Goal: Transaction & Acquisition: Book appointment/travel/reservation

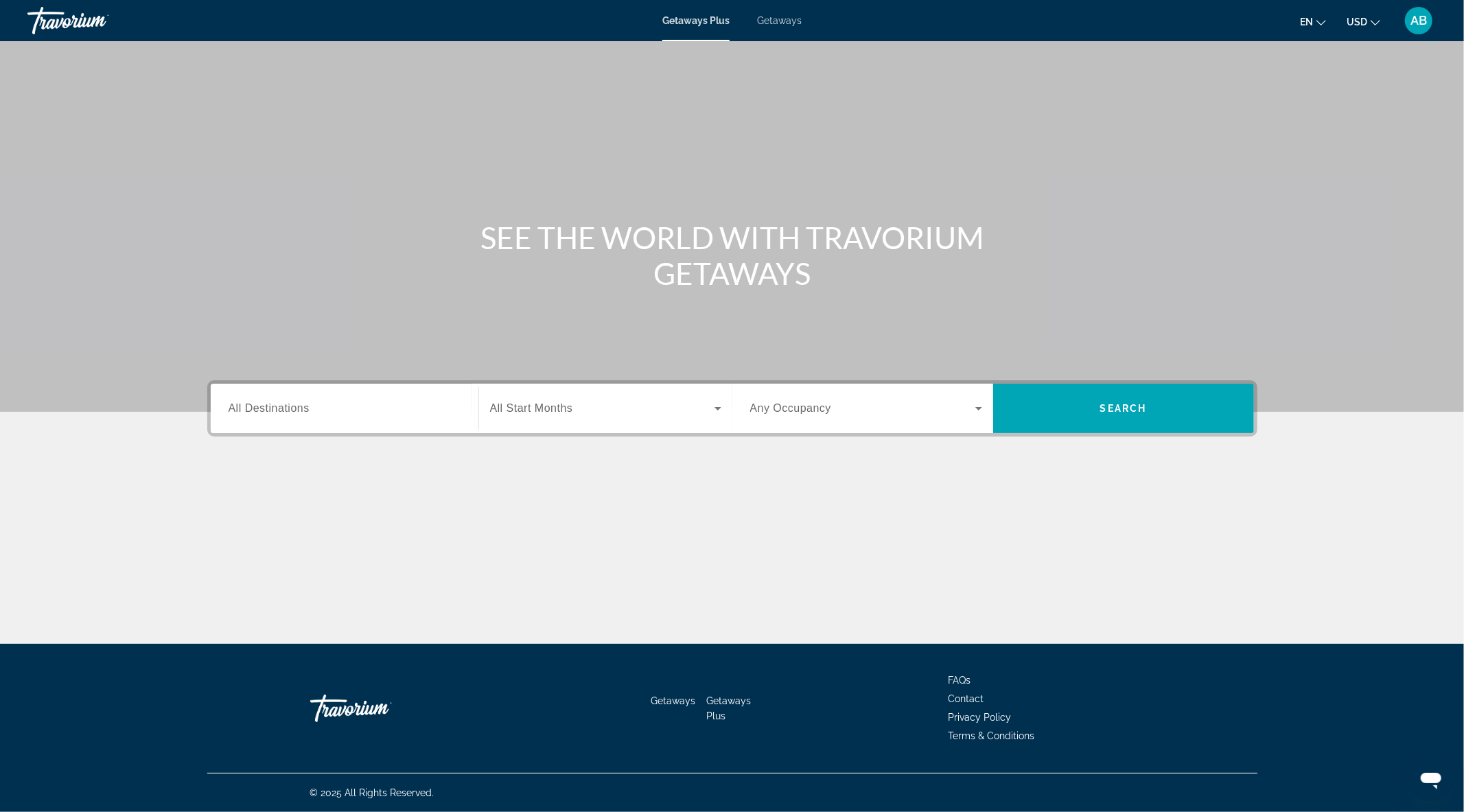
click at [349, 412] on input "Destination All Destinations" at bounding box center [345, 409] width 232 height 17
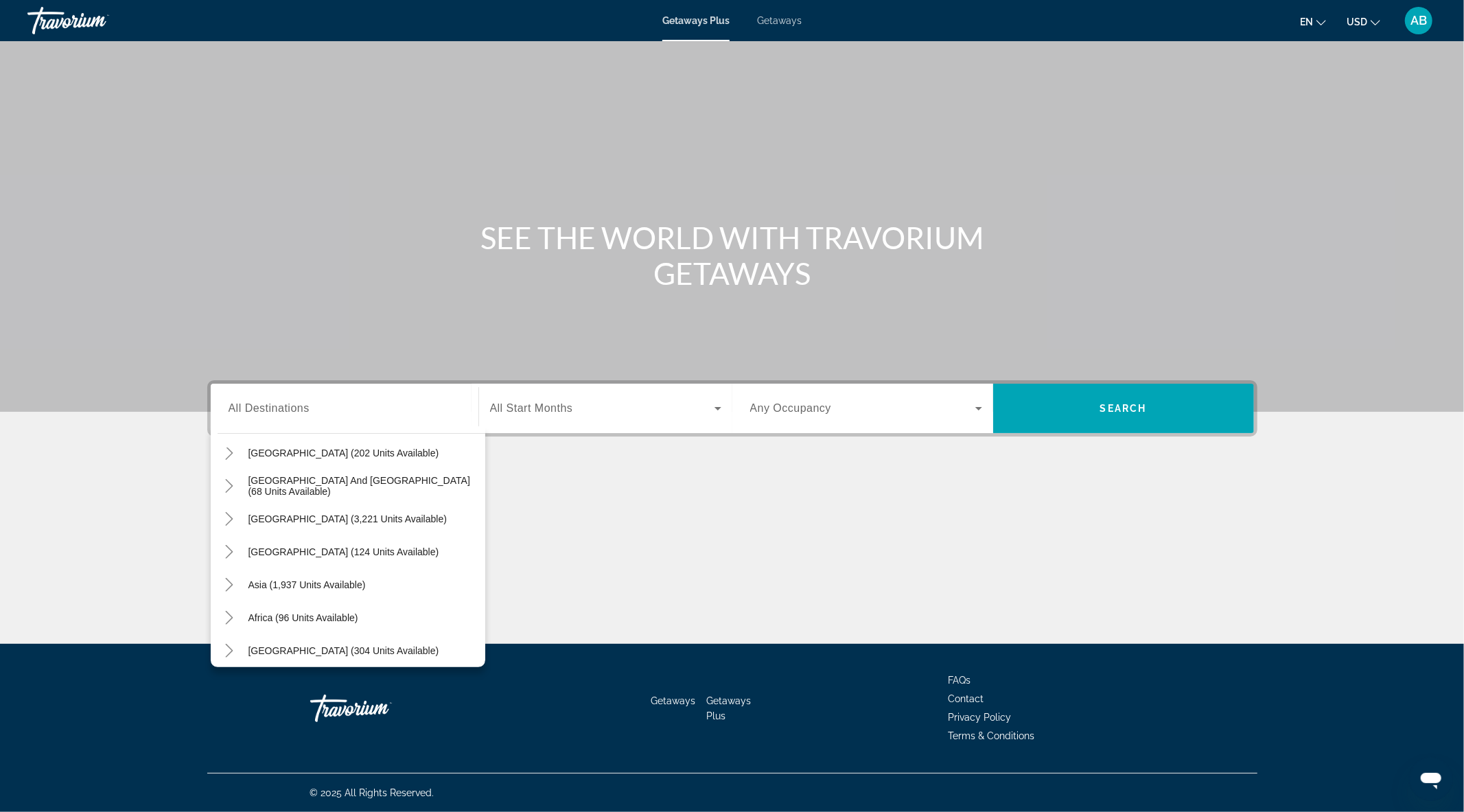
scroll to position [222, 0]
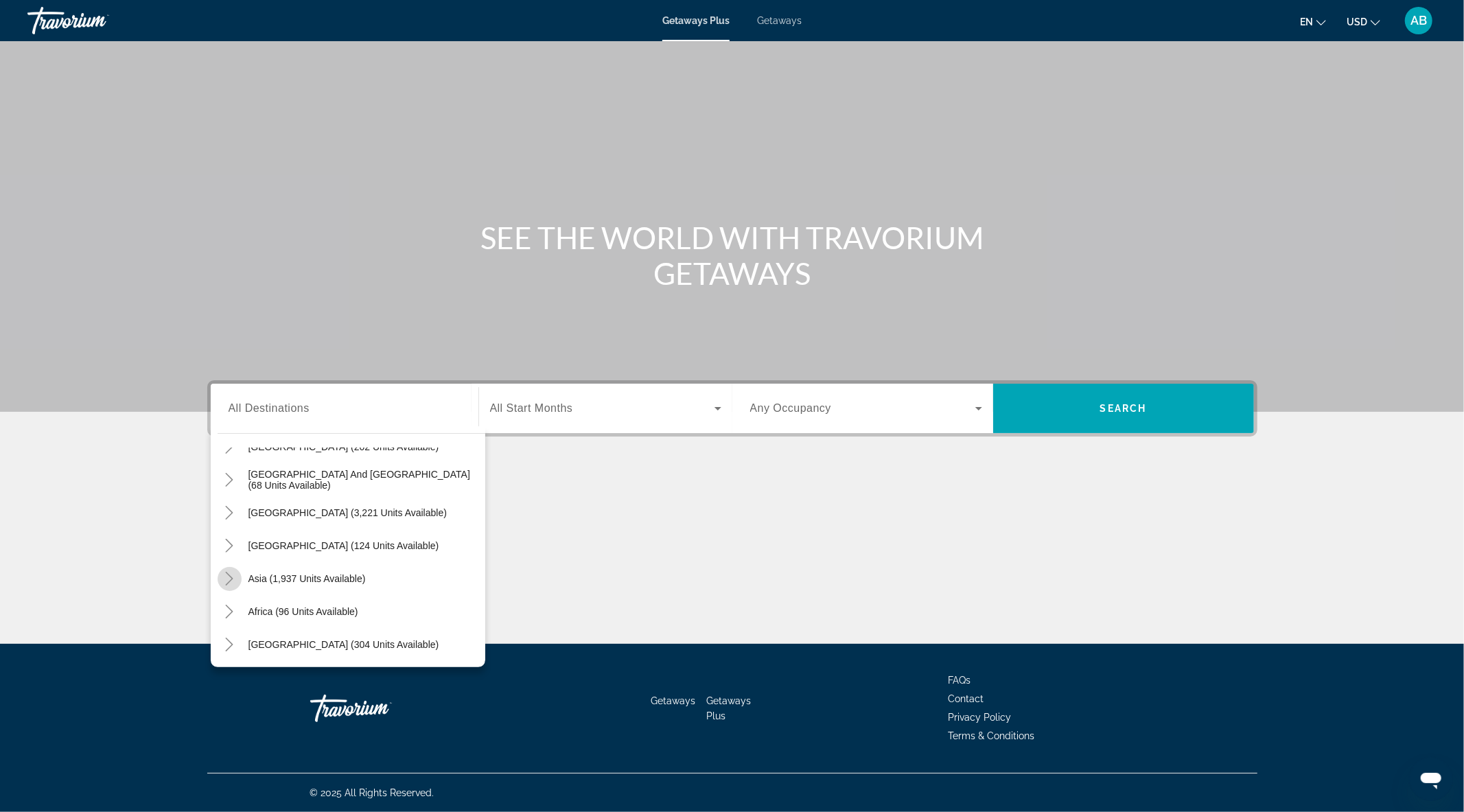
click at [231, 579] on icon "Toggle Asia (1,937 units available)" at bounding box center [229, 578] width 14 height 14
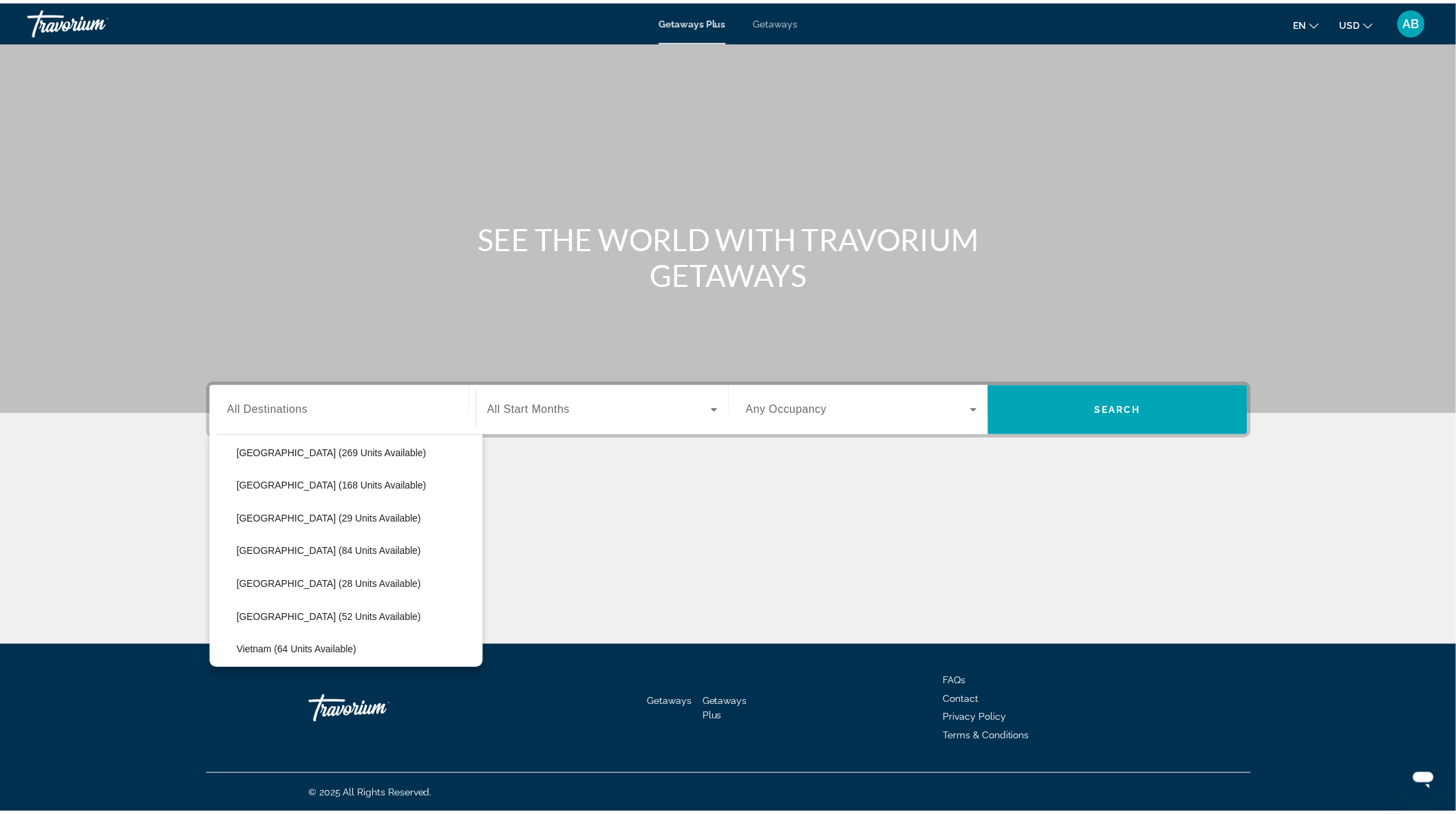
scroll to position [508, 0]
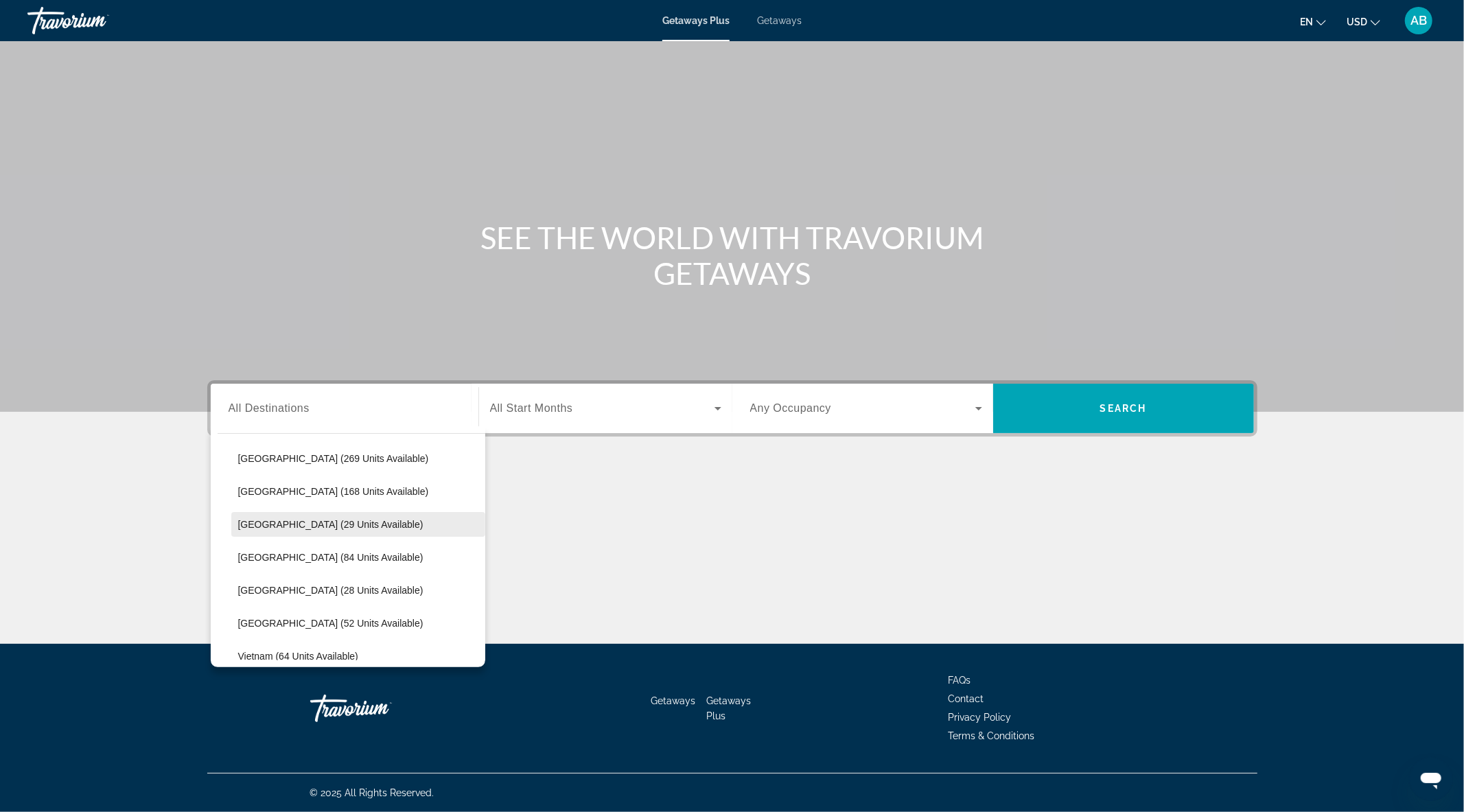
click at [300, 524] on span "Maldives (29 units available)" at bounding box center [331, 524] width 186 height 11
type input "**********"
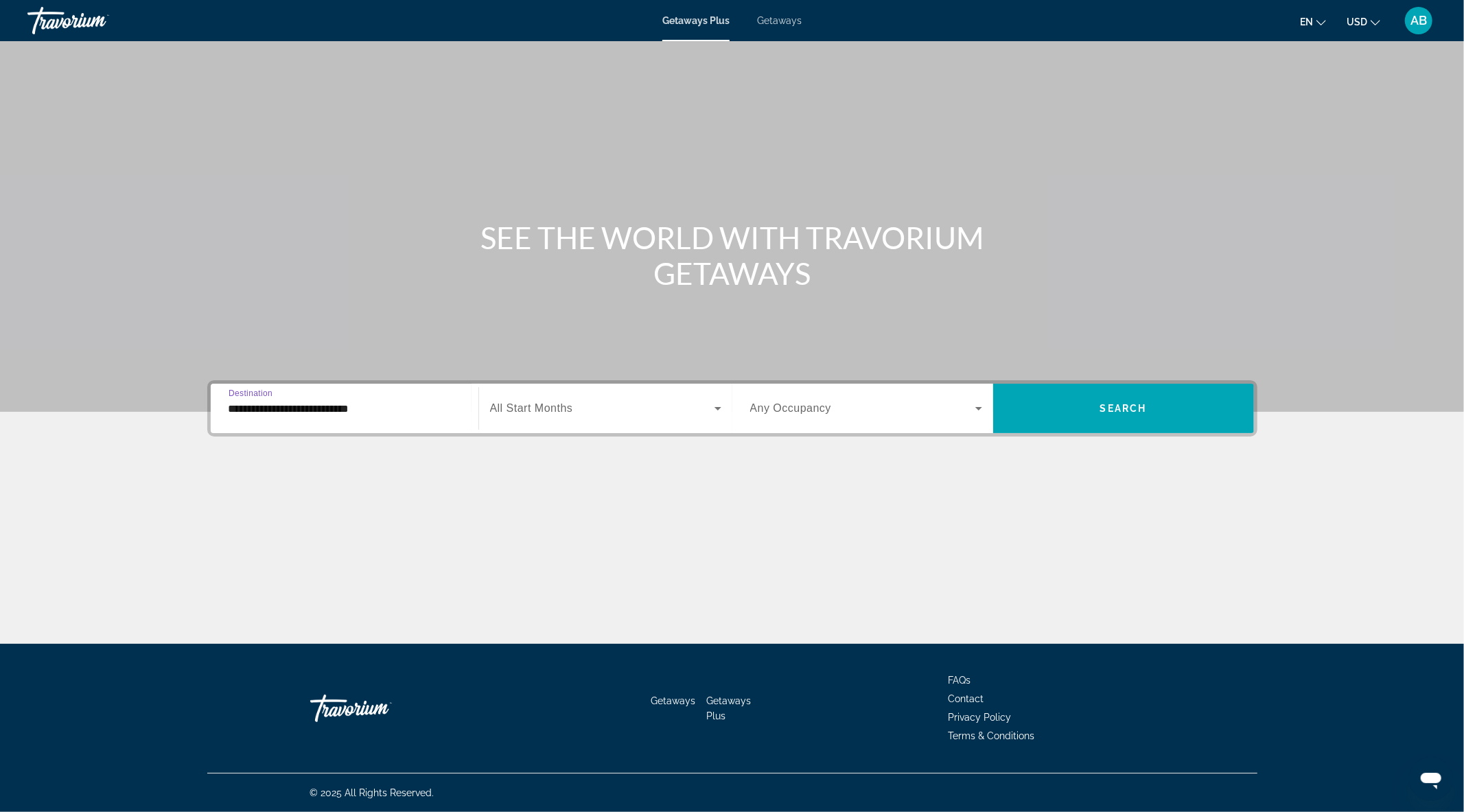
click at [867, 409] on span "Search widget" at bounding box center [863, 408] width 225 height 17
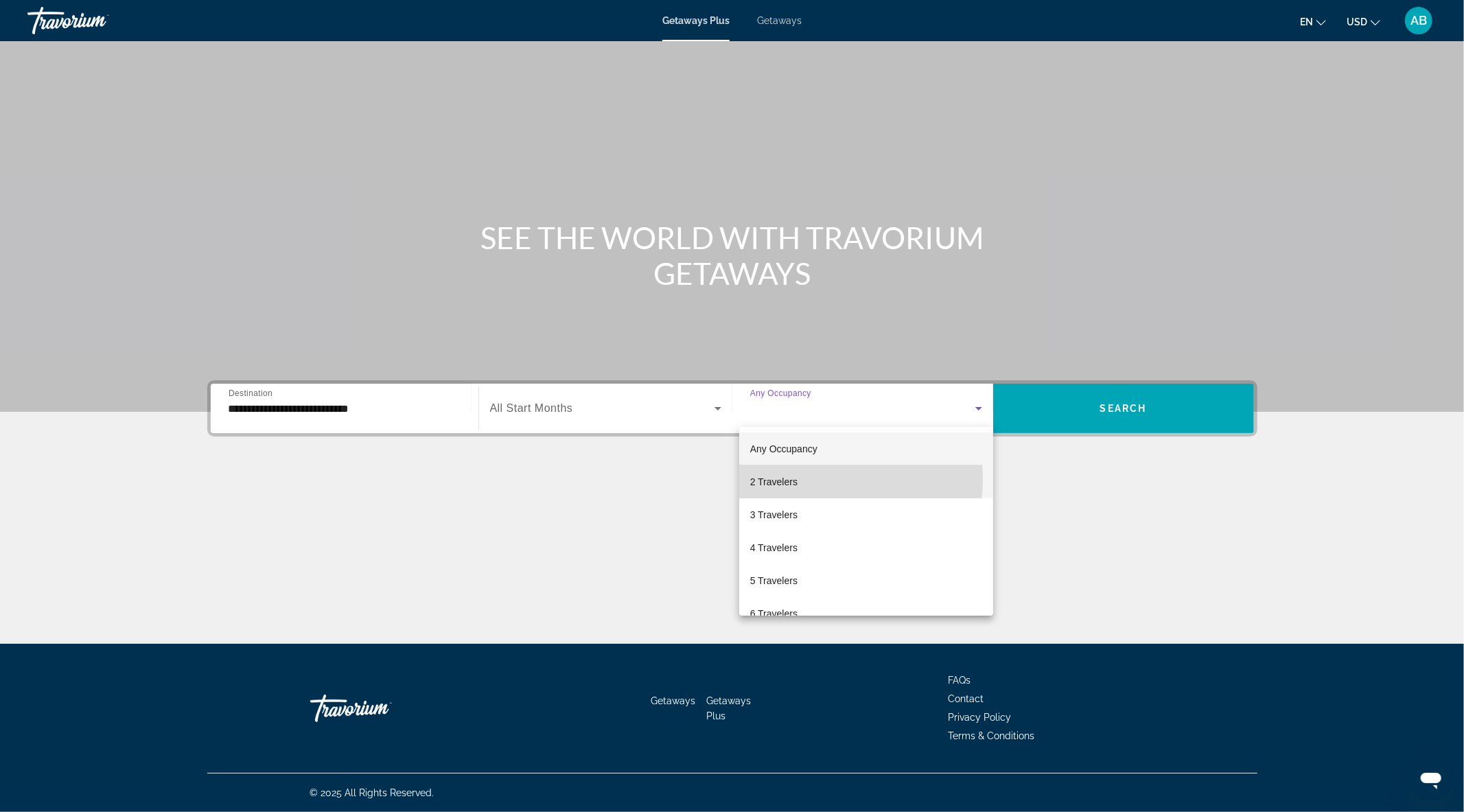
click at [820, 478] on mat-option "2 Travelers" at bounding box center [866, 482] width 254 height 33
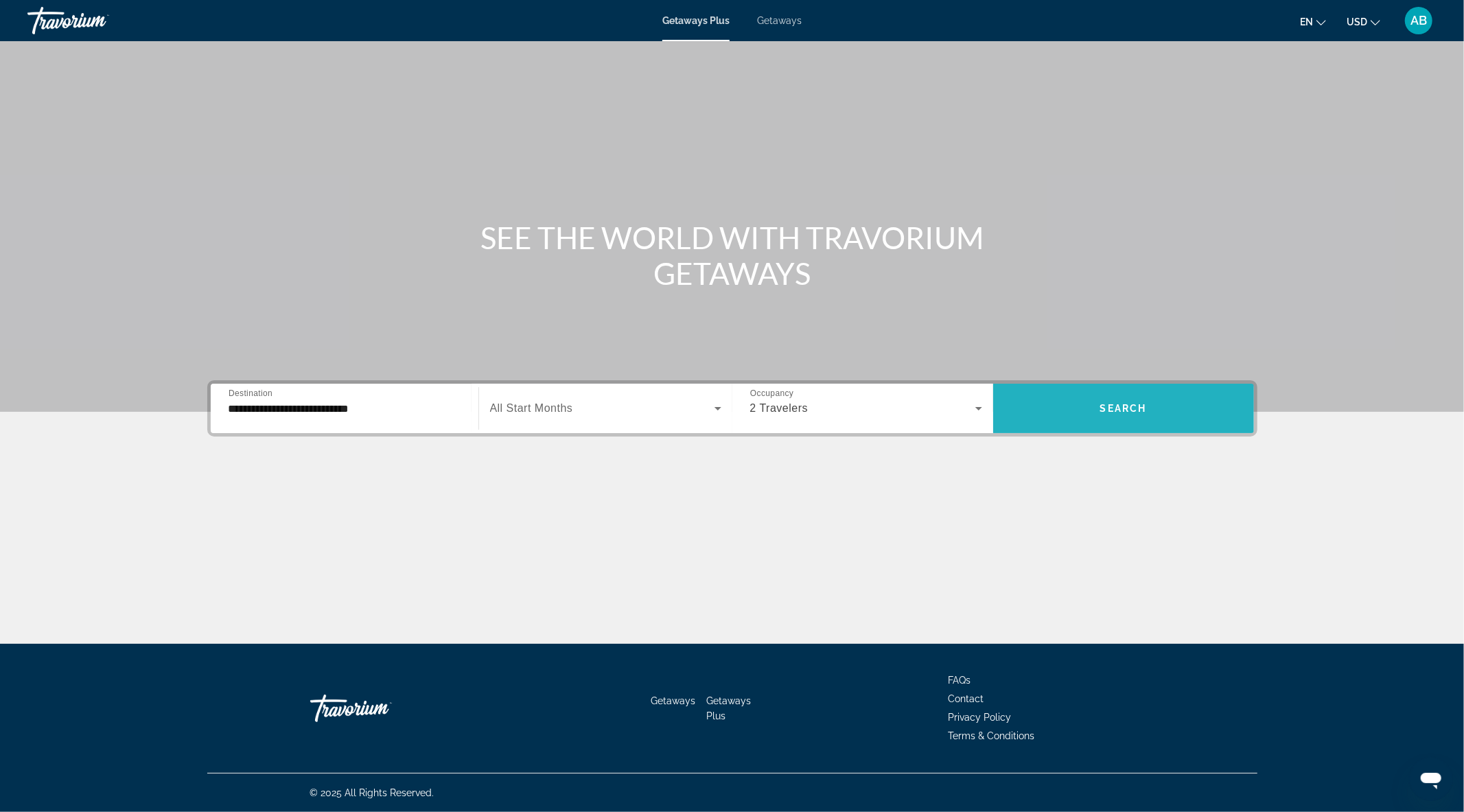
click at [1106, 407] on span "Search" at bounding box center [1123, 408] width 46 height 11
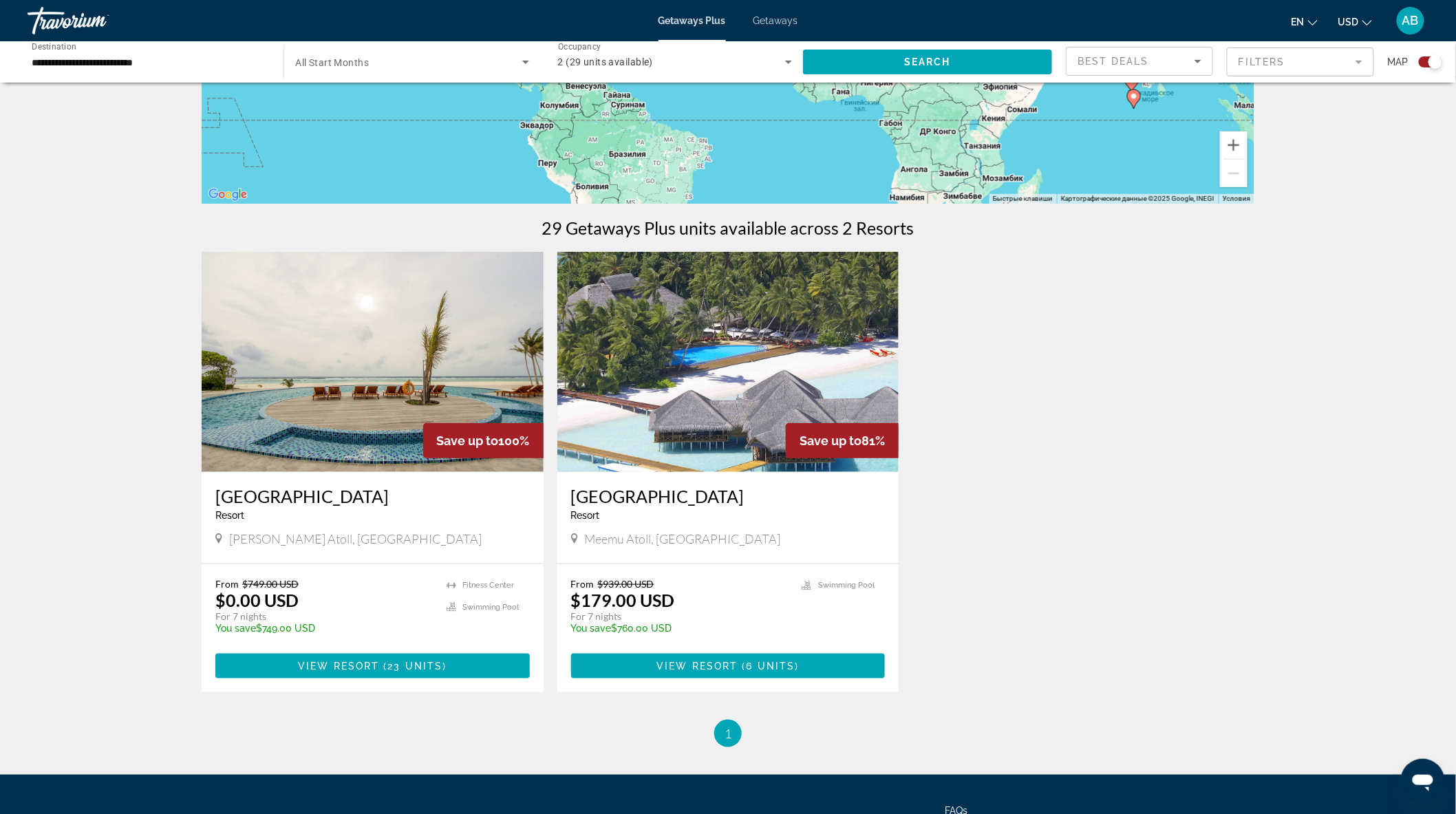
scroll to position [435, 0]
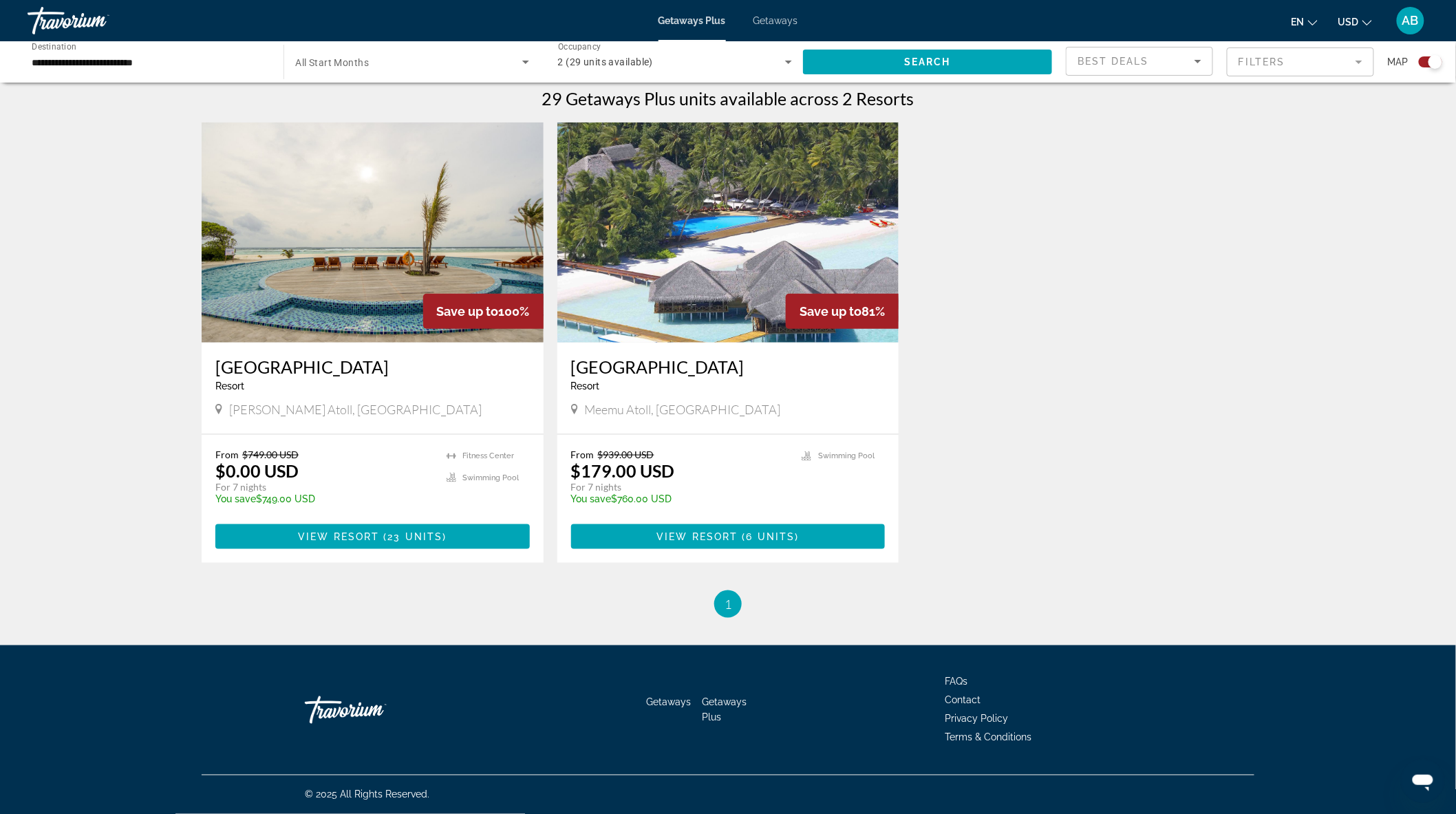
click at [359, 318] on img "Main content" at bounding box center [373, 232] width 342 height 220
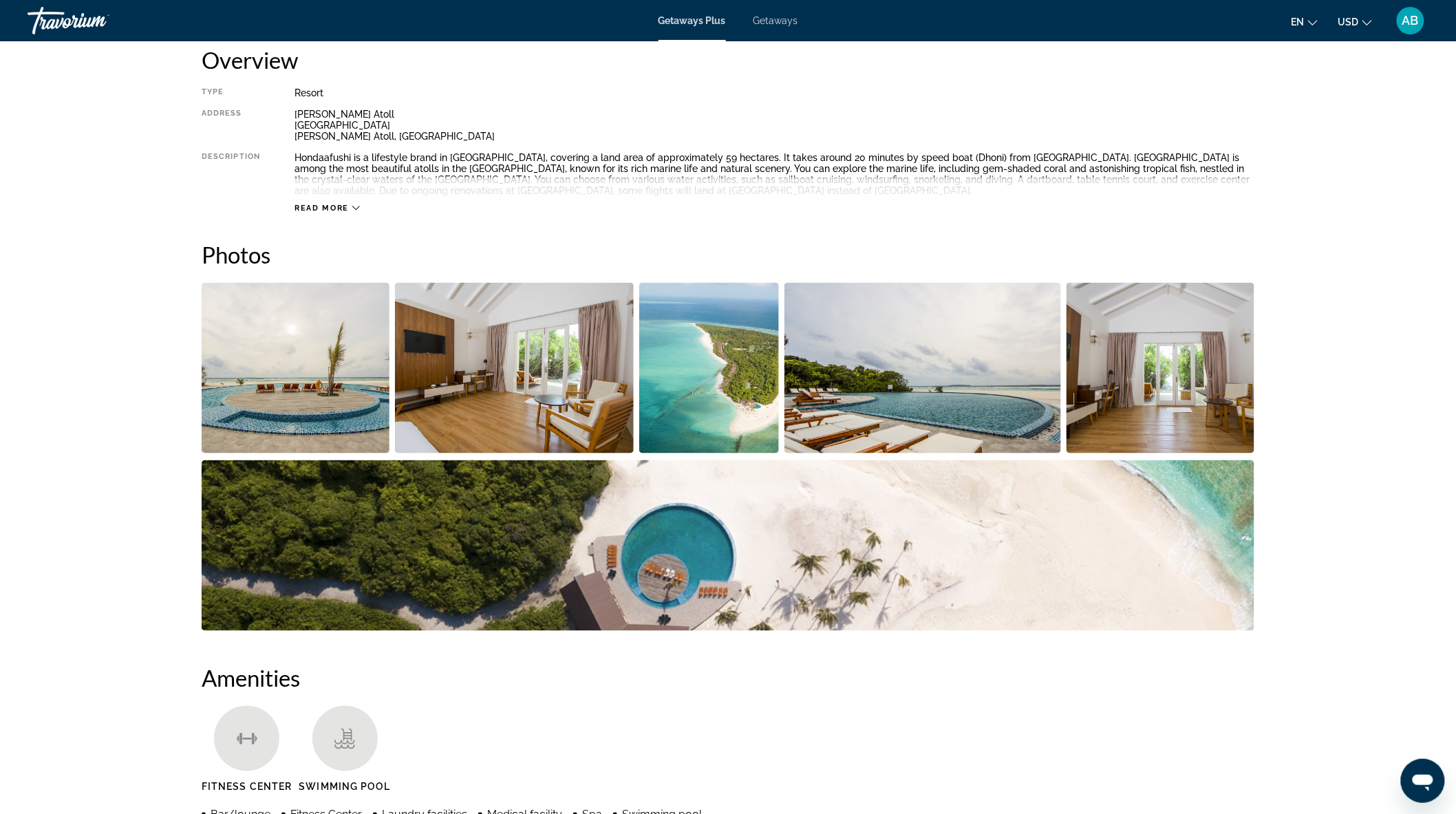
scroll to position [535, 0]
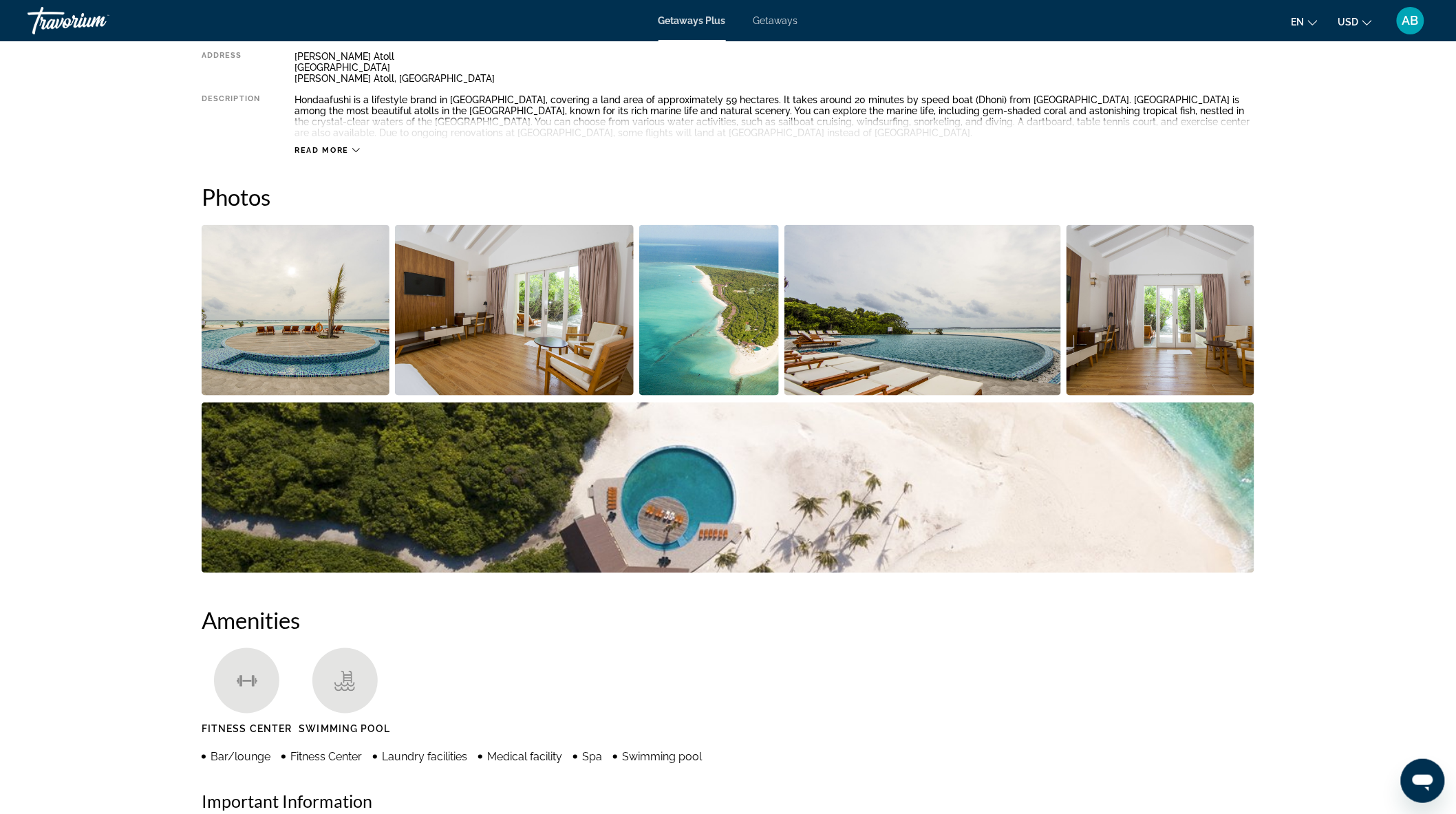
click at [337, 335] on img "Open full-screen image slider" at bounding box center [296, 310] width 188 height 170
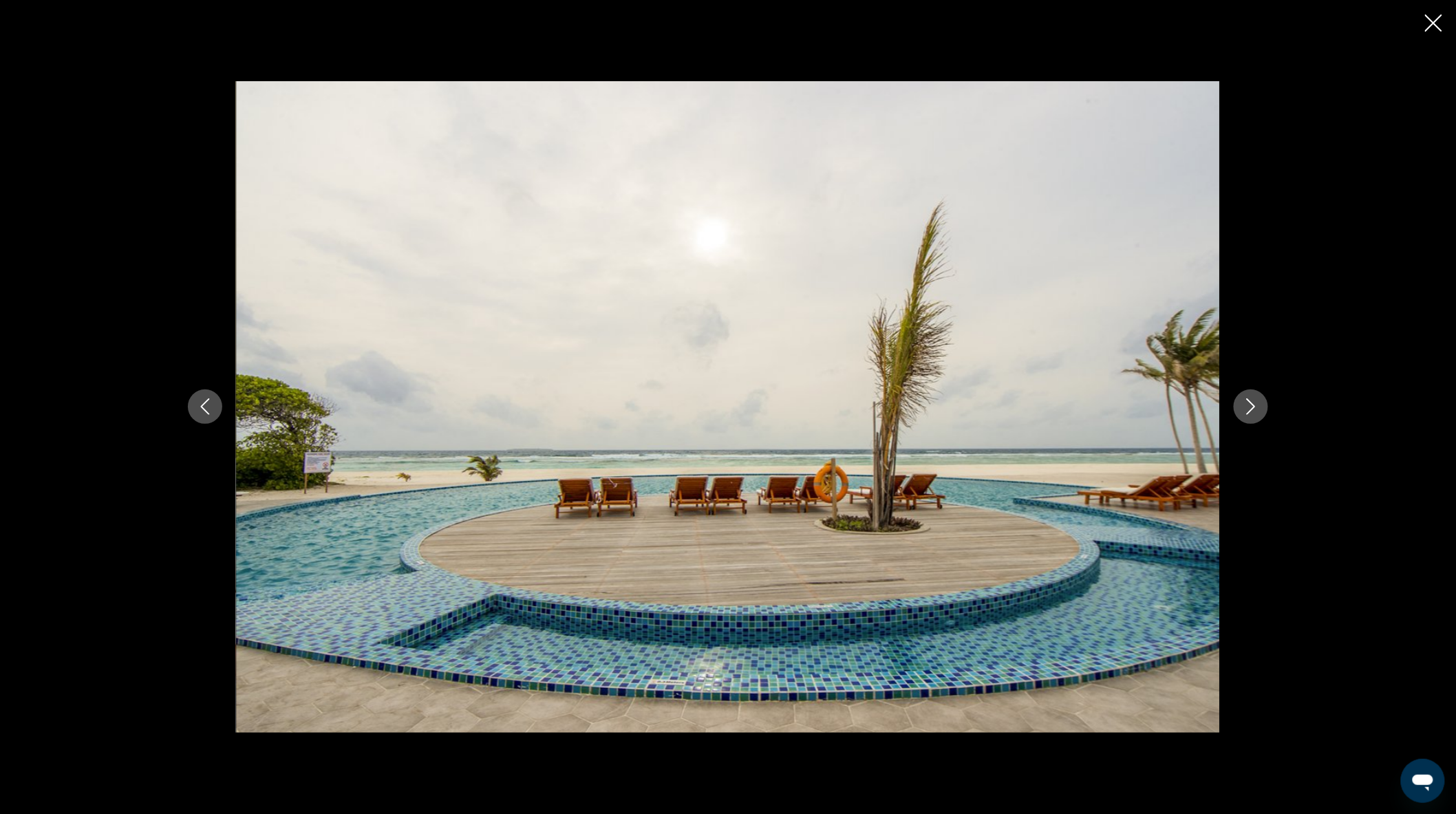
click at [1243, 415] on icon "Next image" at bounding box center [1251, 407] width 17 height 17
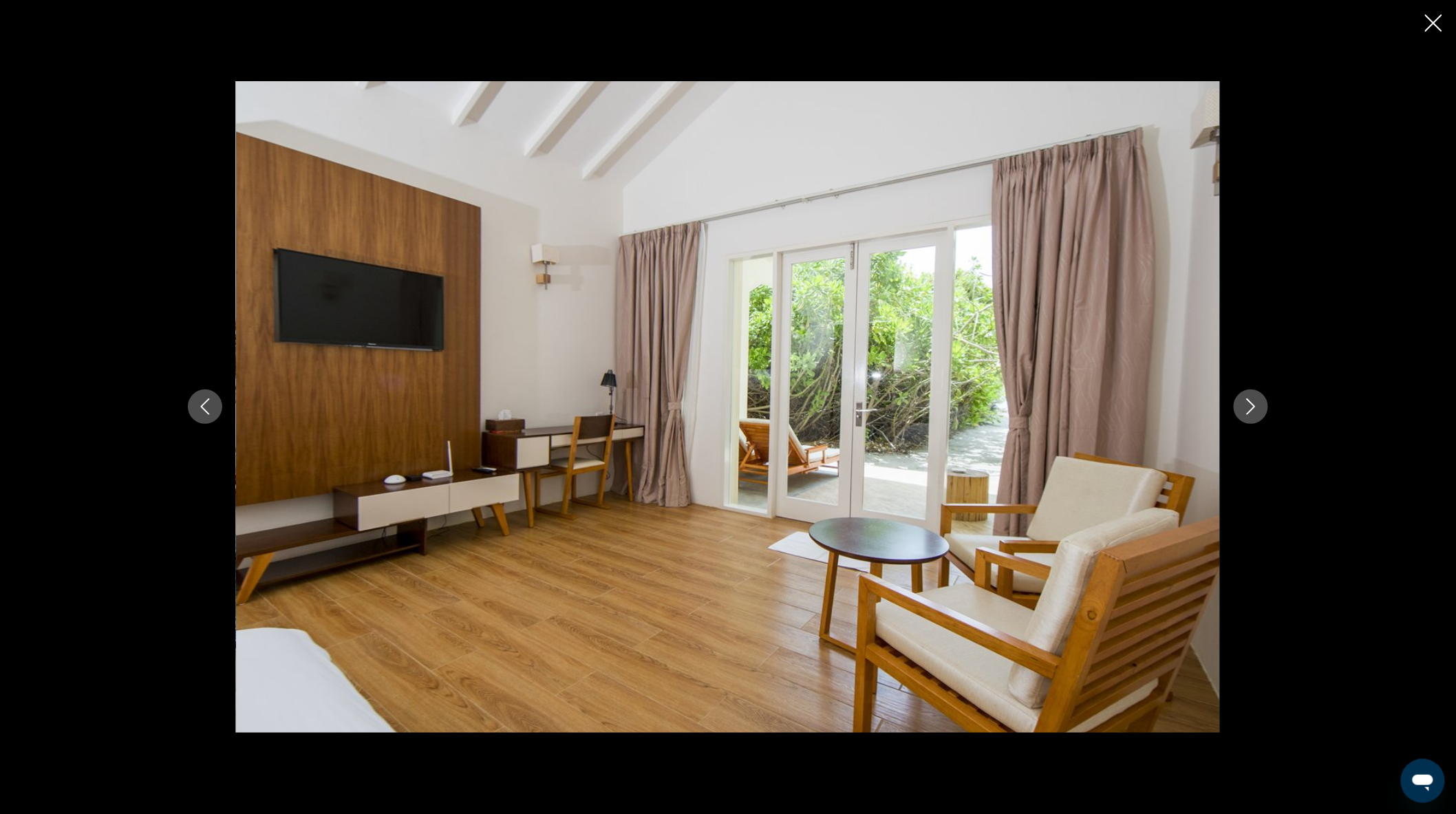
click at [1253, 409] on icon "Next image" at bounding box center [1251, 408] width 9 height 17
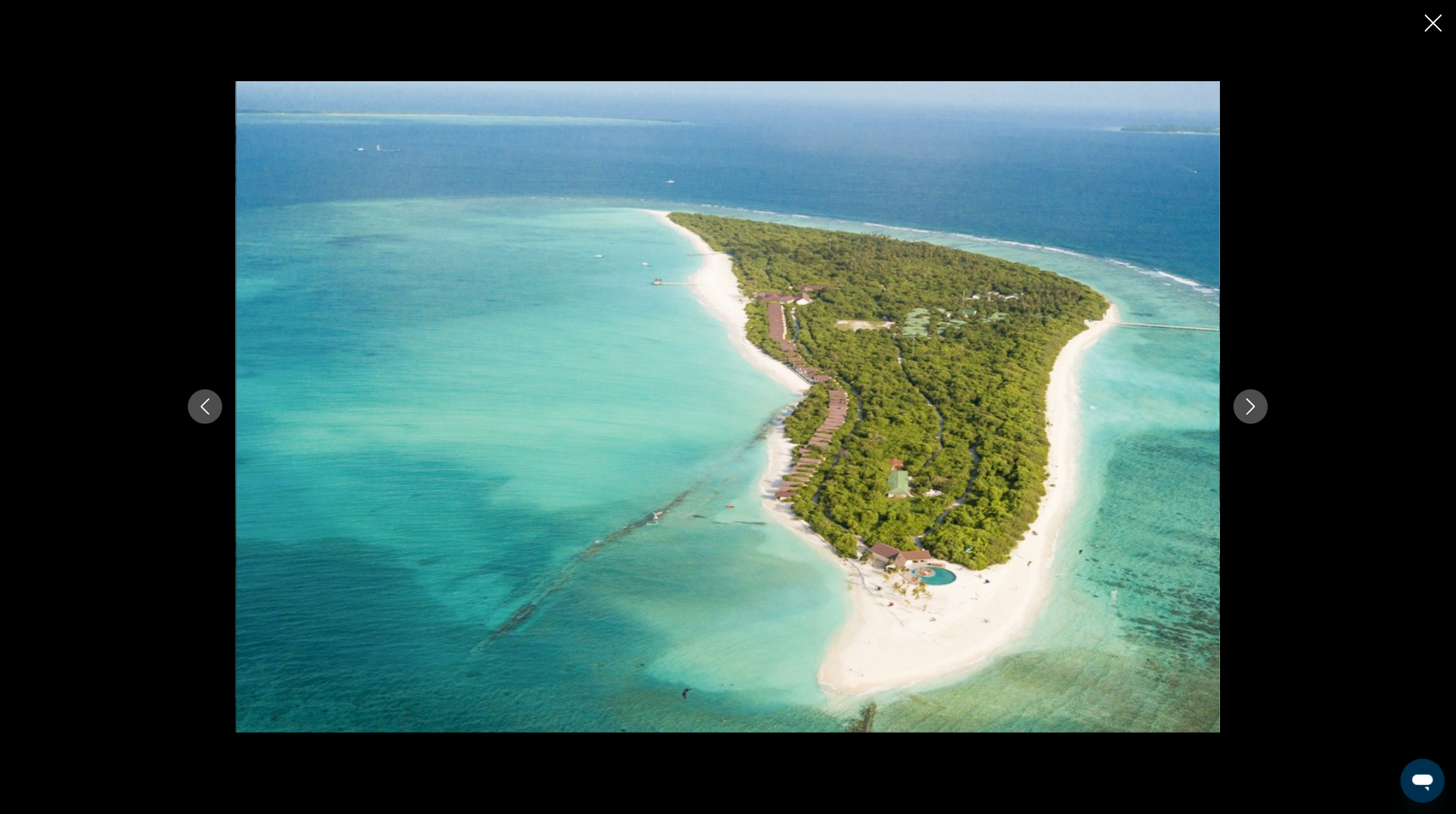
click at [1253, 409] on icon "Next image" at bounding box center [1251, 408] width 9 height 17
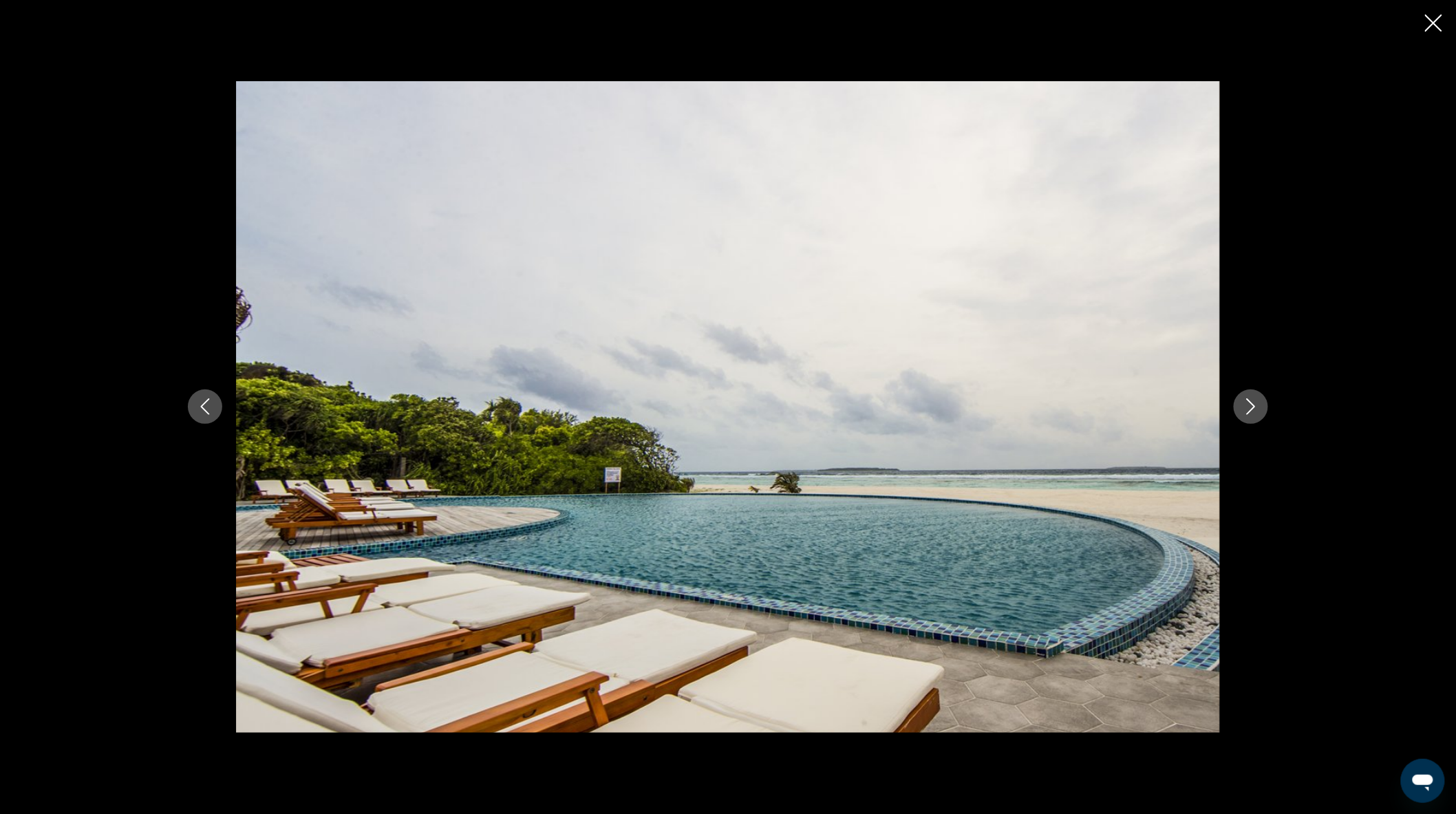
click at [1253, 409] on icon "Next image" at bounding box center [1251, 408] width 9 height 17
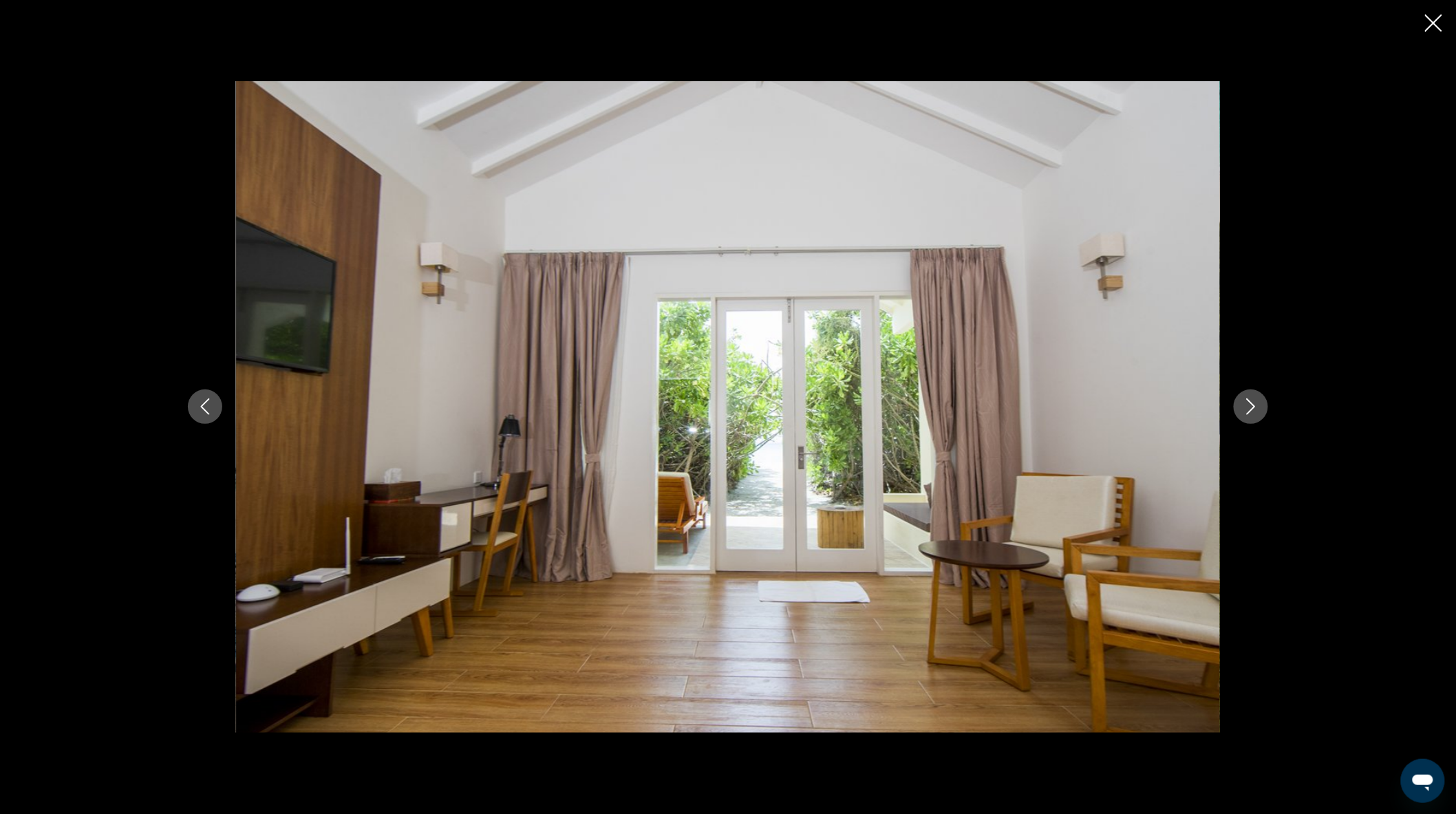
click at [1253, 409] on icon "Next image" at bounding box center [1251, 408] width 9 height 17
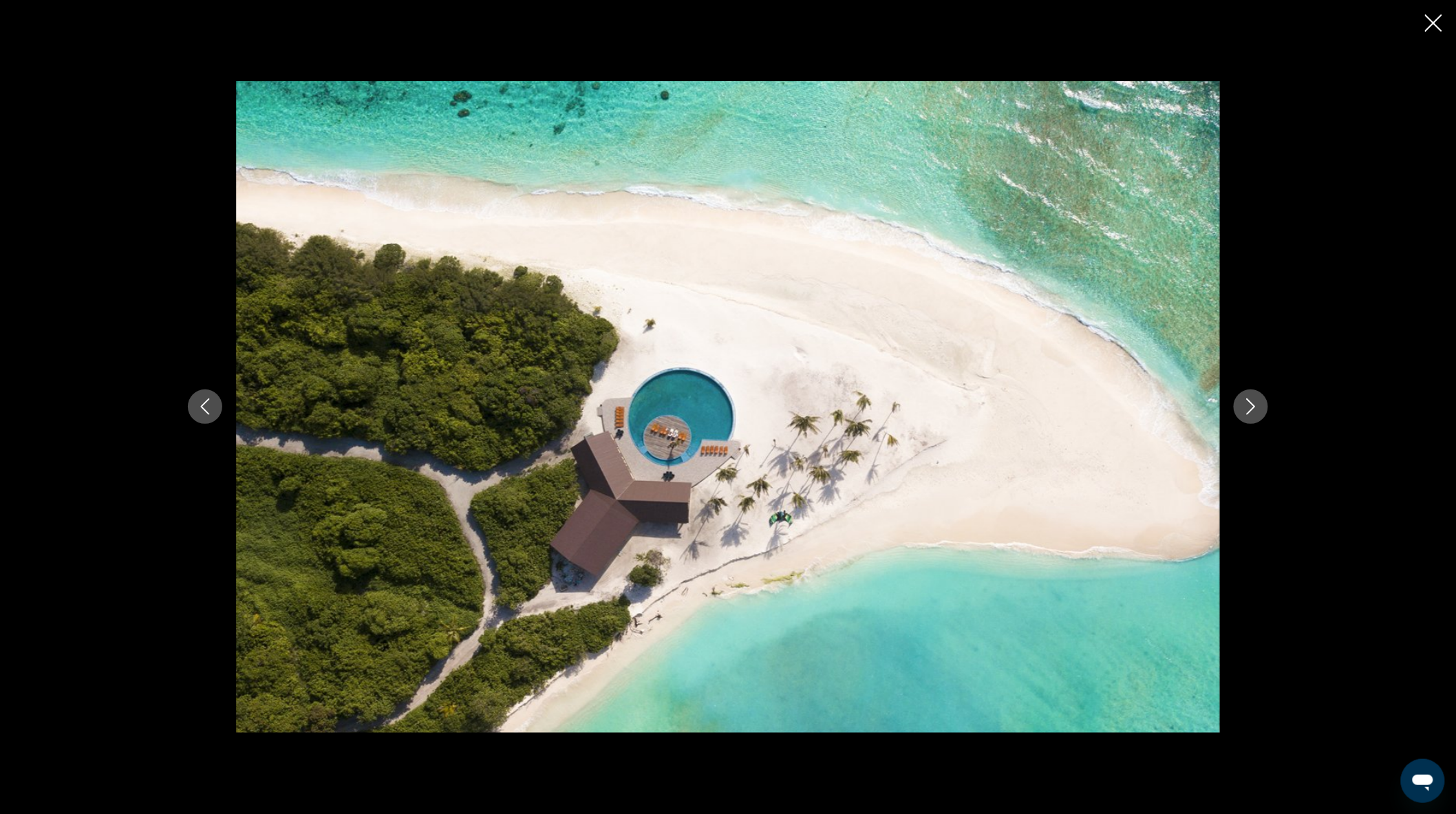
click at [1253, 409] on icon "Next image" at bounding box center [1251, 408] width 9 height 17
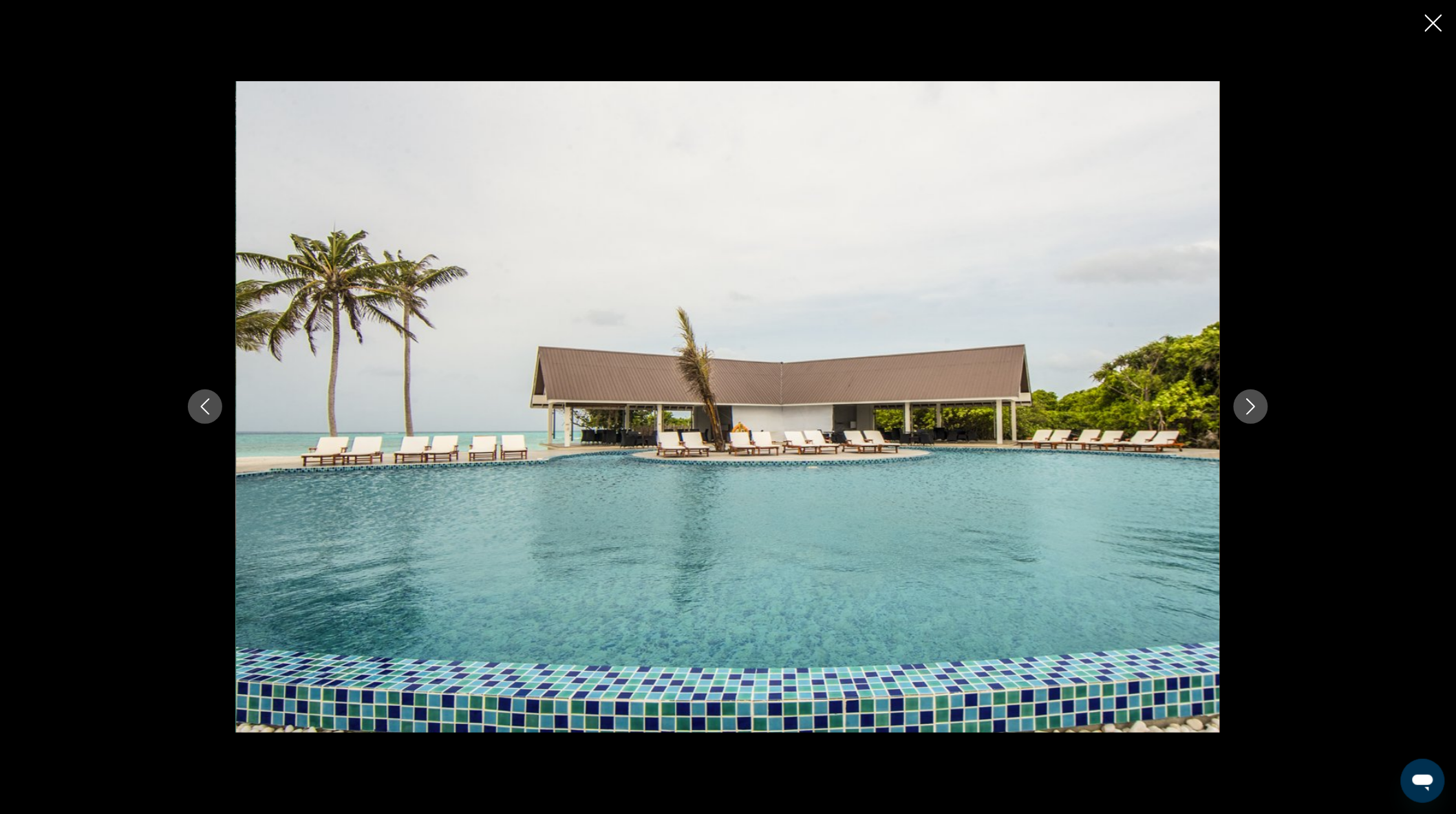
click at [1432, 18] on icon "Close slideshow" at bounding box center [1434, 22] width 17 height 17
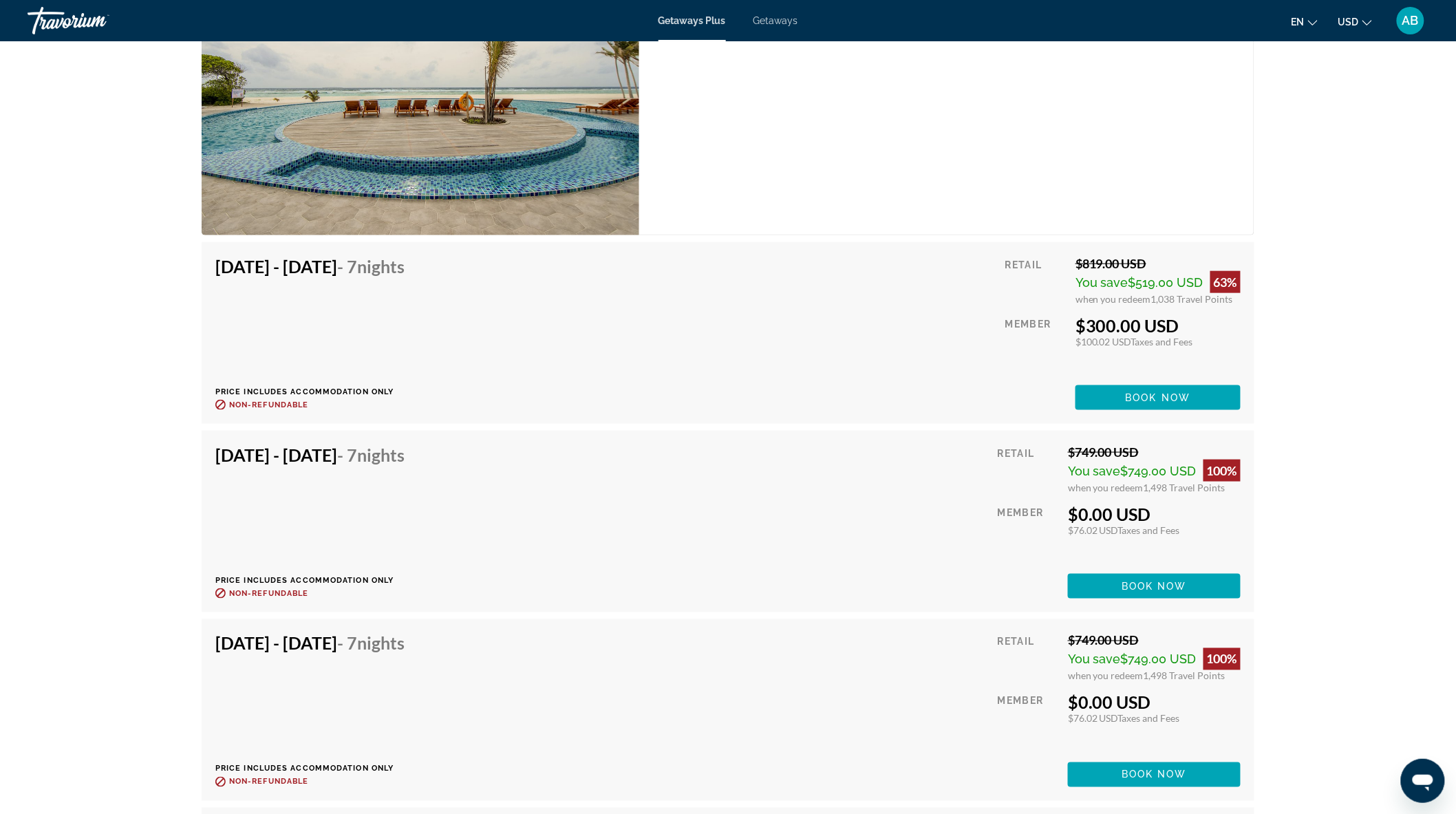
scroll to position [2675, 0]
drag, startPoint x: 218, startPoint y: 241, endPoint x: 443, endPoint y: 251, distance: 225.2
click at [404, 255] on h4 "Oct 10, 2025 - Oct 17, 2025 - 7 Nights" at bounding box center [310, 265] width 189 height 21
click at [415, 262] on div "Oct 10, 2025 - Oct 17, 2025 - 7 Nights Price includes accommodation only Refund…" at bounding box center [315, 332] width 199 height 154
click at [1200, 380] on span "Main content" at bounding box center [1158, 397] width 165 height 33
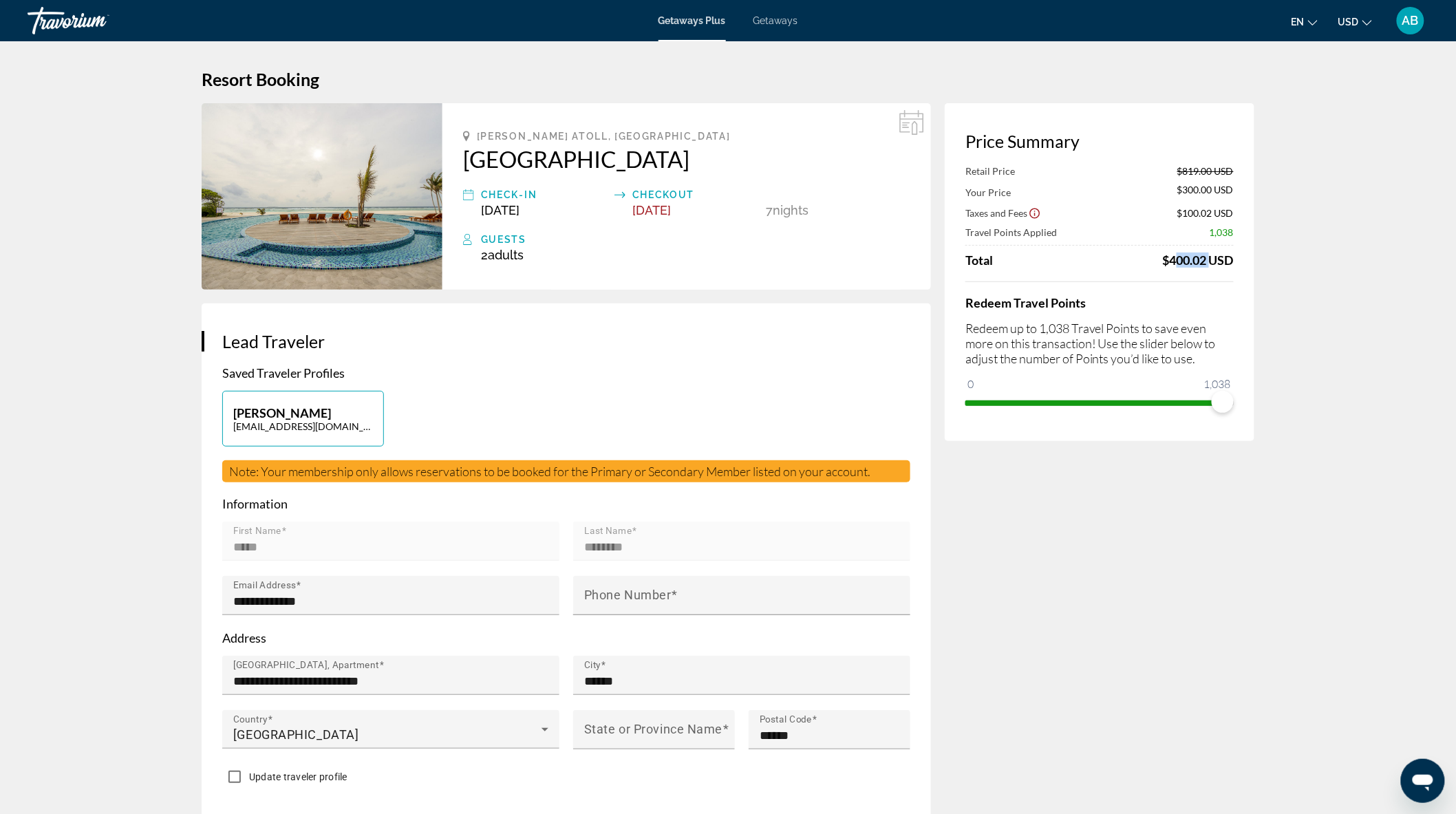
drag, startPoint x: 1170, startPoint y: 259, endPoint x: 1204, endPoint y: 259, distance: 34.0
click at [1204, 259] on div "$400.02 USD" at bounding box center [1198, 260] width 71 height 15
click at [1217, 259] on div "$400.02 USD" at bounding box center [1198, 260] width 71 height 15
drag, startPoint x: 1184, startPoint y: 187, endPoint x: 1201, endPoint y: 187, distance: 17.0
click at [1201, 187] on span "$300.00 USD" at bounding box center [1205, 191] width 56 height 15
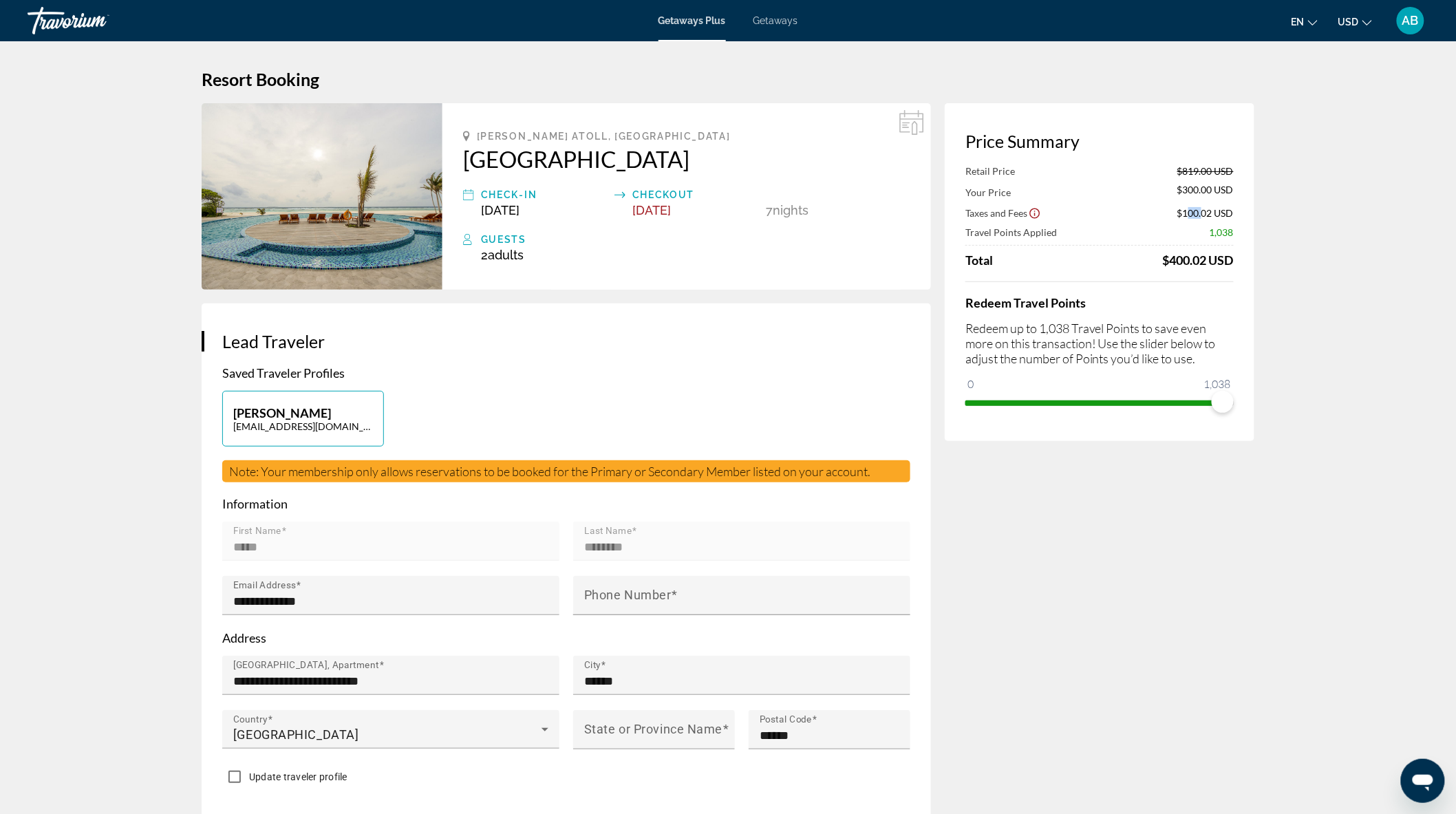
drag, startPoint x: 1186, startPoint y: 211, endPoint x: 1201, endPoint y: 214, distance: 15.3
click at [1201, 214] on span "$100.02 USD" at bounding box center [1205, 213] width 56 height 12
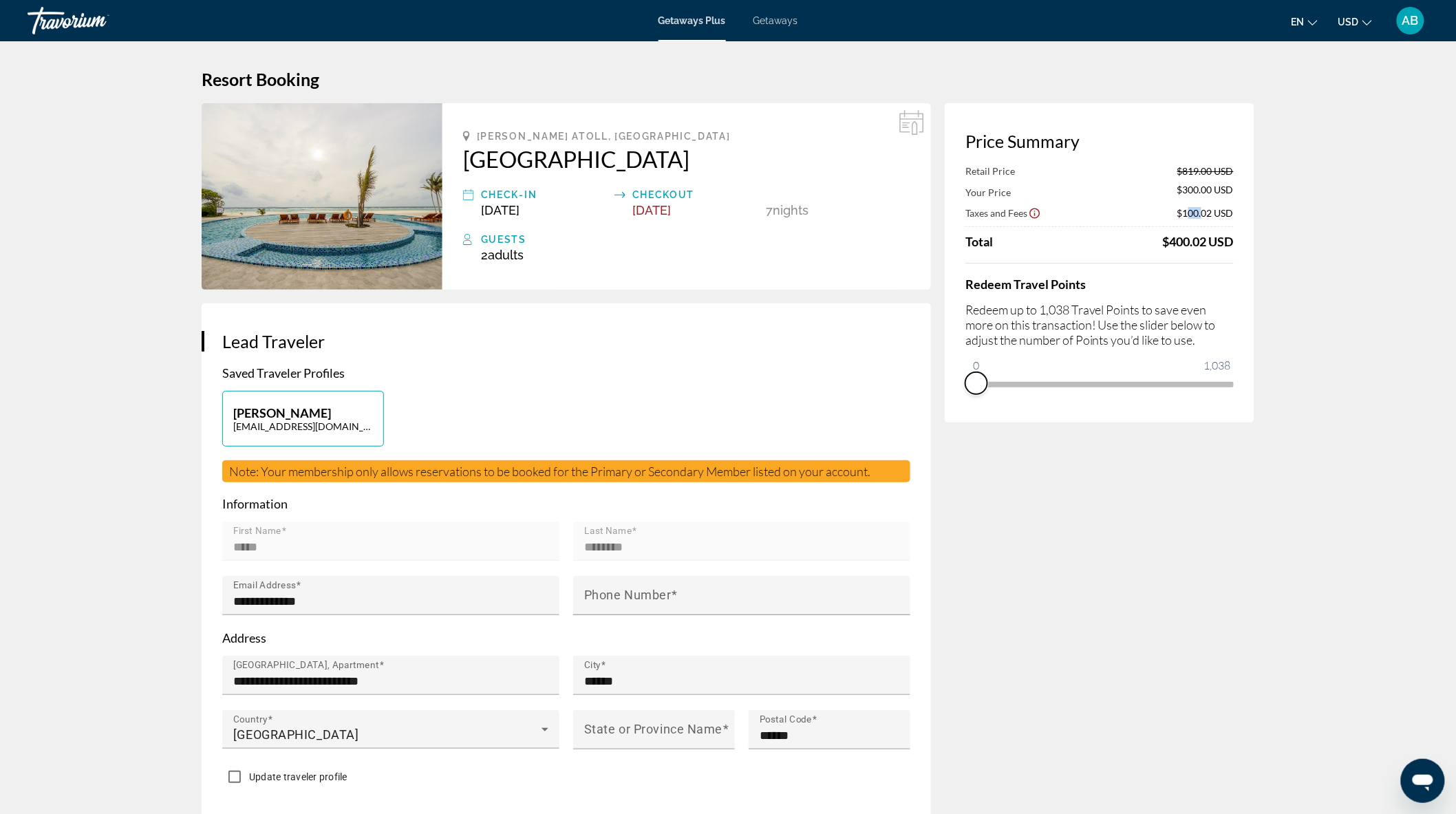
drag, startPoint x: 1223, startPoint y: 405, endPoint x: 958, endPoint y: 415, distance: 265.2
click at [954, 419] on div "Price Summary Retail Price $819.00 USD Your Price $300.00 USD Taxes and Fees $1…" at bounding box center [1099, 262] width 310 height 319
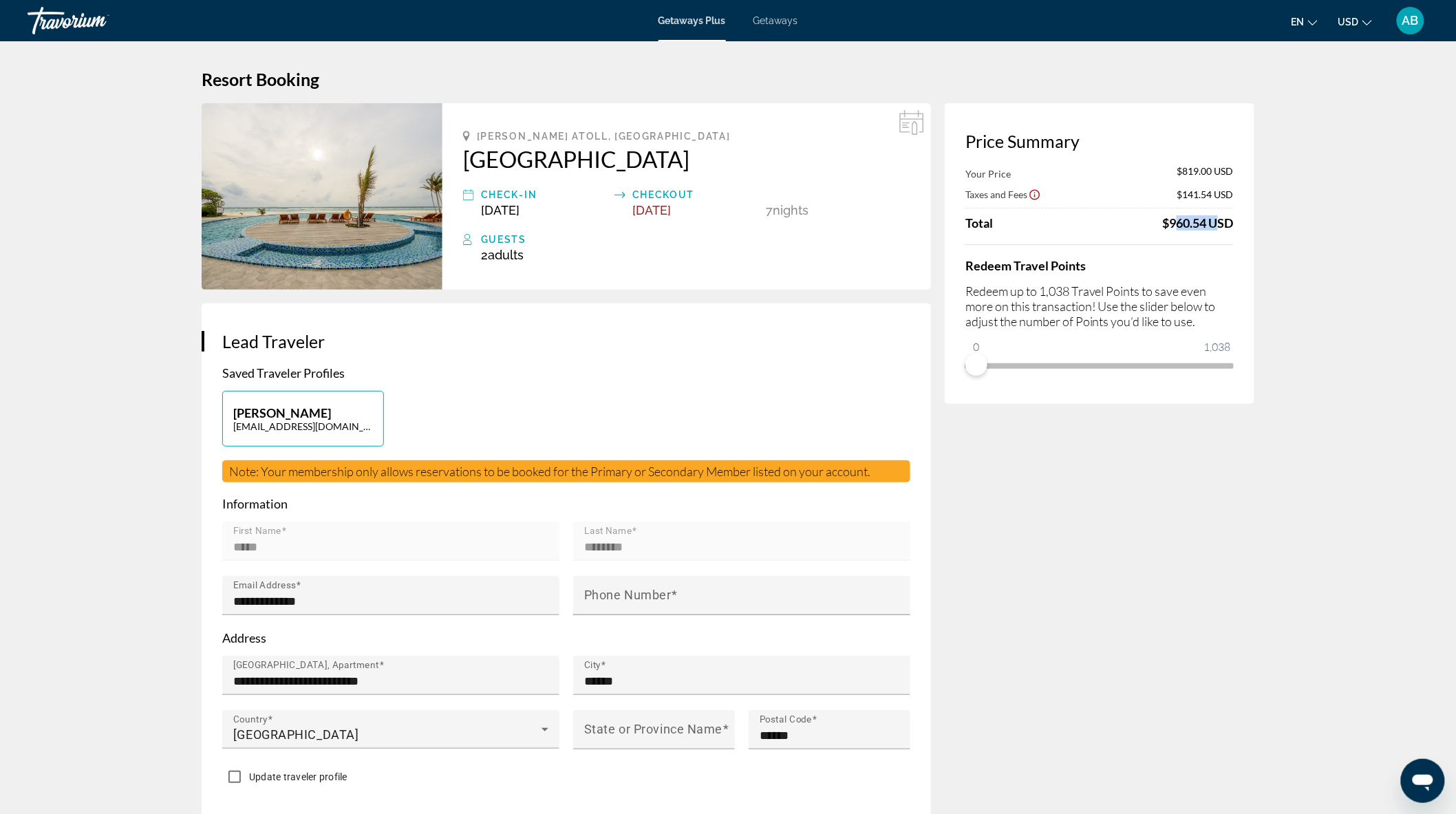
drag, startPoint x: 1168, startPoint y: 224, endPoint x: 1213, endPoint y: 225, distance: 45.0
click at [1213, 225] on div "$960.54 USD" at bounding box center [1198, 223] width 71 height 15
click at [1193, 236] on div "Your Price $819.00 USD Taxes and Fees $141.54 USD Total $960.54 USD Redeem Trav…" at bounding box center [1099, 271] width 268 height 211
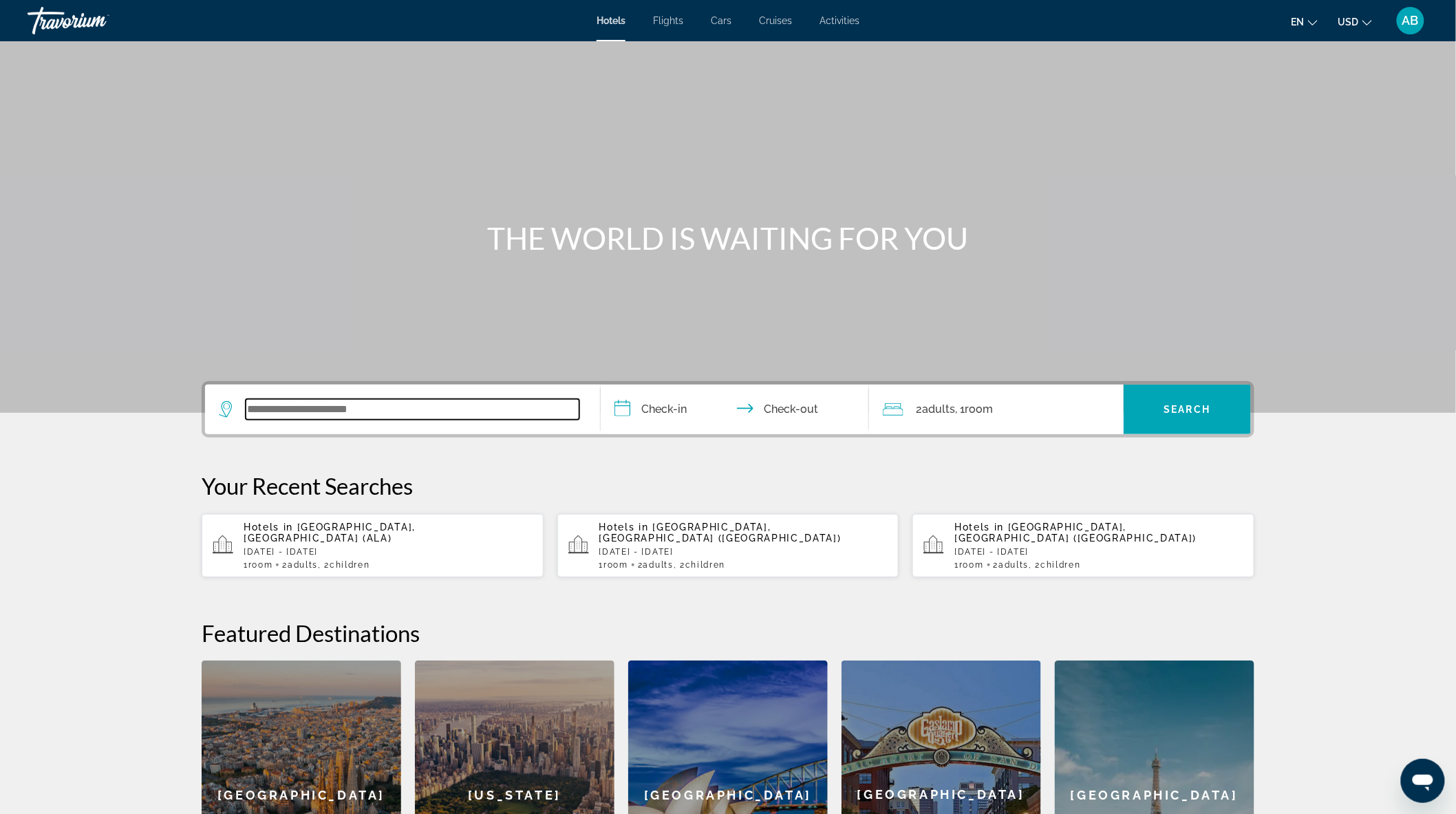
click at [382, 409] on input "Search widget" at bounding box center [413, 409] width 334 height 21
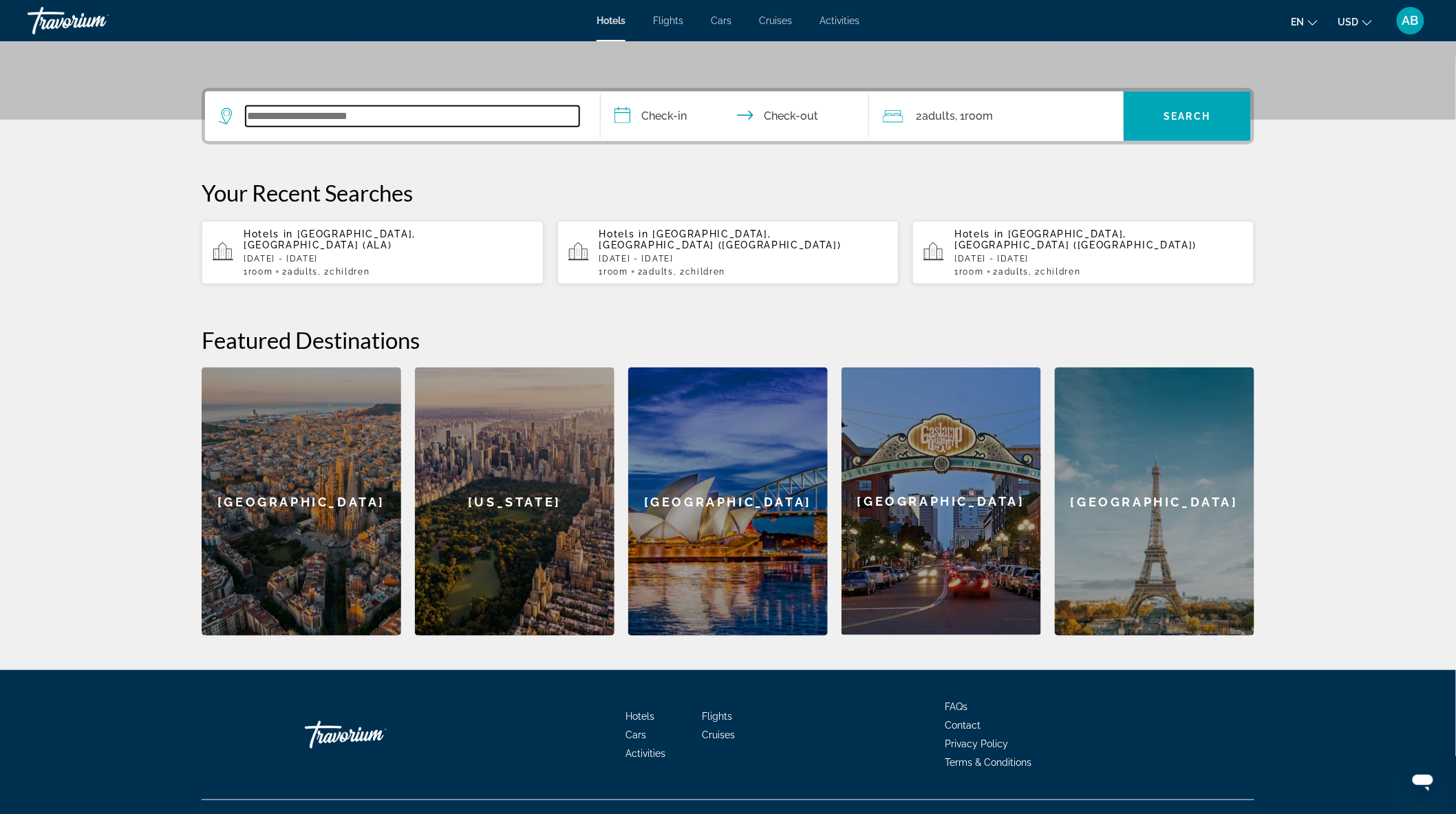
scroll to position [306, 0]
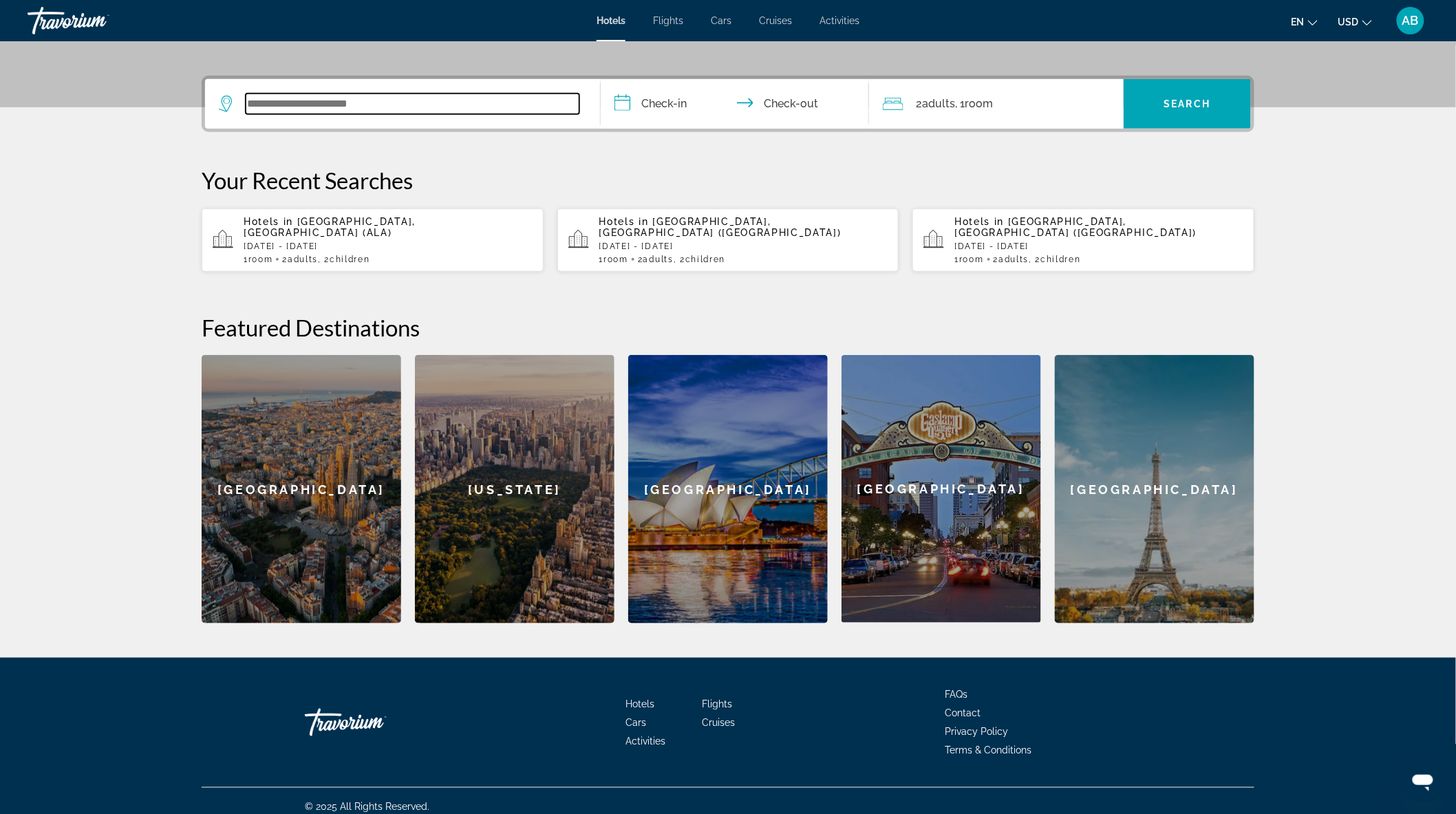
click at [409, 105] on input "Search widget" at bounding box center [413, 104] width 334 height 21
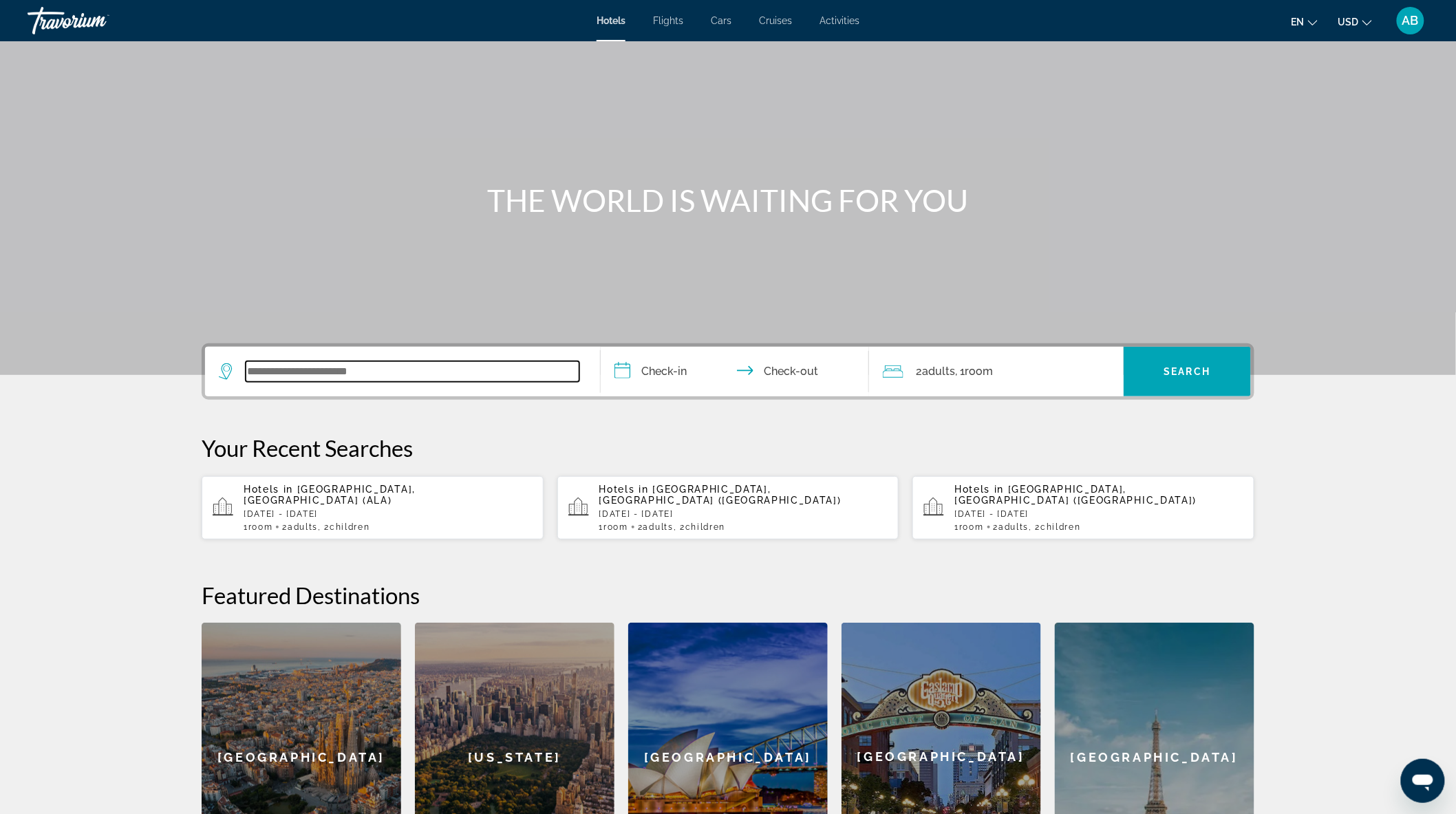
scroll to position [0, 0]
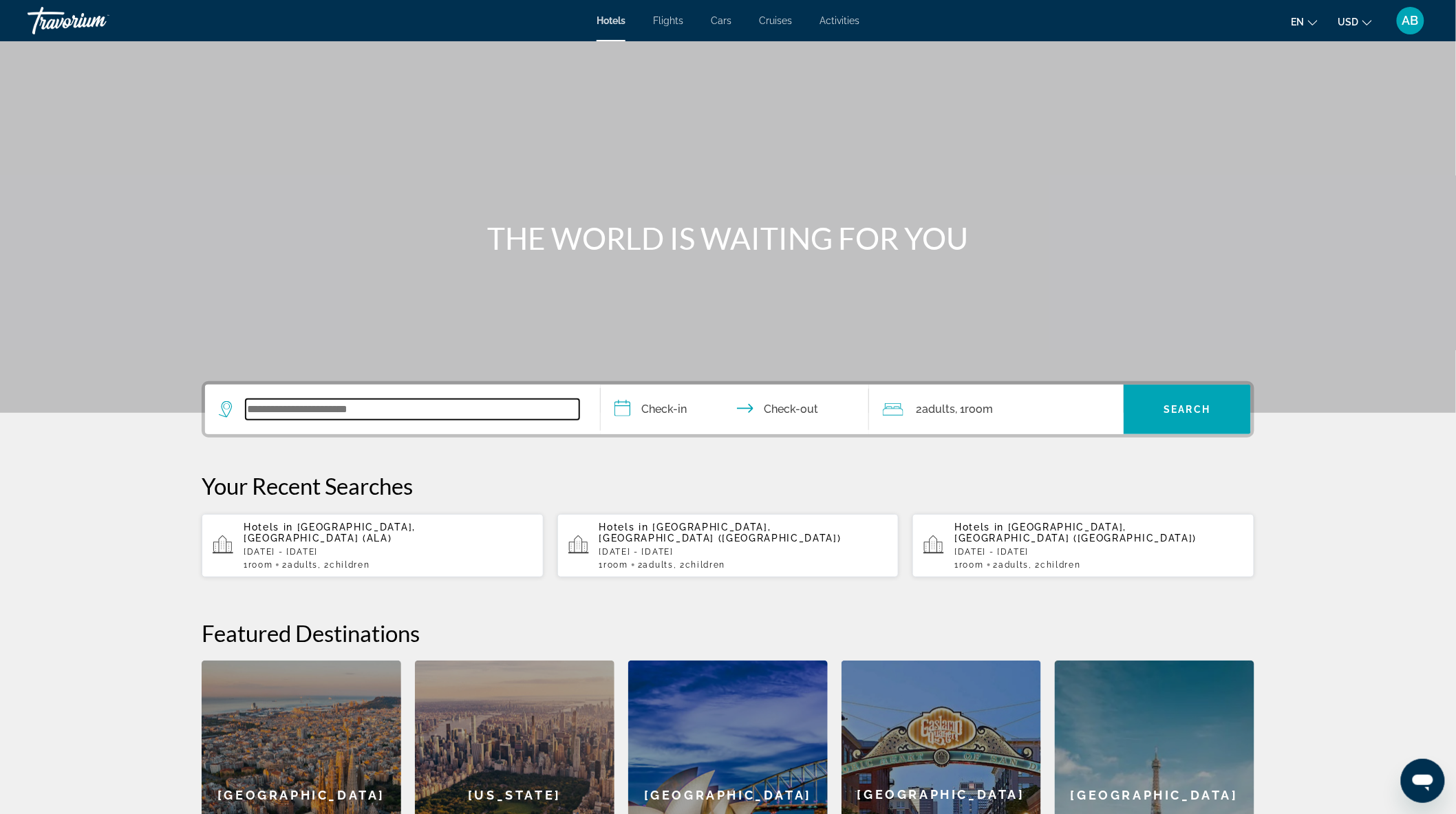
click at [307, 409] on input "Search widget" at bounding box center [413, 409] width 334 height 21
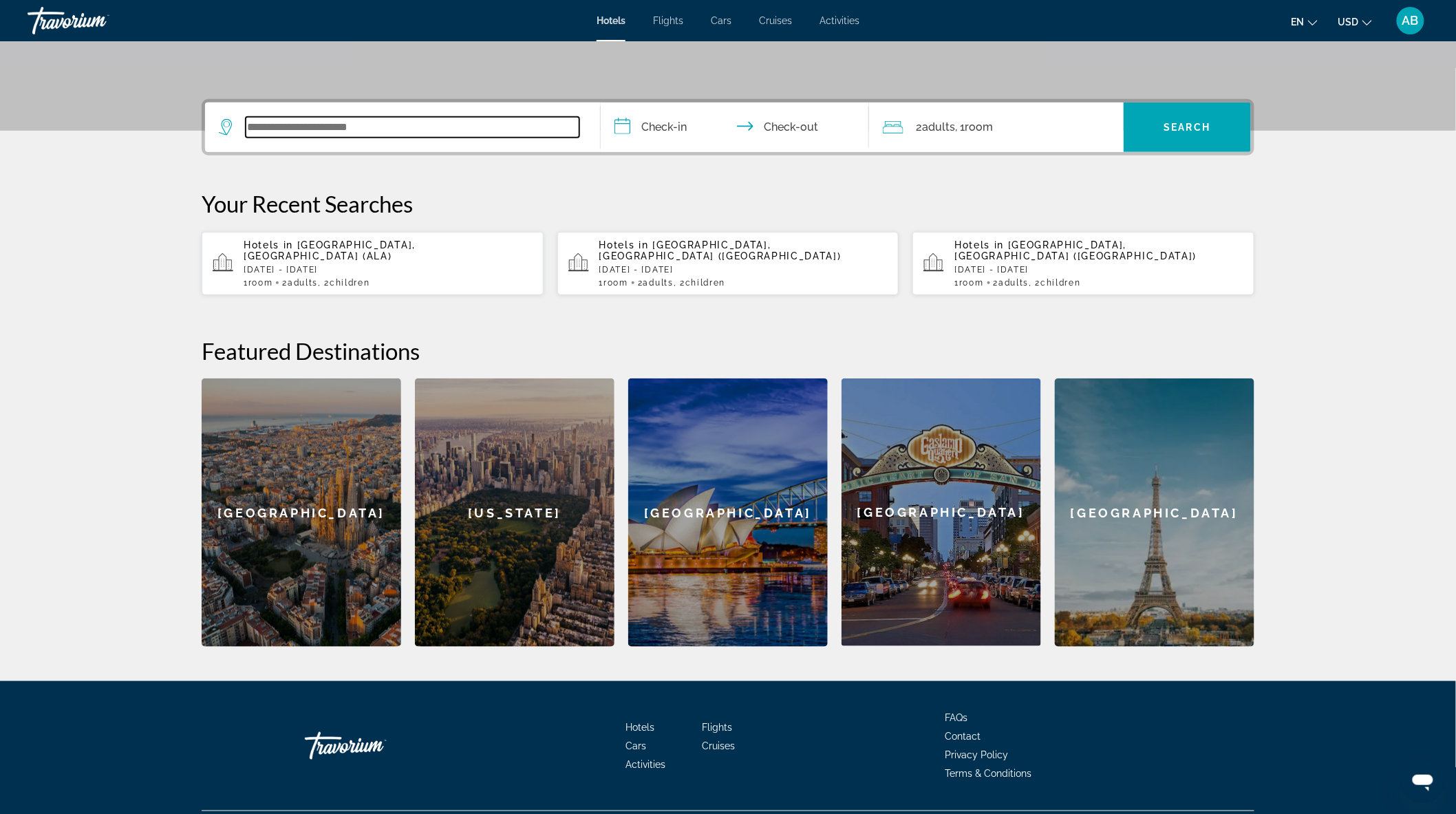
scroll to position [306, 0]
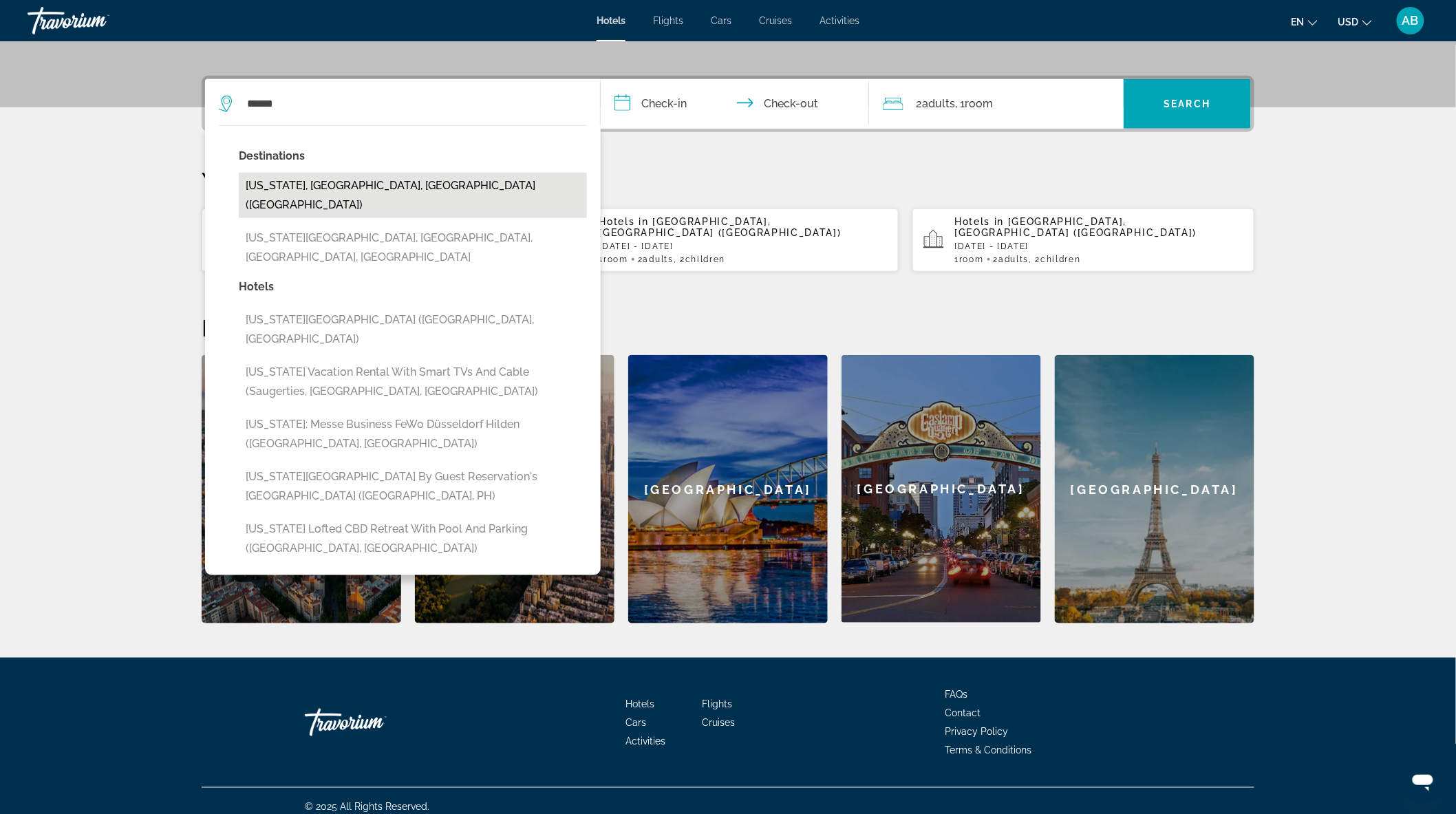
click at [395, 180] on button "[US_STATE], [GEOGRAPHIC_DATA], [GEOGRAPHIC_DATA] ([GEOGRAPHIC_DATA])" at bounding box center [412, 195] width 348 height 46
type input "**********"
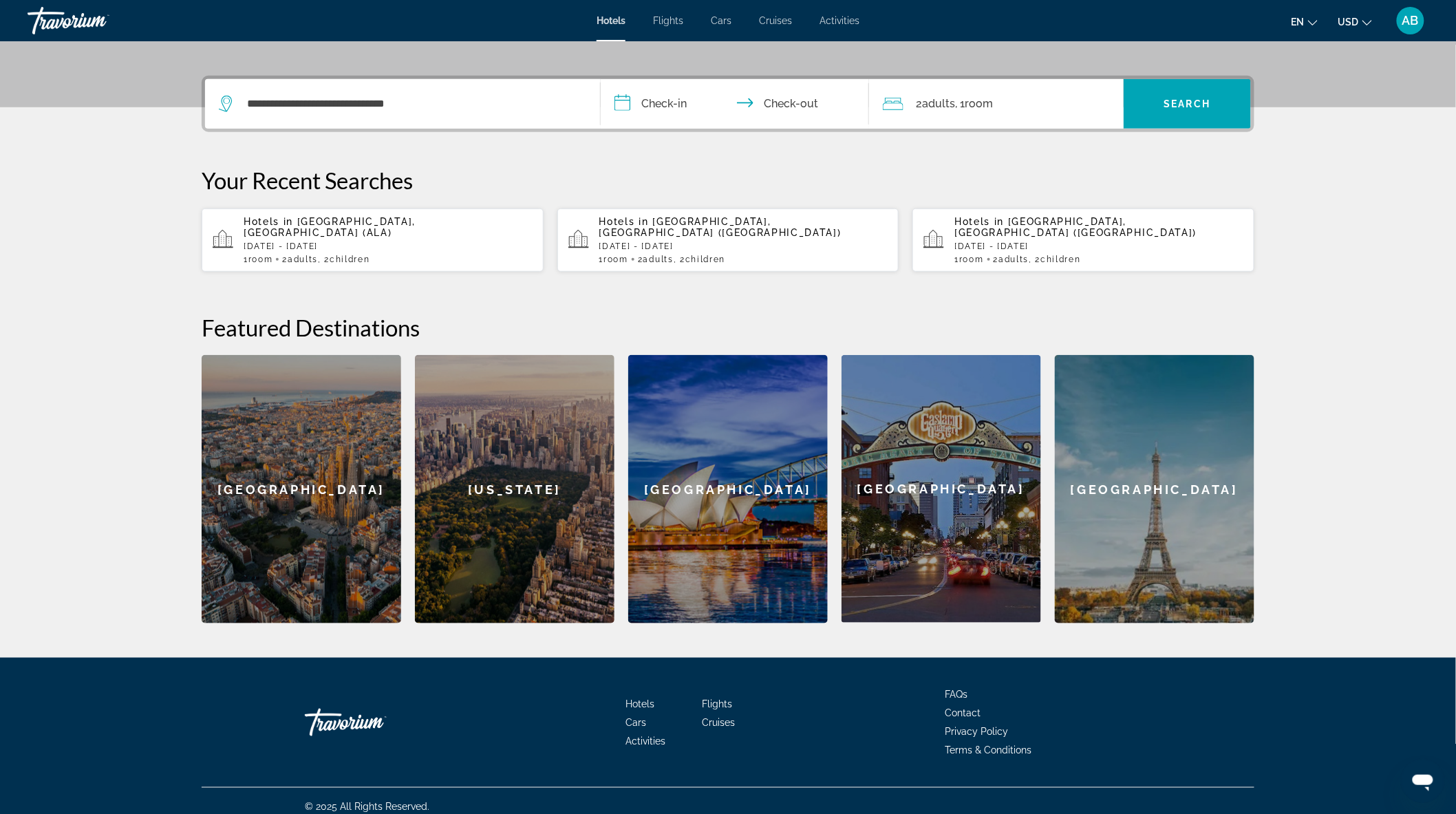
click at [678, 105] on input "**********" at bounding box center [738, 105] width 274 height 54
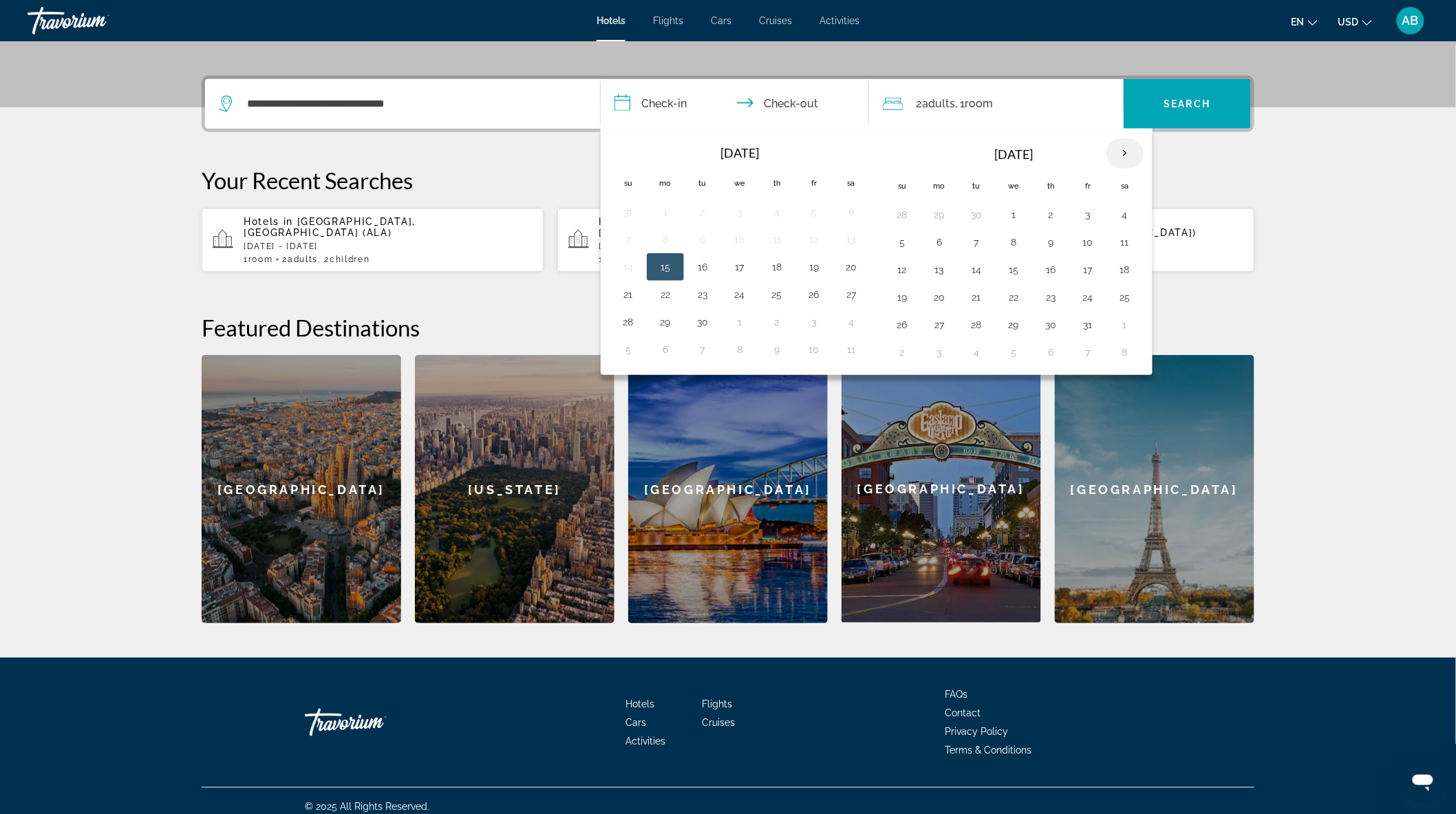
click at [1130, 154] on th "Next month" at bounding box center [1125, 154] width 37 height 30
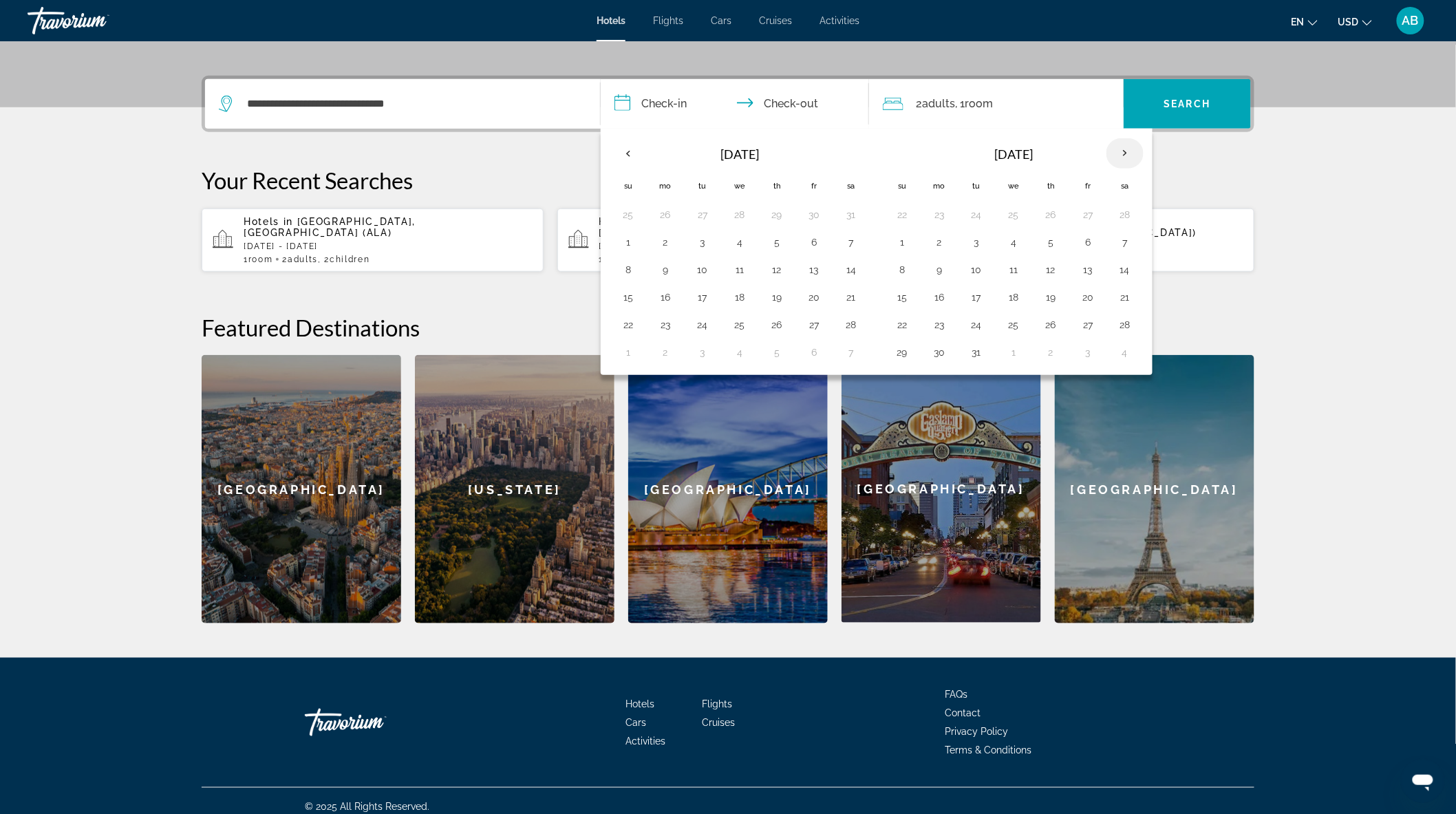
click at [1130, 154] on th "Next month" at bounding box center [1125, 154] width 37 height 30
click at [938, 268] on button "11" at bounding box center [939, 269] width 22 height 19
click at [944, 297] on button "18" at bounding box center [939, 297] width 22 height 19
type input "**********"
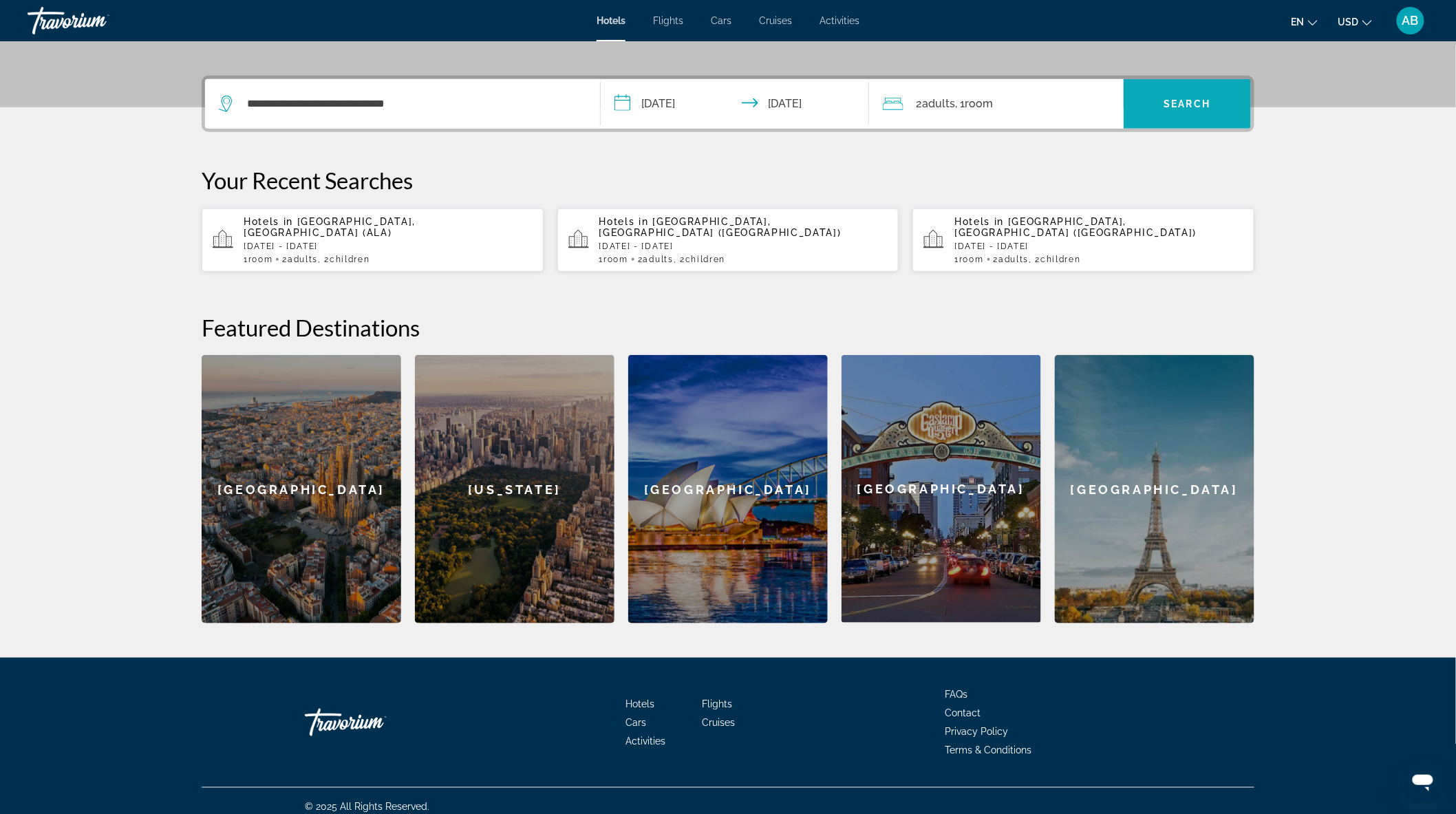
click at [1181, 113] on span "Search widget" at bounding box center [1187, 104] width 127 height 33
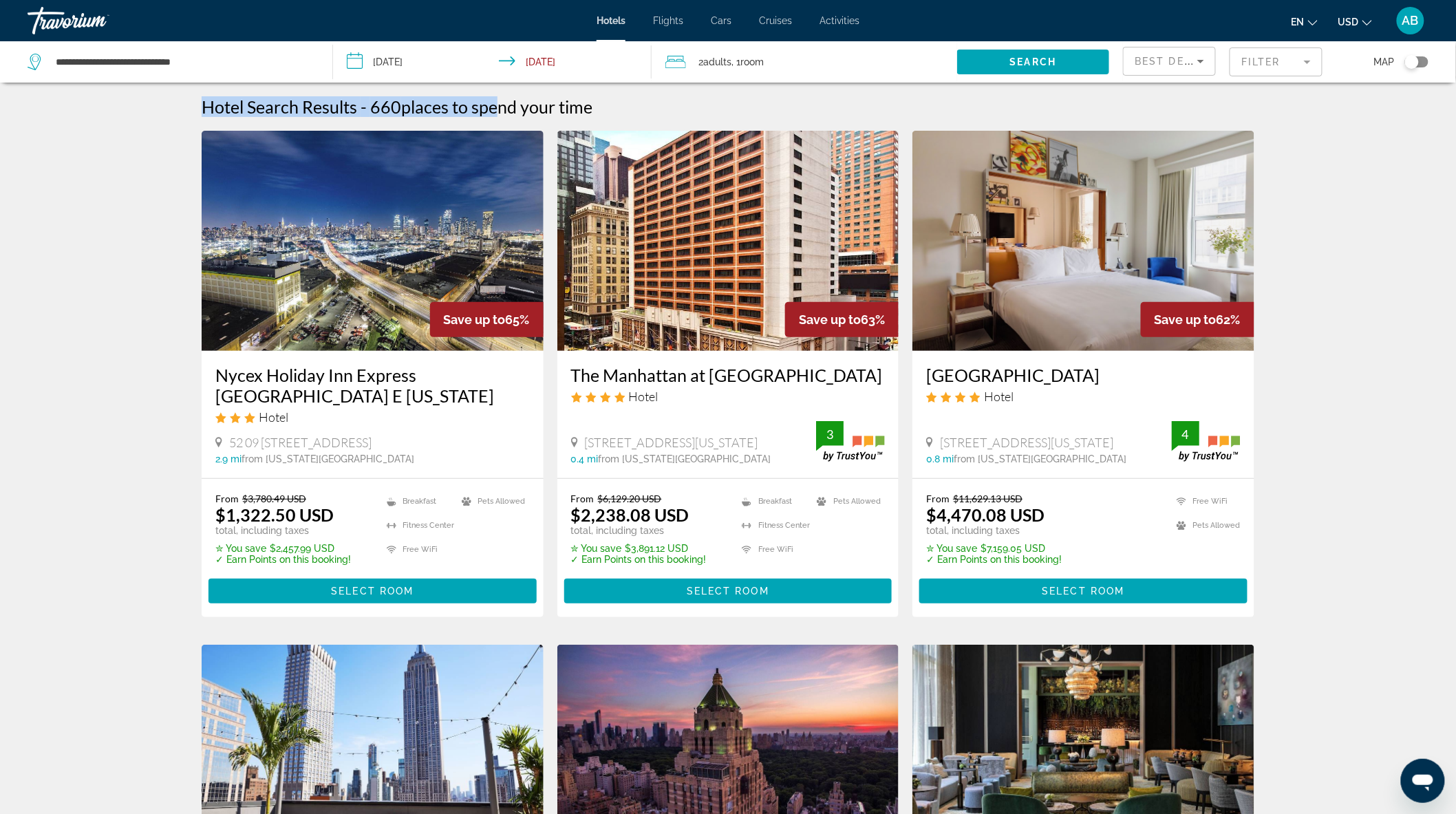
drag, startPoint x: 204, startPoint y: 101, endPoint x: 408, endPoint y: 101, distance: 204.0
click at [488, 96] on div "Hotel Search Results - 660 places to spend your time" at bounding box center [728, 106] width 1053 height 21
click at [380, 104] on h2 "660 places to spend your time" at bounding box center [482, 106] width 223 height 21
drag, startPoint x: 504, startPoint y: 319, endPoint x: 531, endPoint y: 319, distance: 27.0
click at [531, 319] on div "Save up to 65%" at bounding box center [487, 320] width 114 height 35
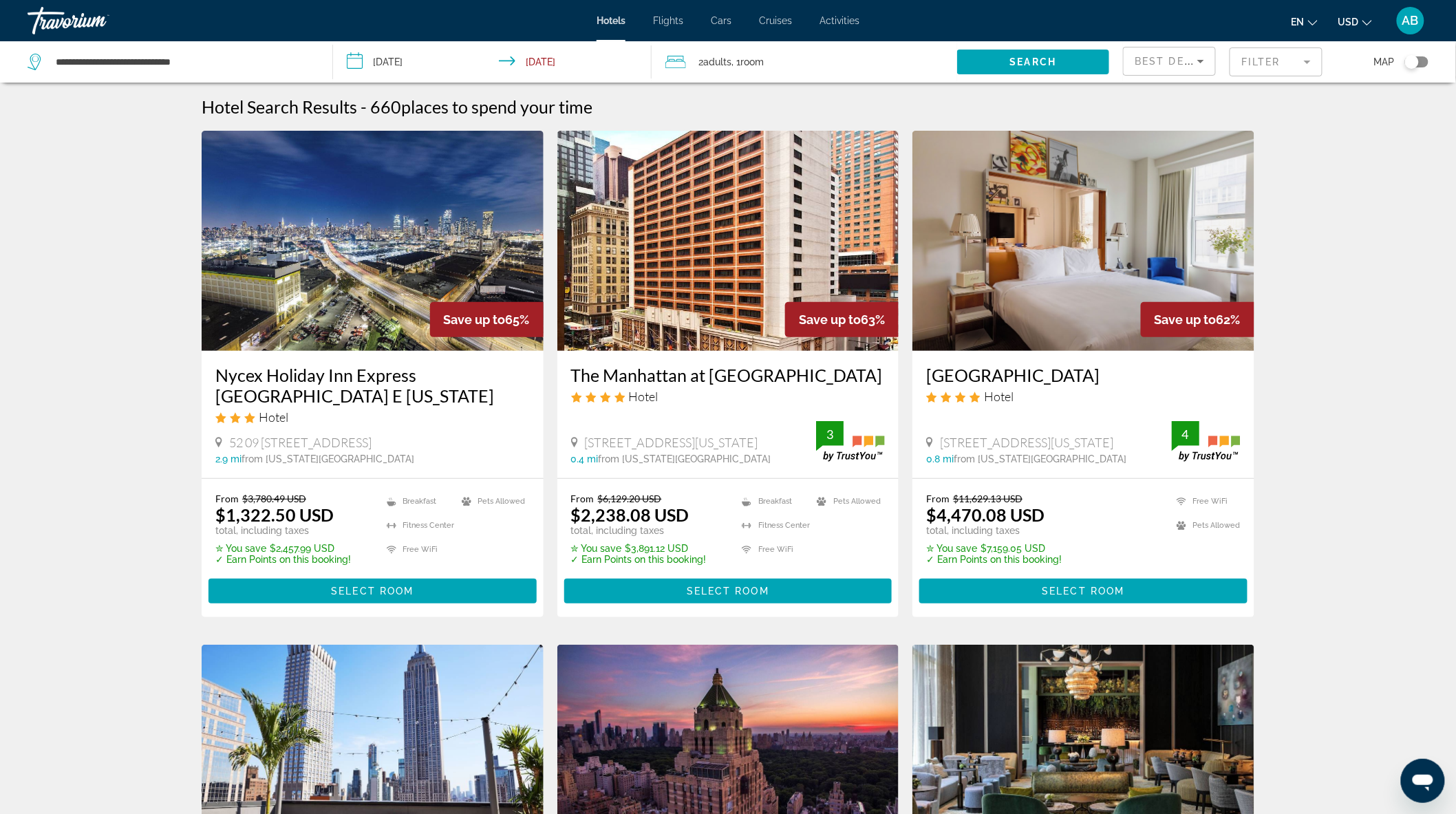
click at [504, 321] on div "Save up to 65%" at bounding box center [487, 320] width 114 height 35
click at [512, 319] on div "Save up to 65%" at bounding box center [487, 320] width 114 height 35
drag, startPoint x: 506, startPoint y: 320, endPoint x: 526, endPoint y: 321, distance: 20.0
click at [526, 321] on div "Save up to 65%" at bounding box center [487, 320] width 114 height 35
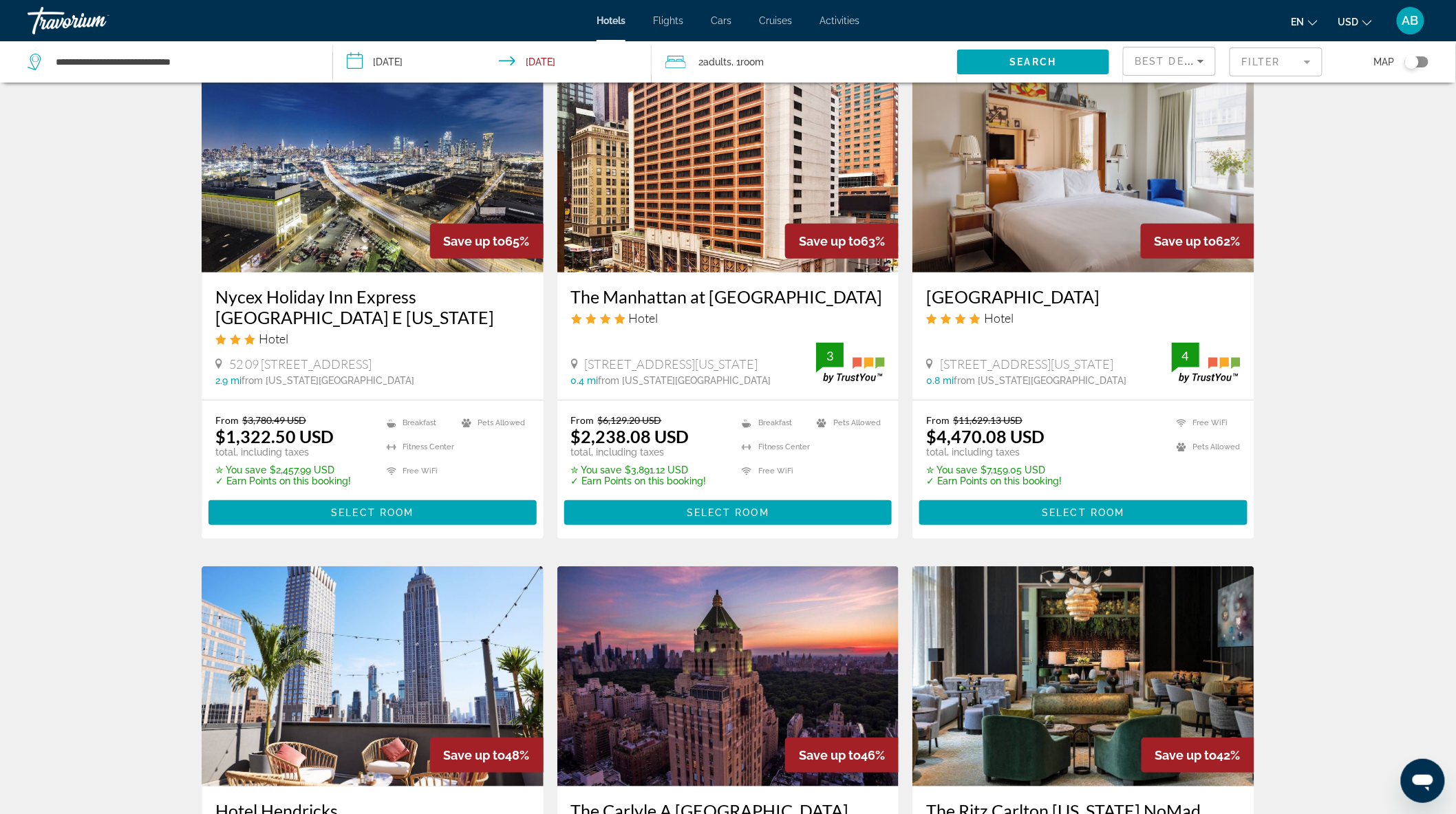
scroll to position [76, 0]
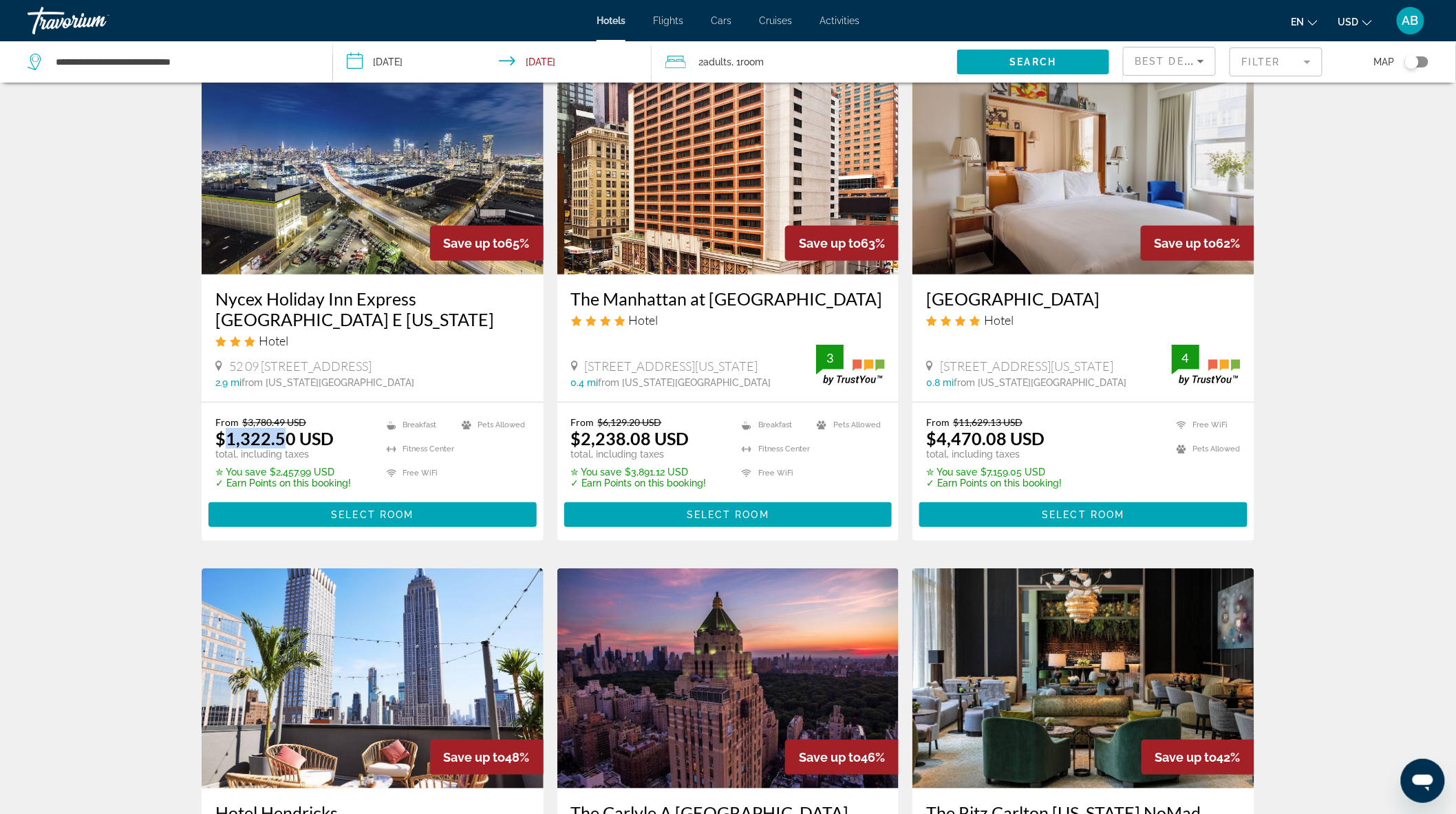
drag, startPoint x: 228, startPoint y: 439, endPoint x: 279, endPoint y: 439, distance: 51.0
click at [279, 439] on ins "$1,322.50 USD" at bounding box center [274, 438] width 118 height 21
drag, startPoint x: 248, startPoint y: 422, endPoint x: 284, endPoint y: 420, distance: 36.1
click at [284, 420] on del "$3,780.49 USD" at bounding box center [274, 422] width 64 height 12
click at [250, 421] on del "$3,780.49 USD" at bounding box center [274, 422] width 64 height 12
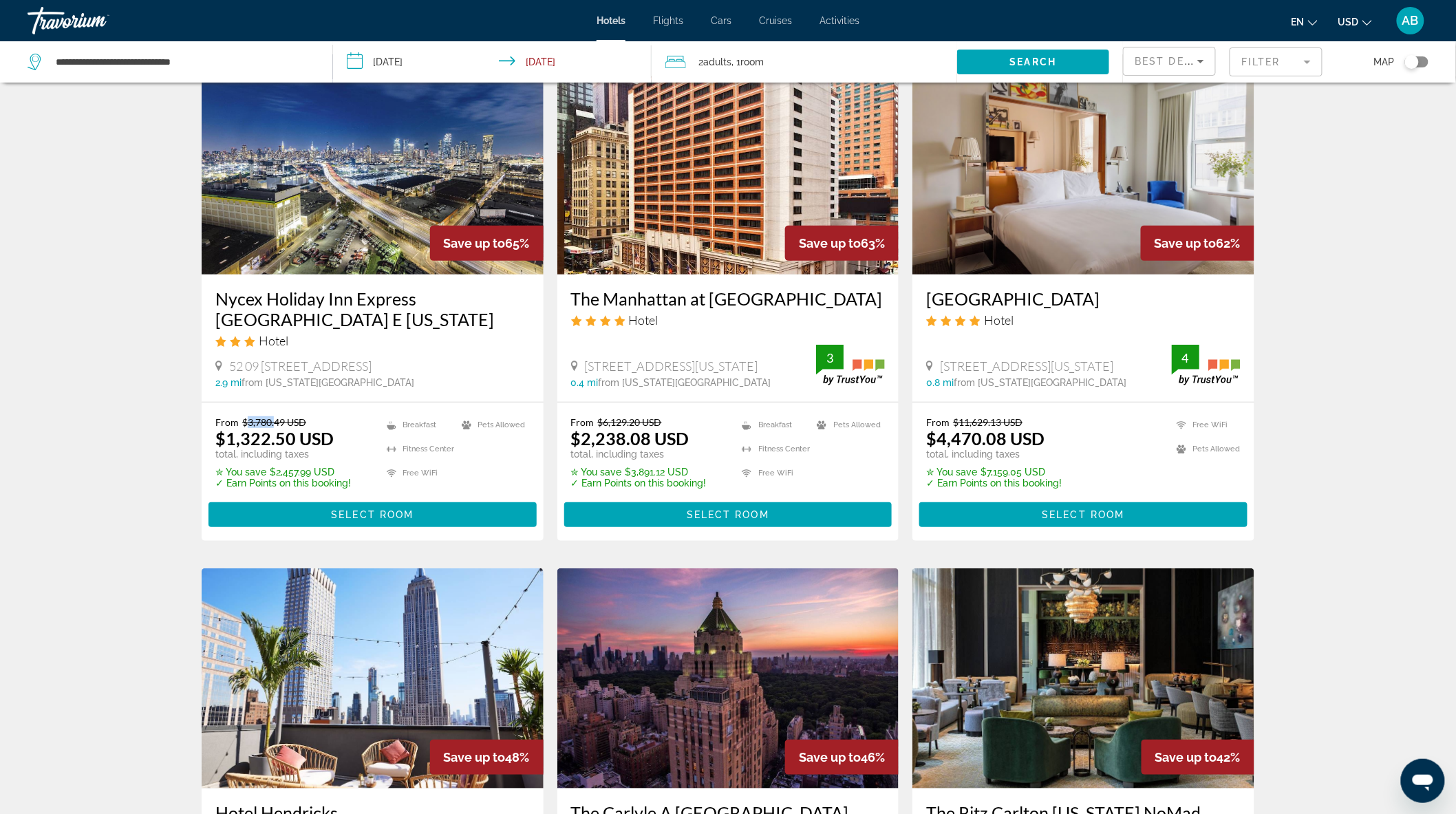
drag, startPoint x: 247, startPoint y: 422, endPoint x: 273, endPoint y: 423, distance: 26.0
click at [273, 423] on del "$3,780.49 USD" at bounding box center [274, 422] width 64 height 12
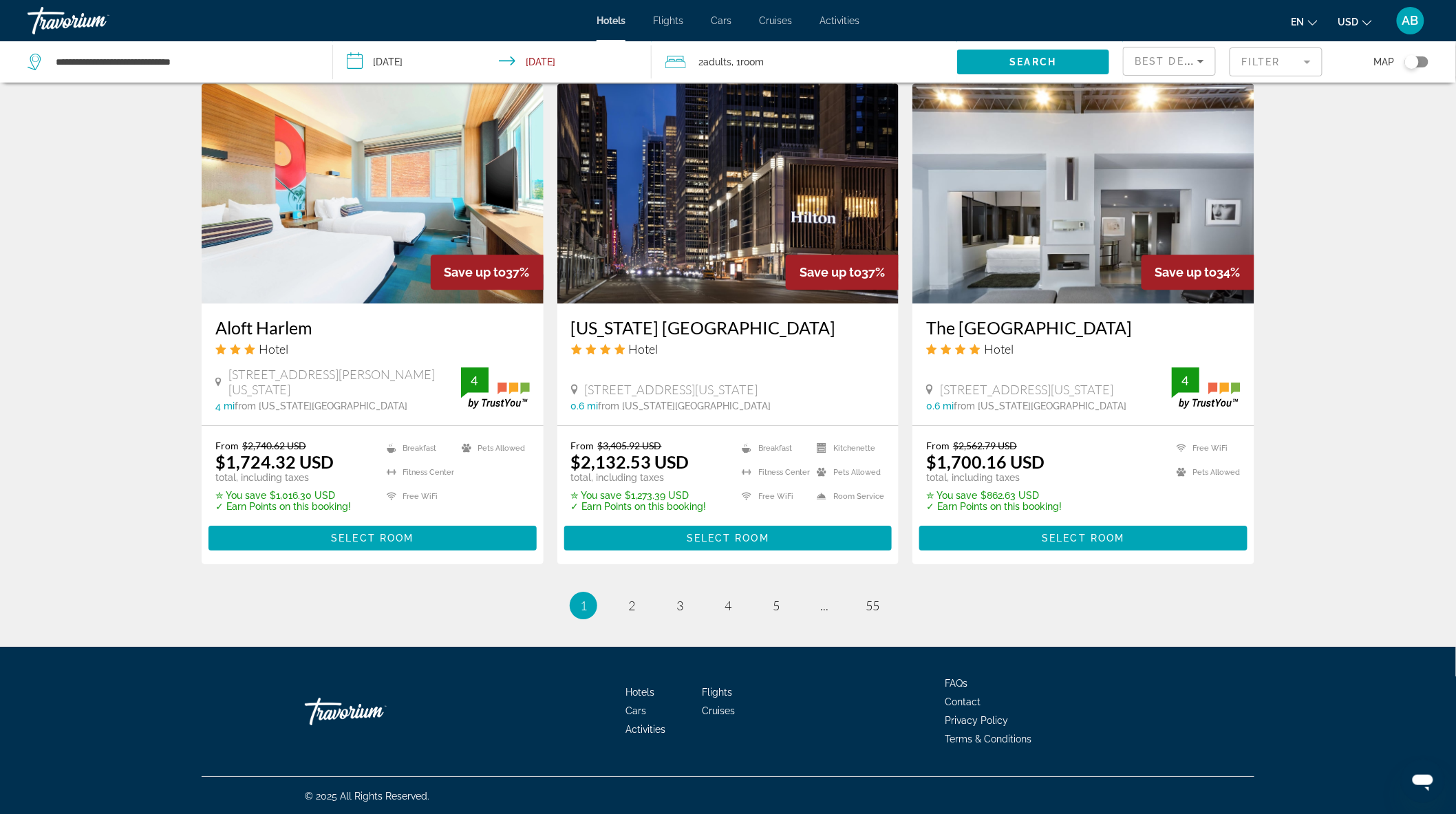
scroll to position [1599, 0]
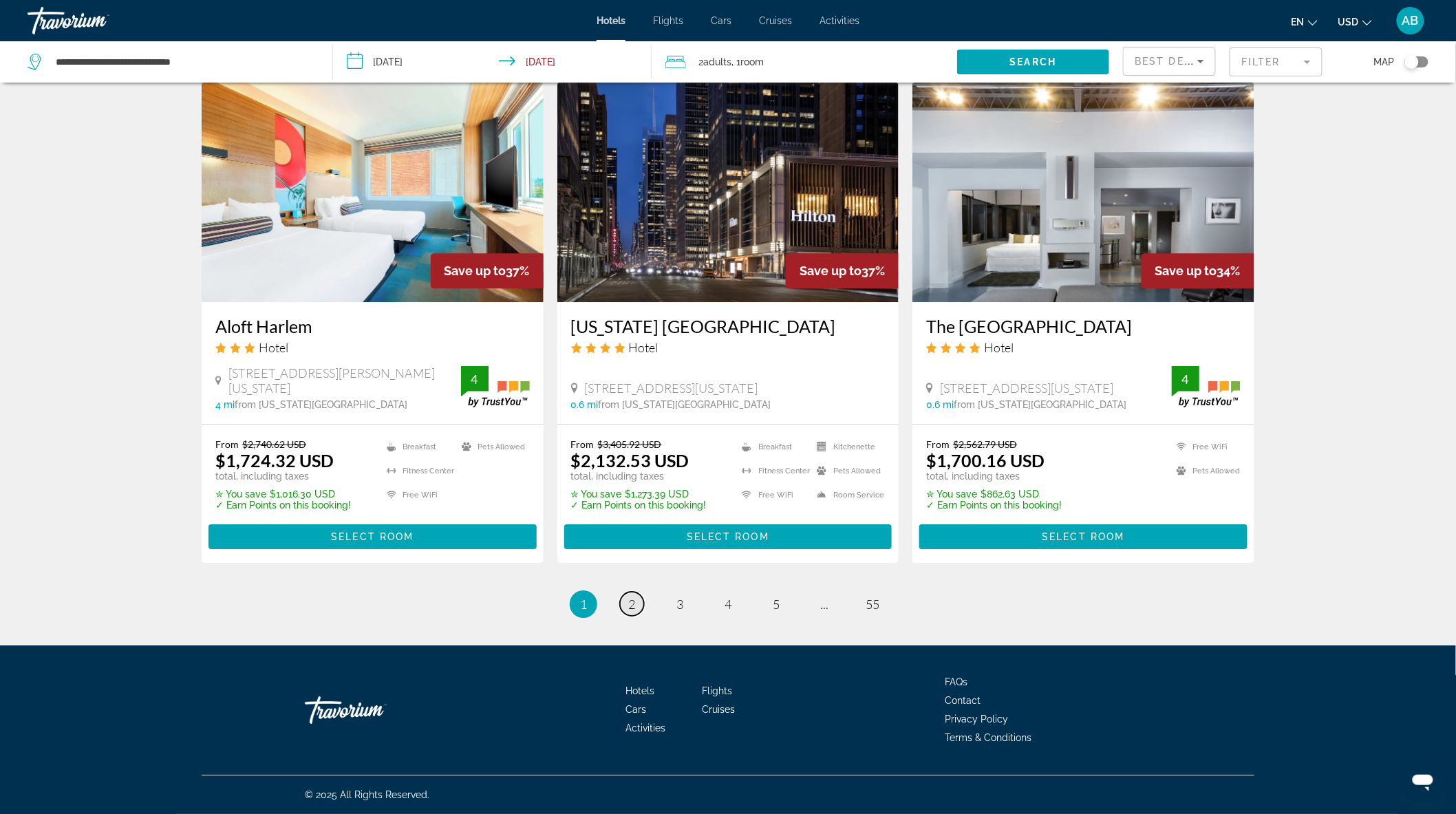
click at [628, 604] on span "2" at bounding box center [631, 604] width 7 height 15
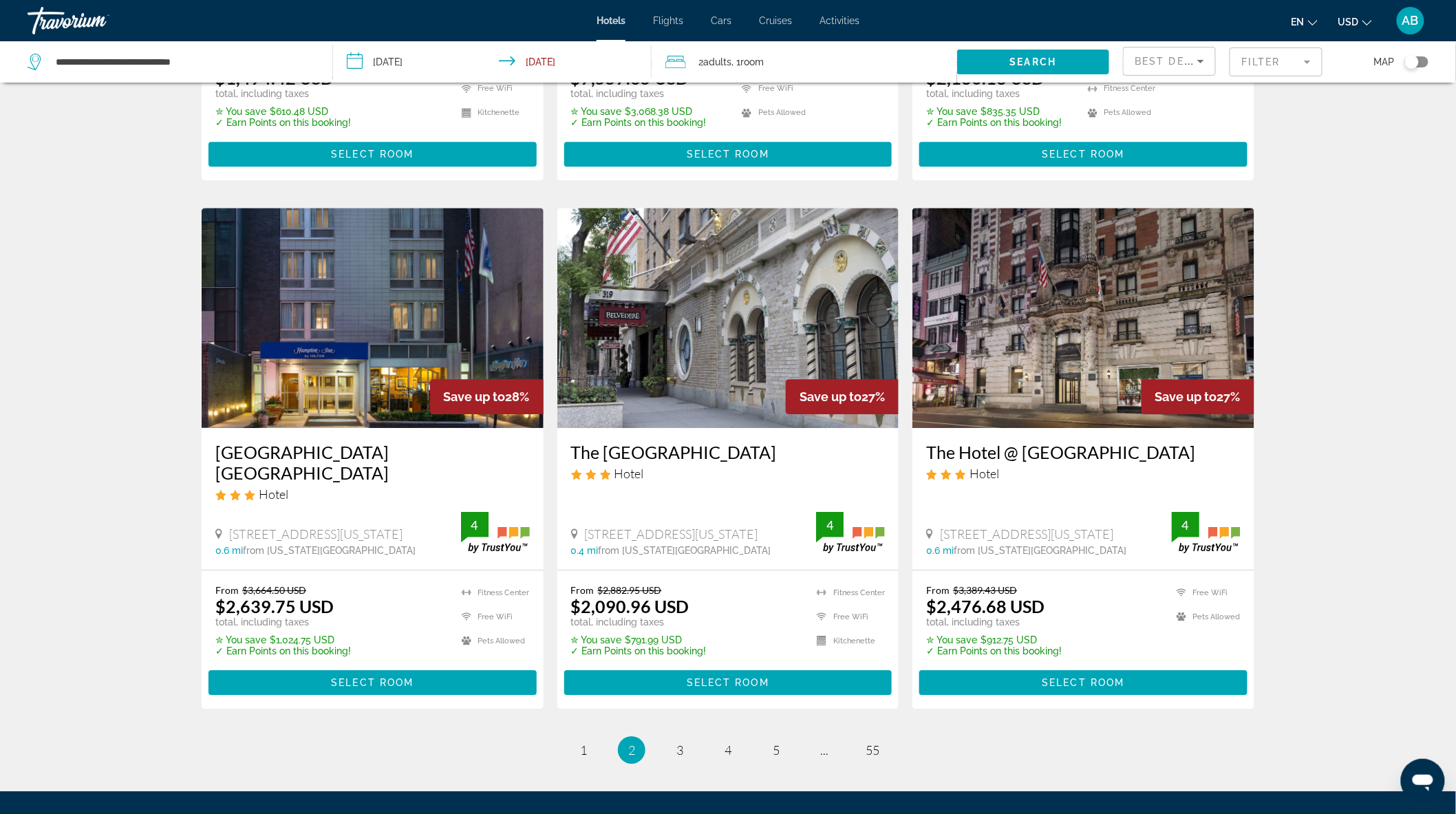
scroll to position [1632, 0]
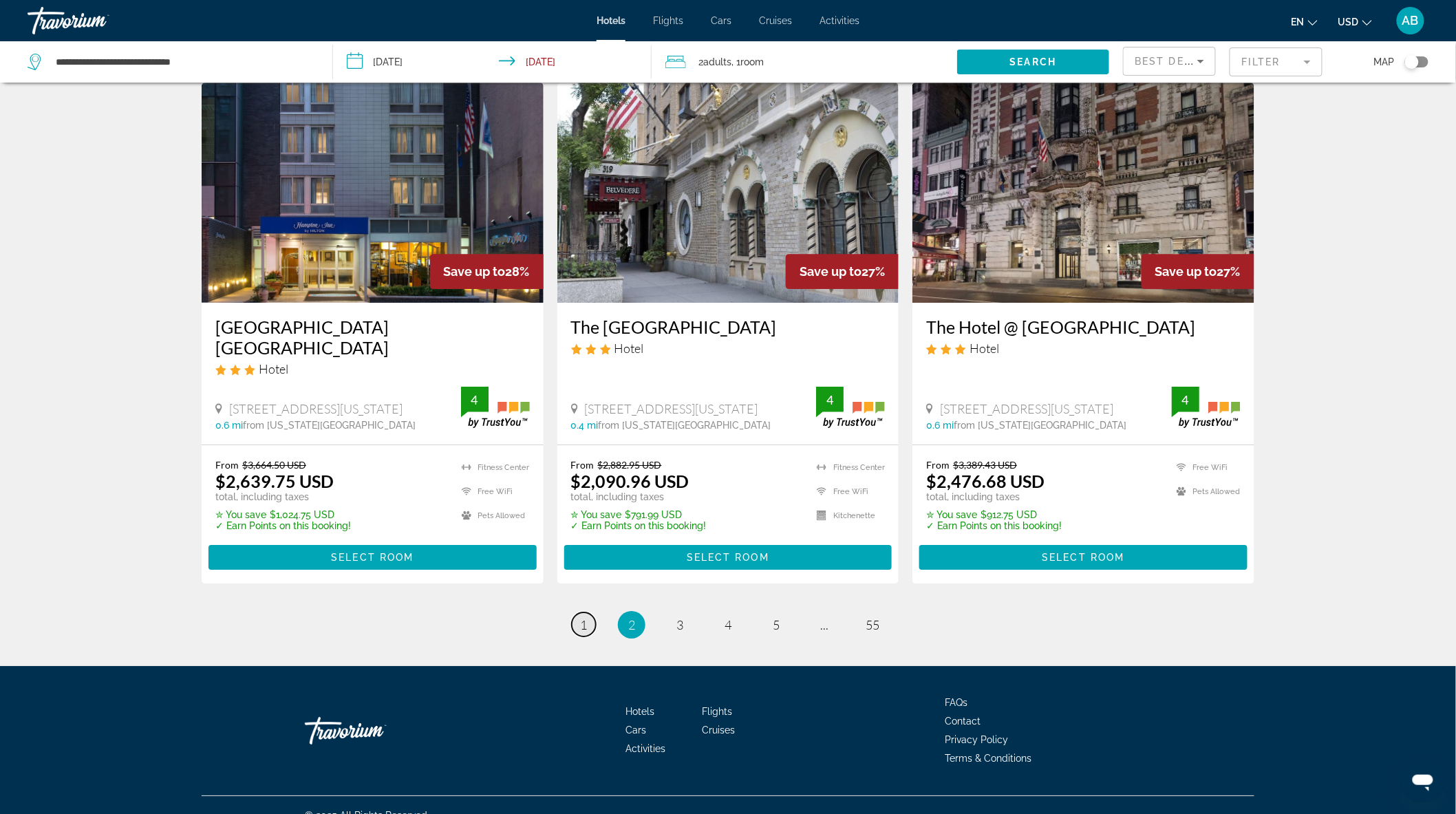
click at [583, 617] on span "1" at bounding box center [583, 625] width 7 height 15
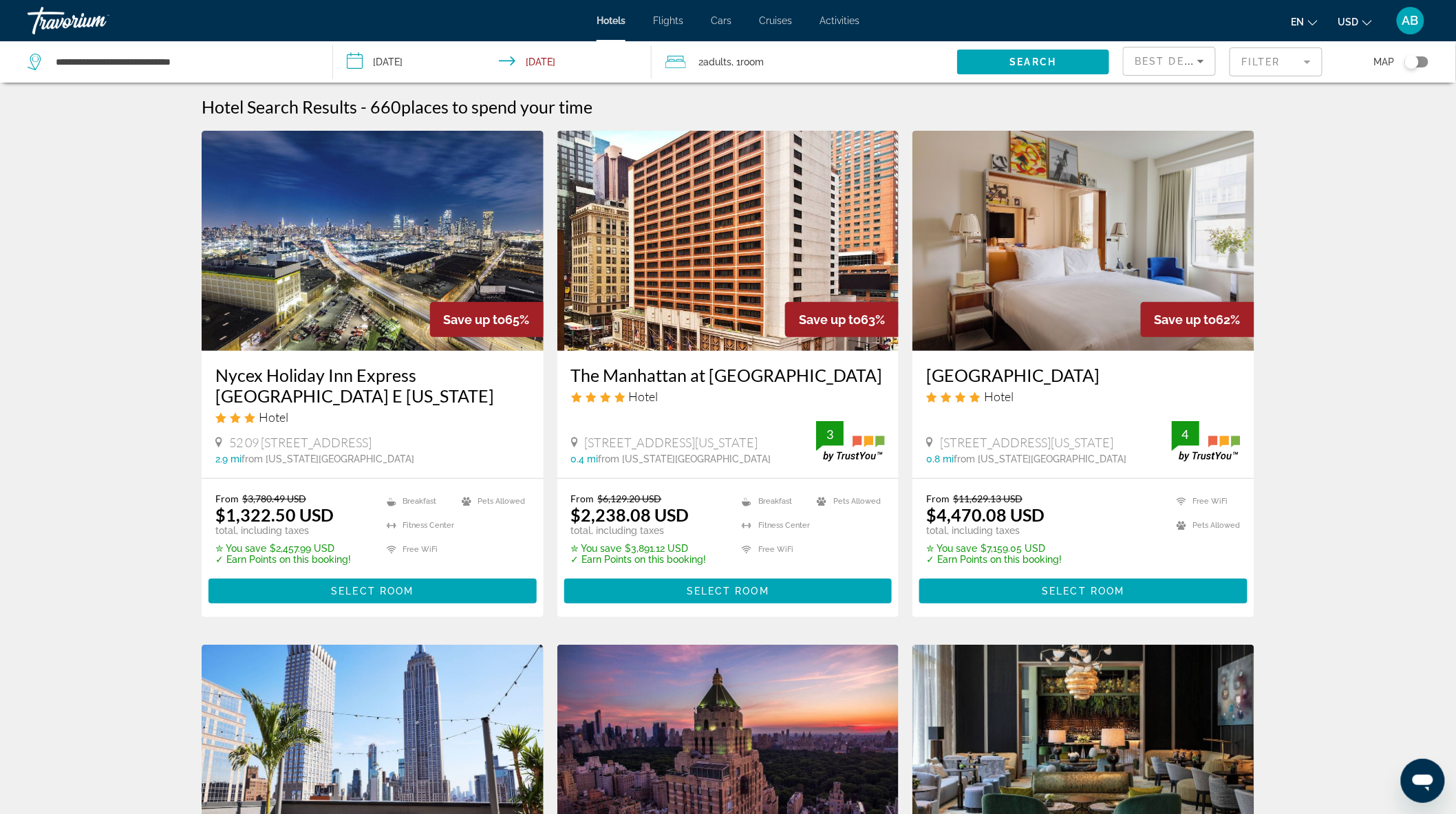
click at [341, 316] on img "Main content" at bounding box center [373, 240] width 342 height 220
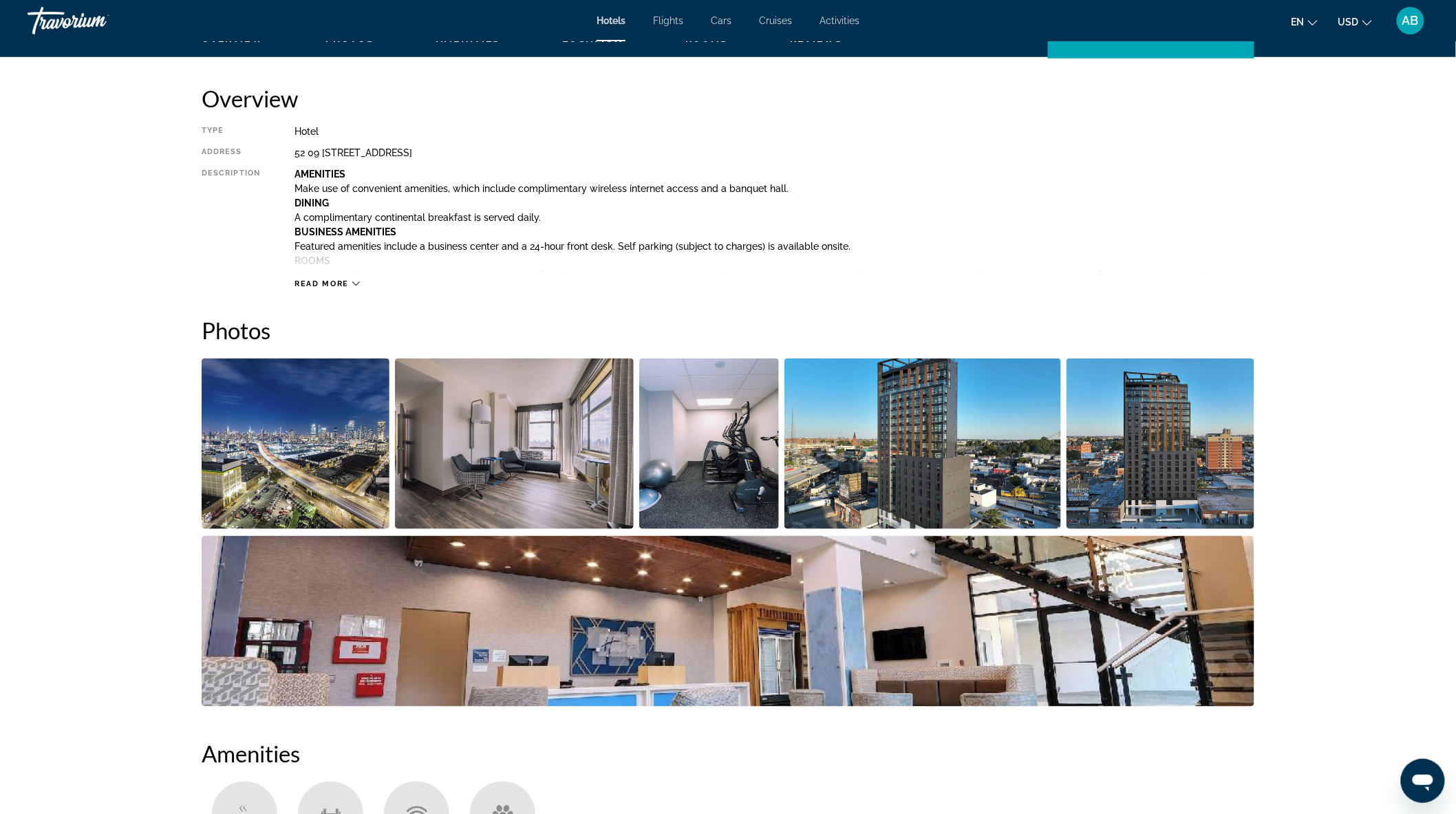
scroll to position [458, 0]
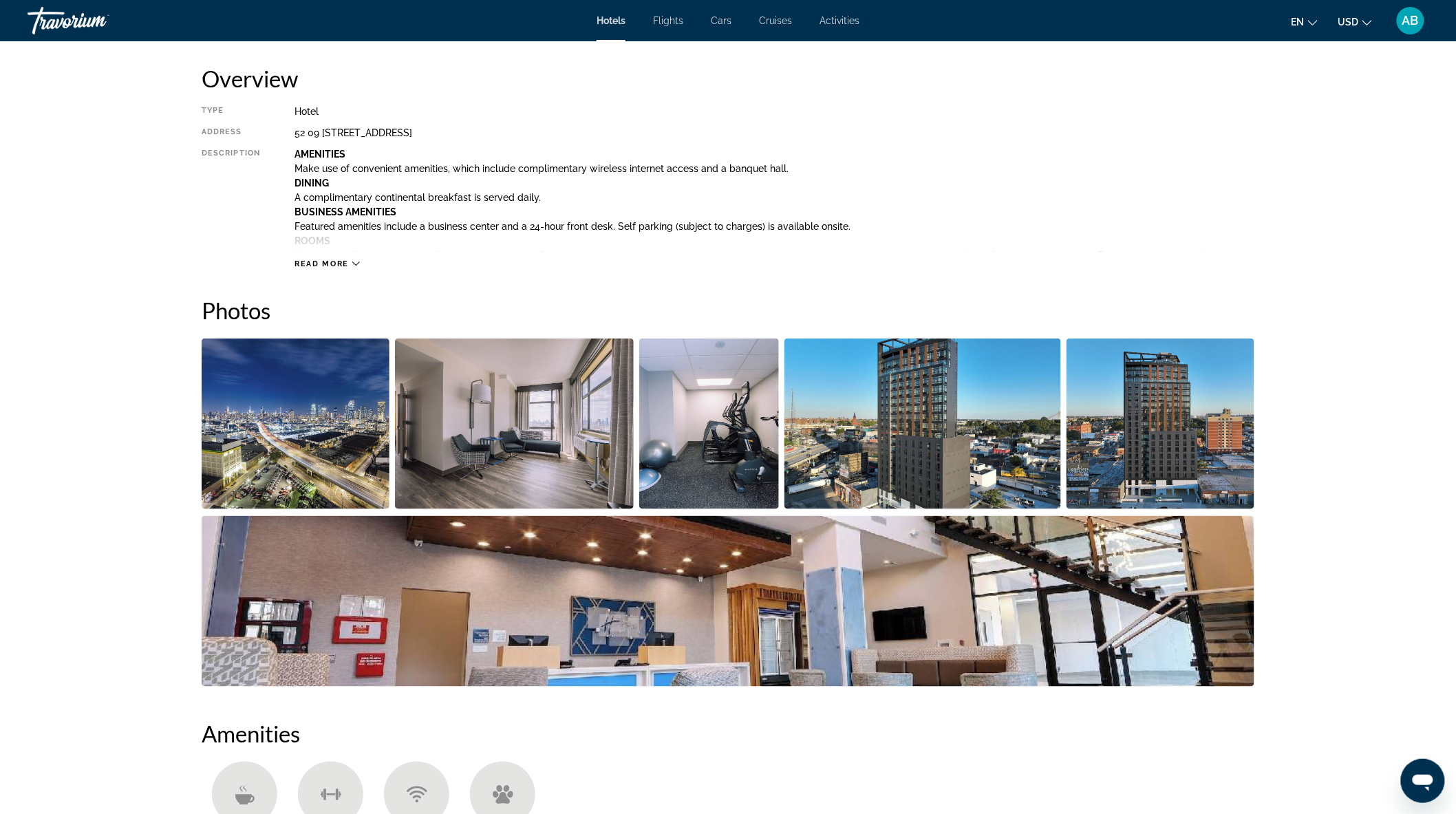
click at [319, 421] on img "Open full-screen image slider" at bounding box center [296, 424] width 188 height 170
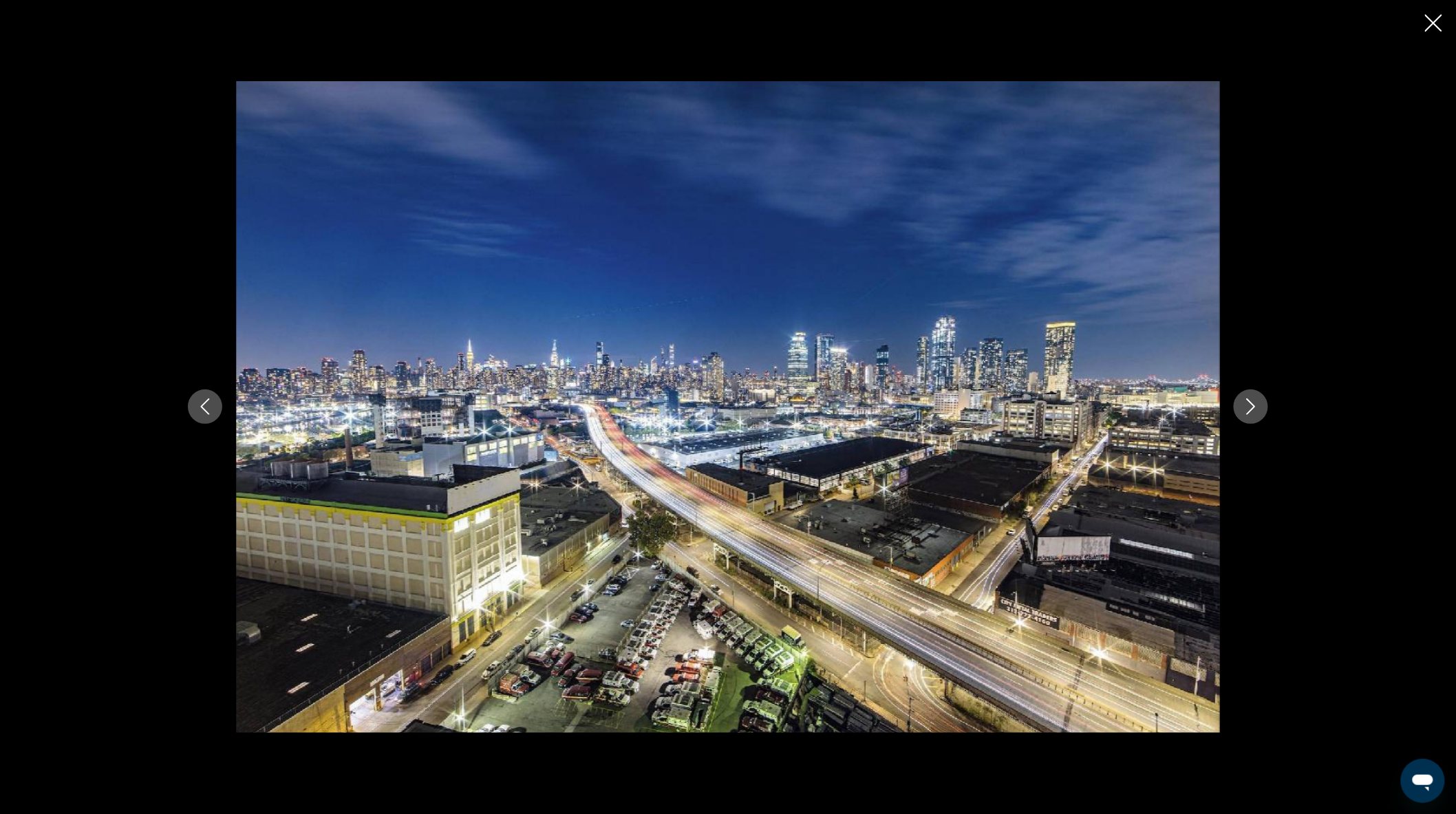
click at [1260, 411] on button "Next image" at bounding box center [1250, 406] width 34 height 34
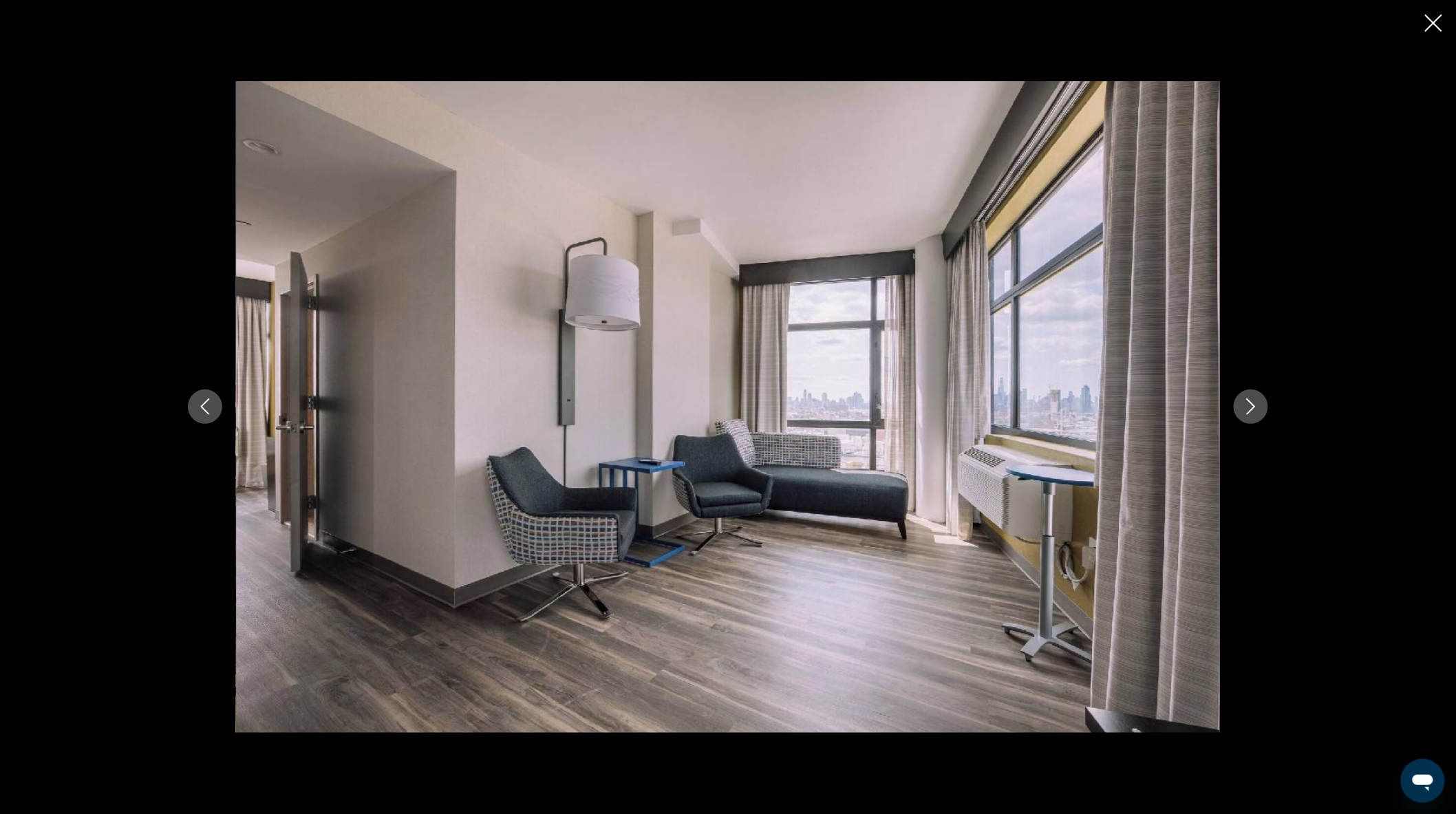
click at [1260, 411] on button "Next image" at bounding box center [1250, 406] width 34 height 34
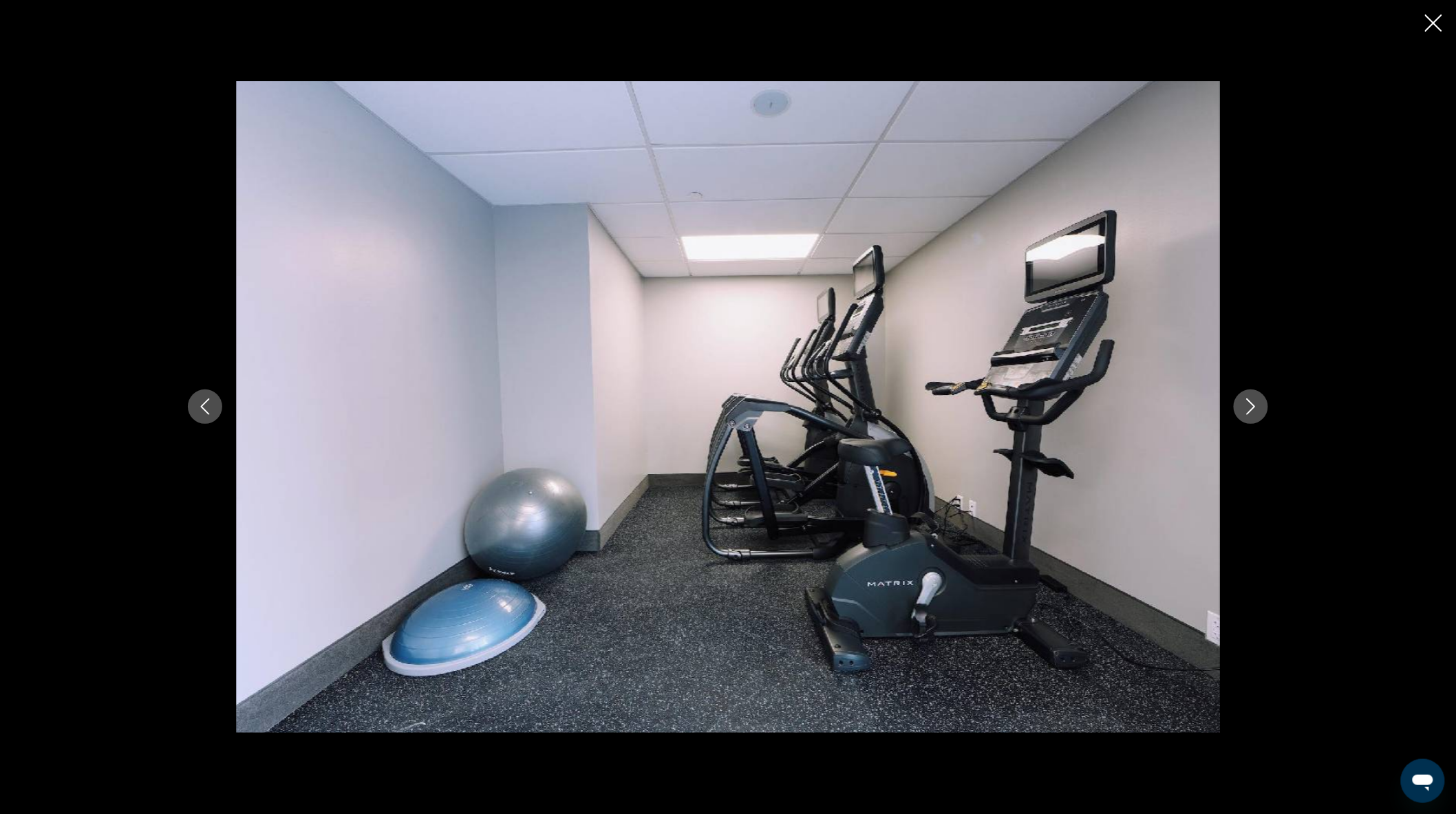
click at [1260, 411] on button "Next image" at bounding box center [1250, 406] width 34 height 34
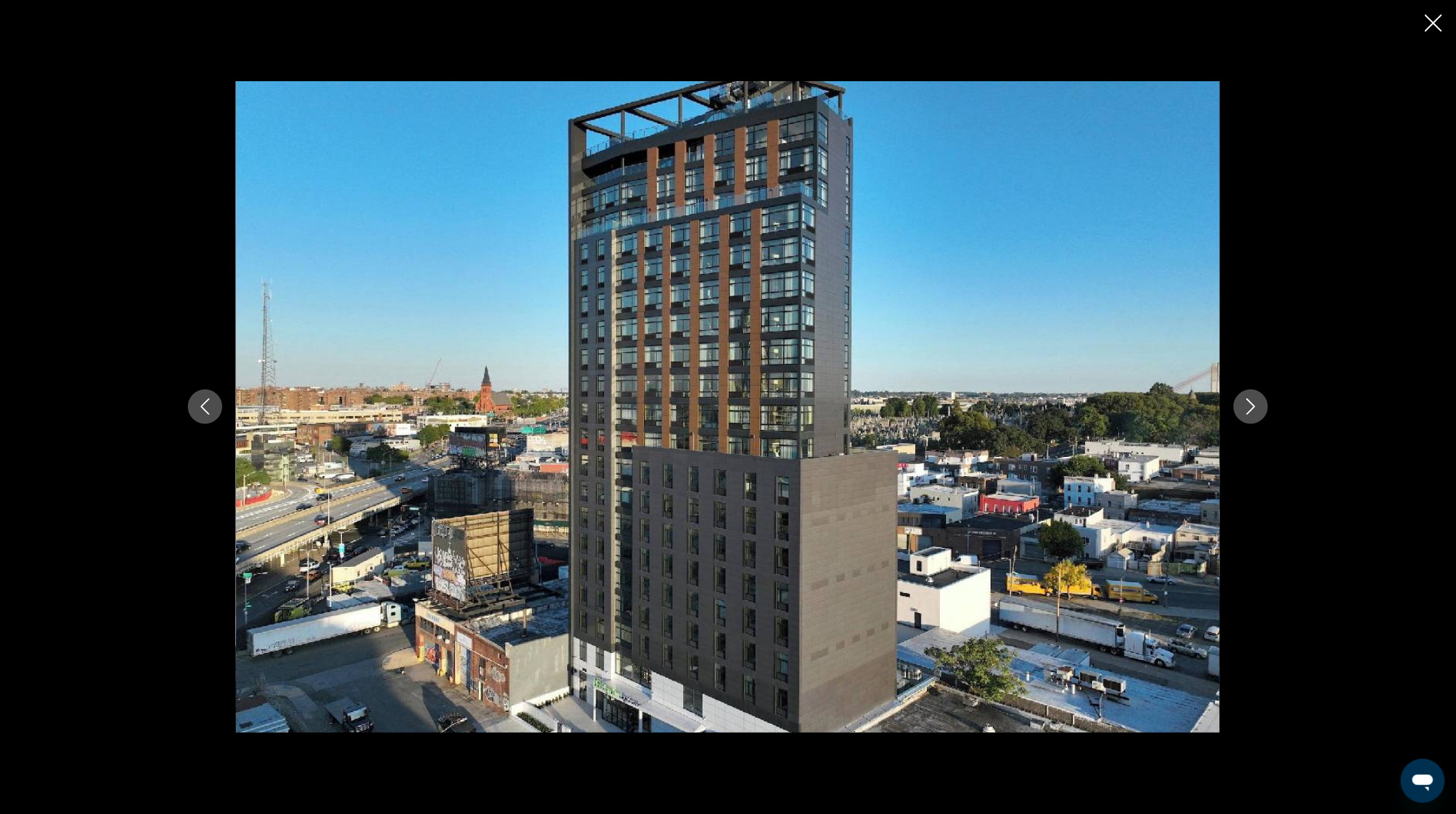
click at [1260, 411] on button "Next image" at bounding box center [1250, 406] width 34 height 34
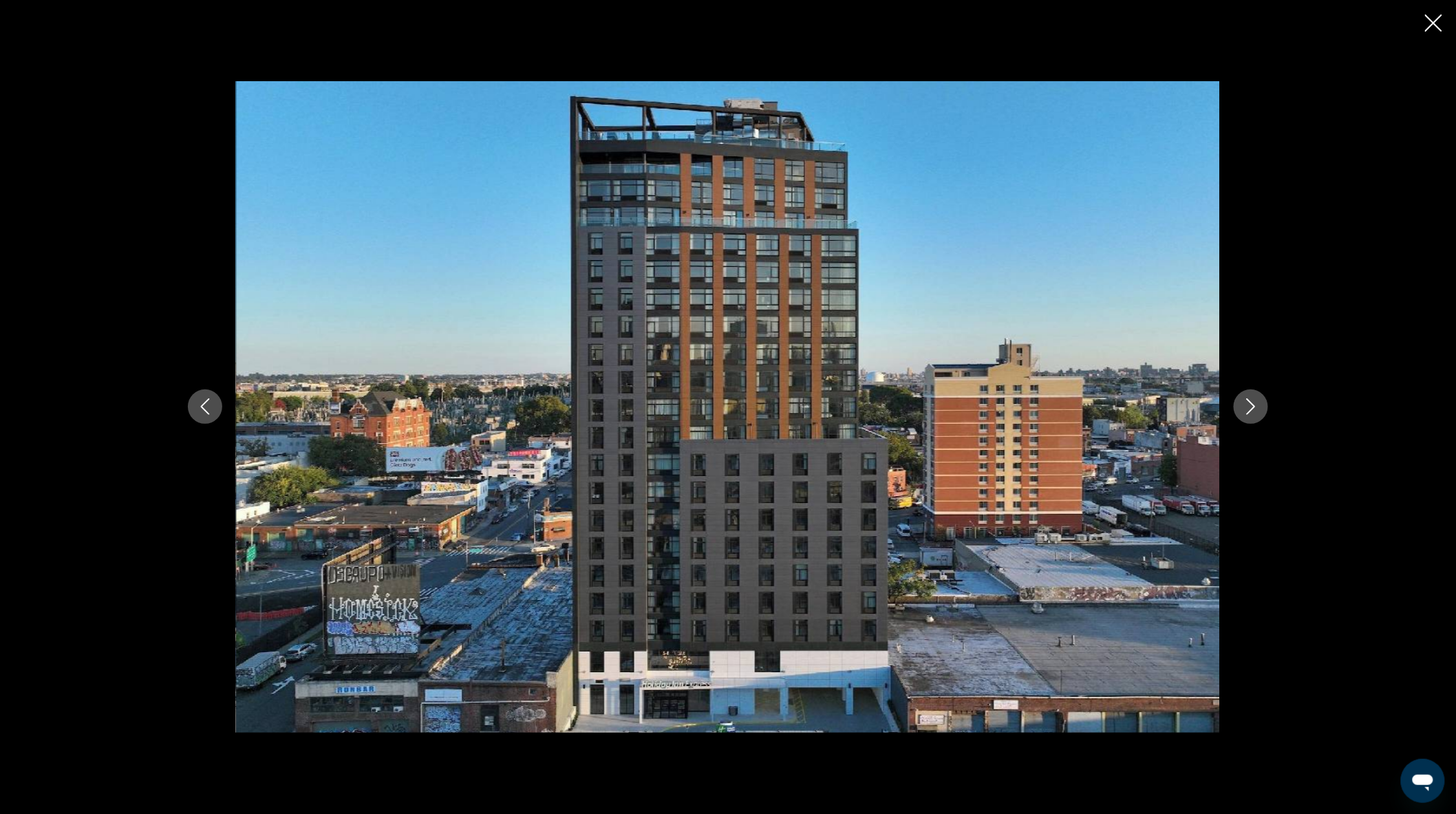
click at [1260, 411] on button "Next image" at bounding box center [1250, 406] width 34 height 34
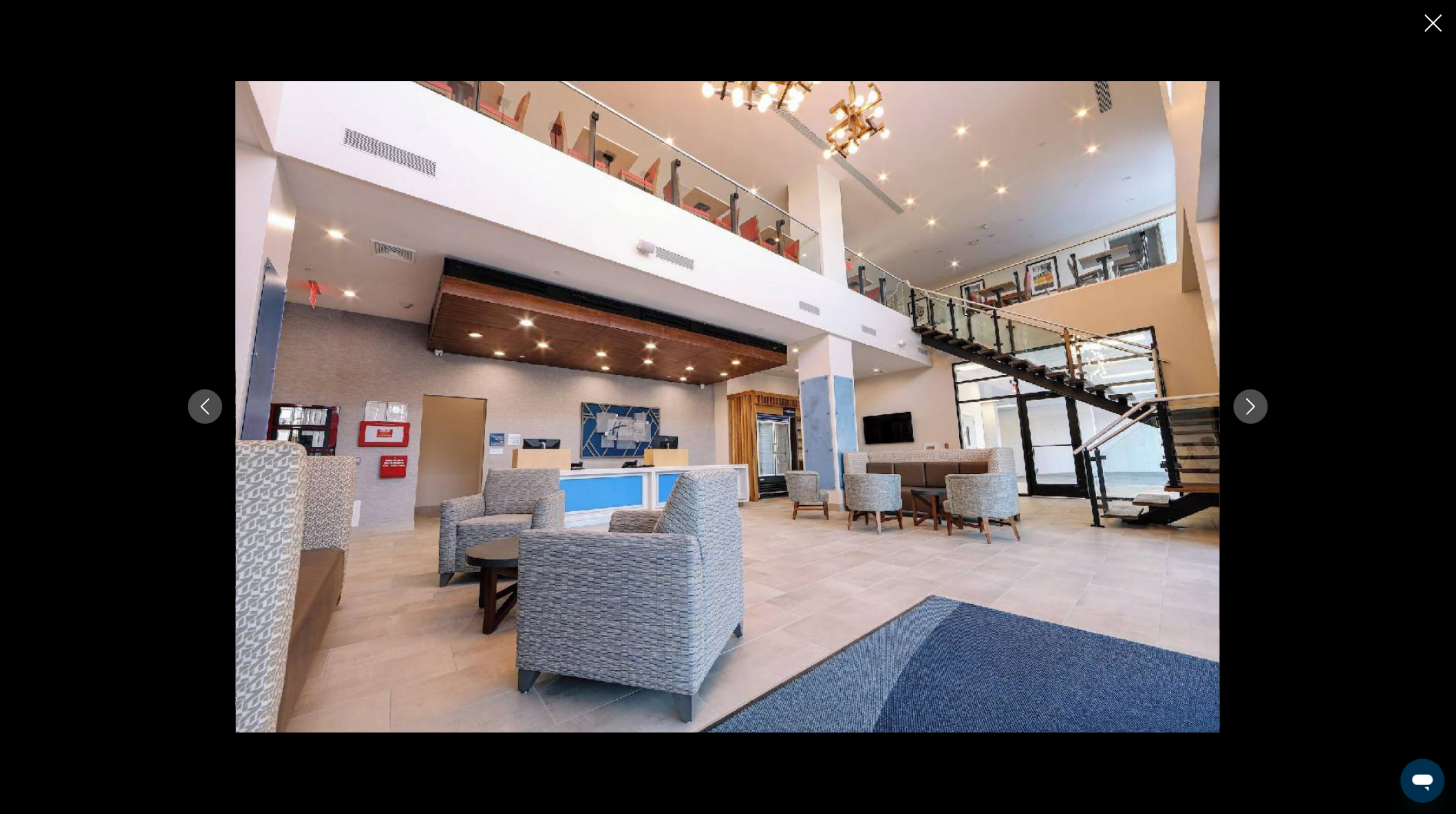
click at [1260, 411] on button "Next image" at bounding box center [1250, 406] width 34 height 34
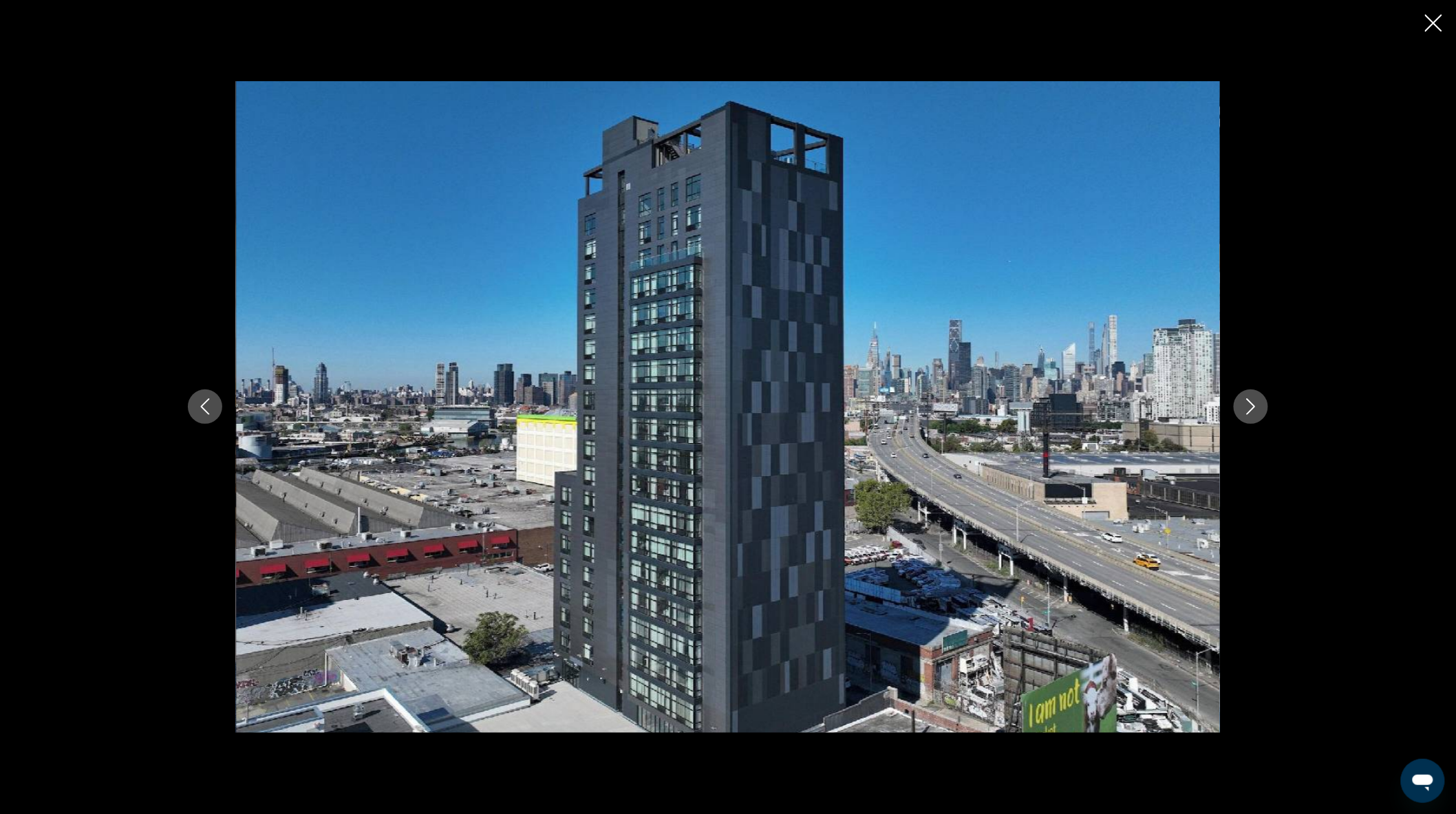
click at [1260, 411] on button "Next image" at bounding box center [1250, 406] width 34 height 34
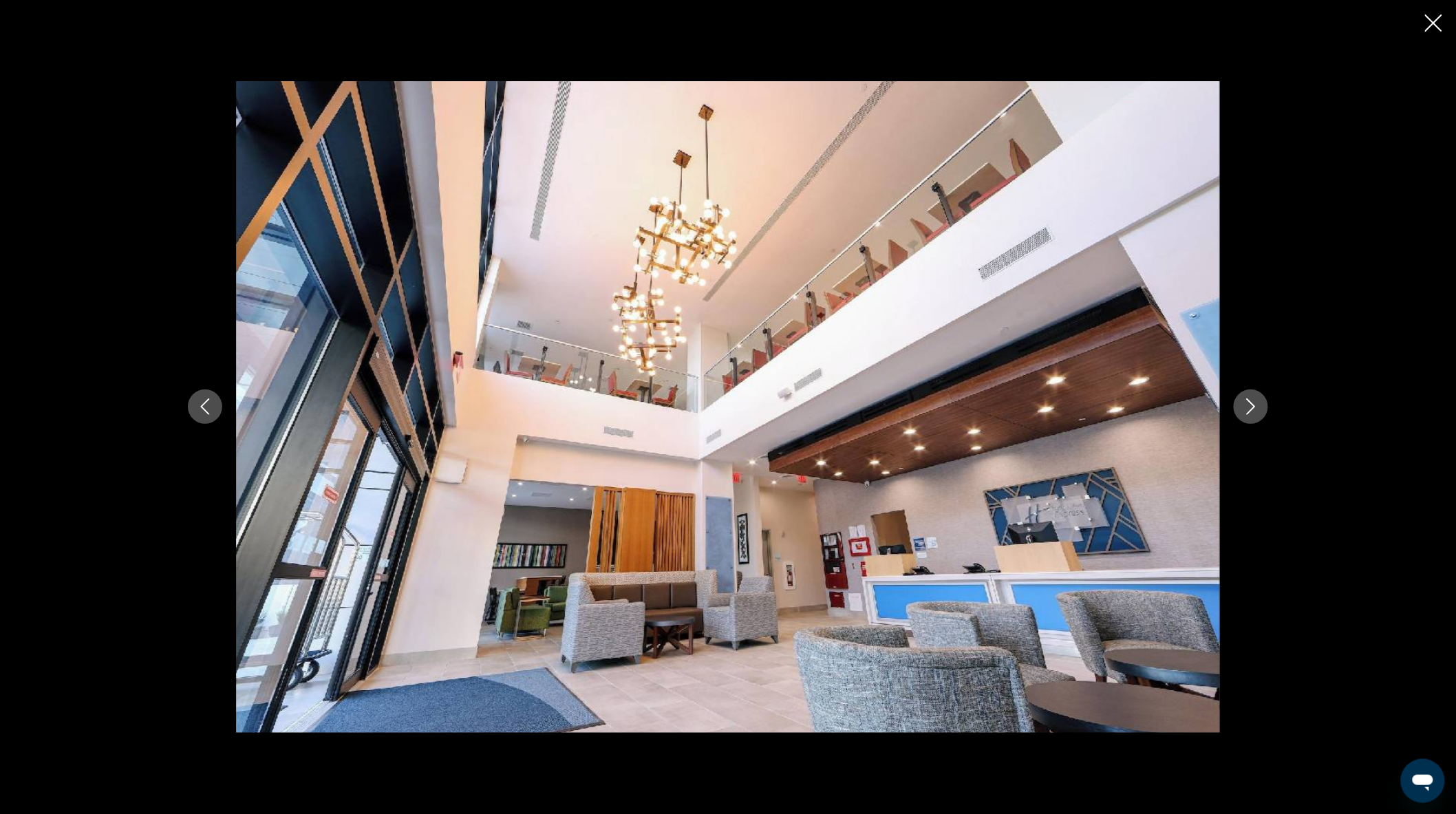
click at [1260, 411] on button "Next image" at bounding box center [1250, 406] width 34 height 34
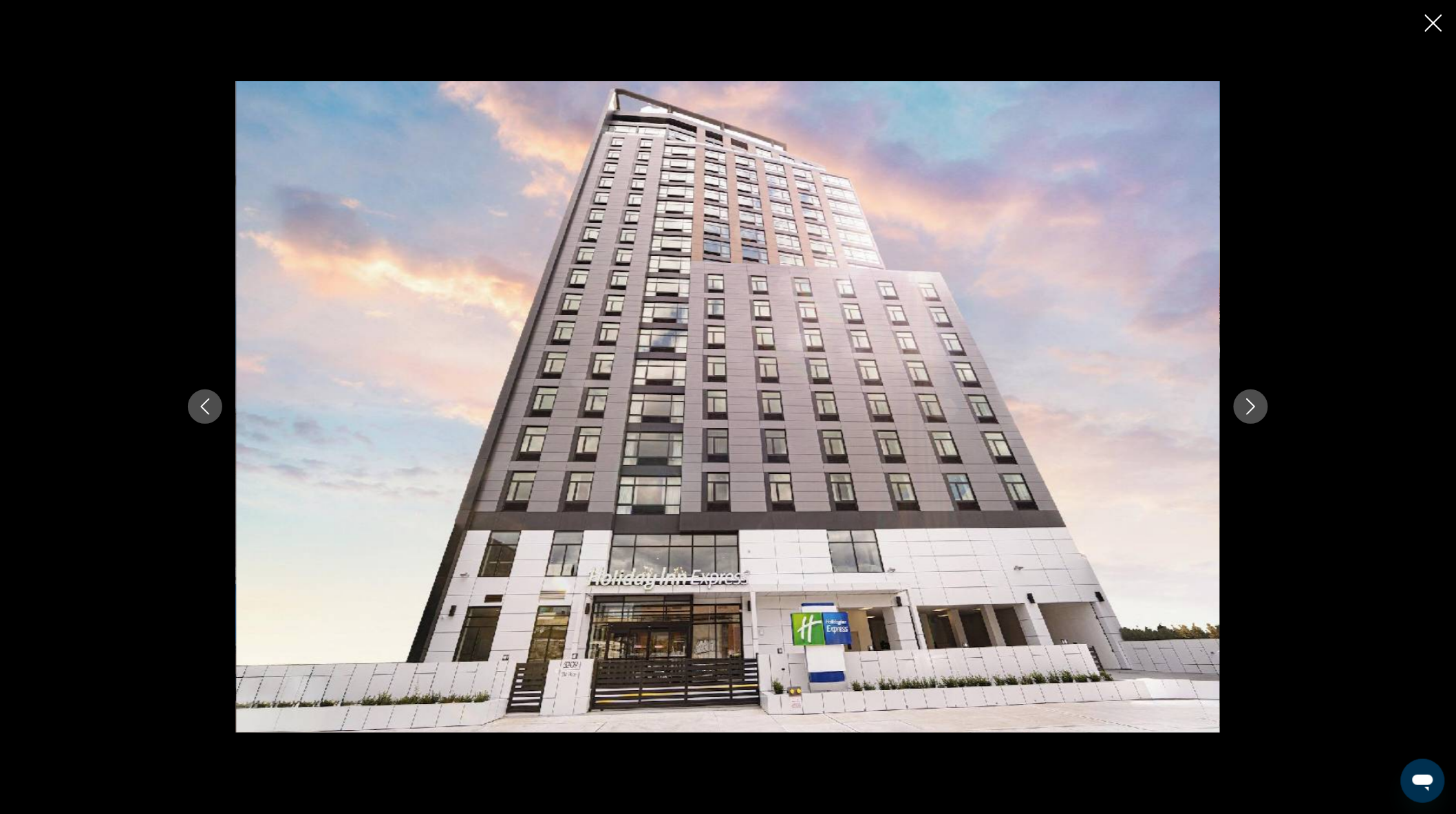
click at [1260, 411] on button "Next image" at bounding box center [1250, 406] width 34 height 34
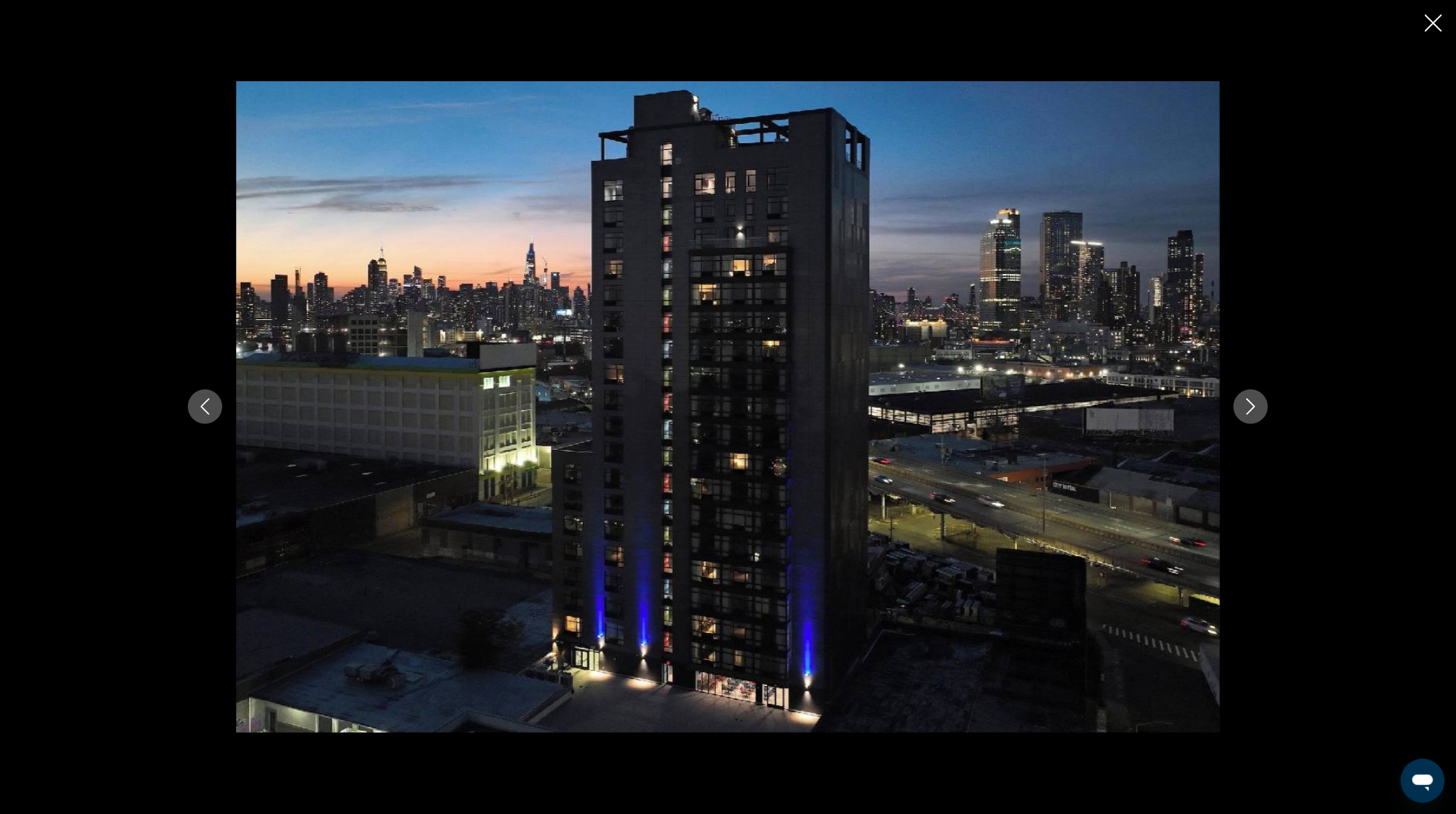
click at [1260, 411] on button "Next image" at bounding box center [1250, 406] width 34 height 34
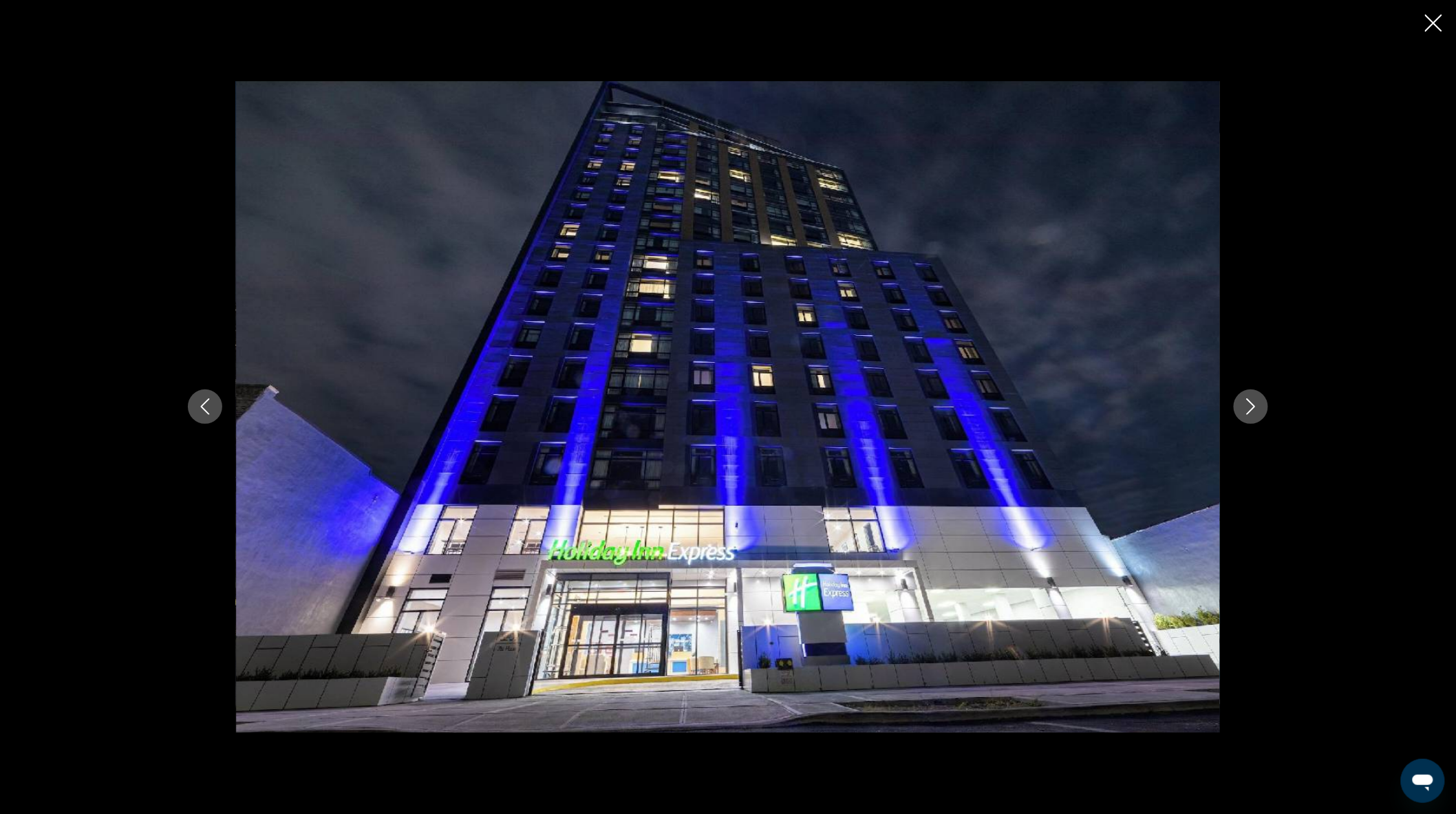
click at [1260, 411] on button "Next image" at bounding box center [1250, 406] width 34 height 34
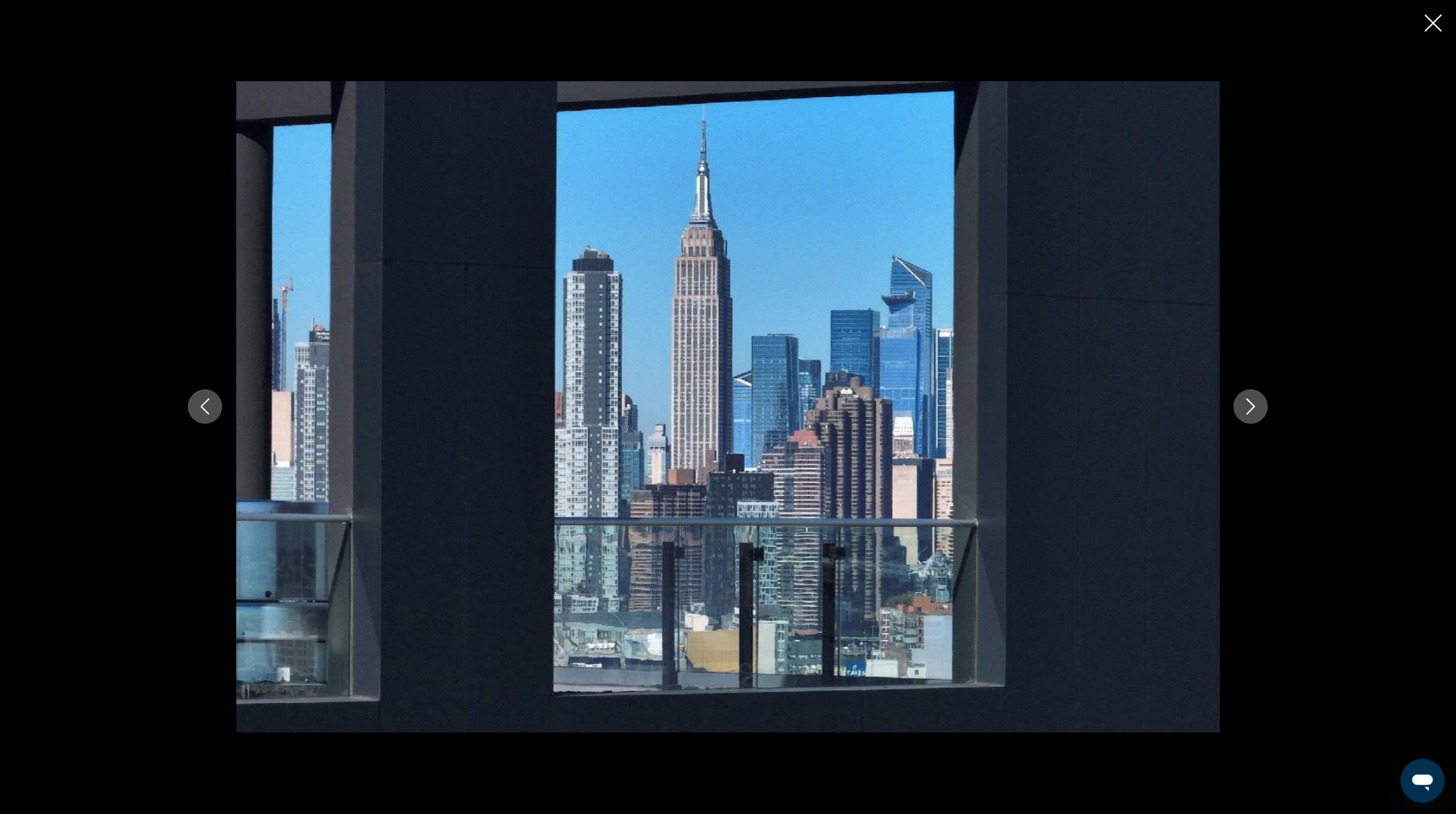
click at [1260, 411] on button "Next image" at bounding box center [1250, 406] width 34 height 34
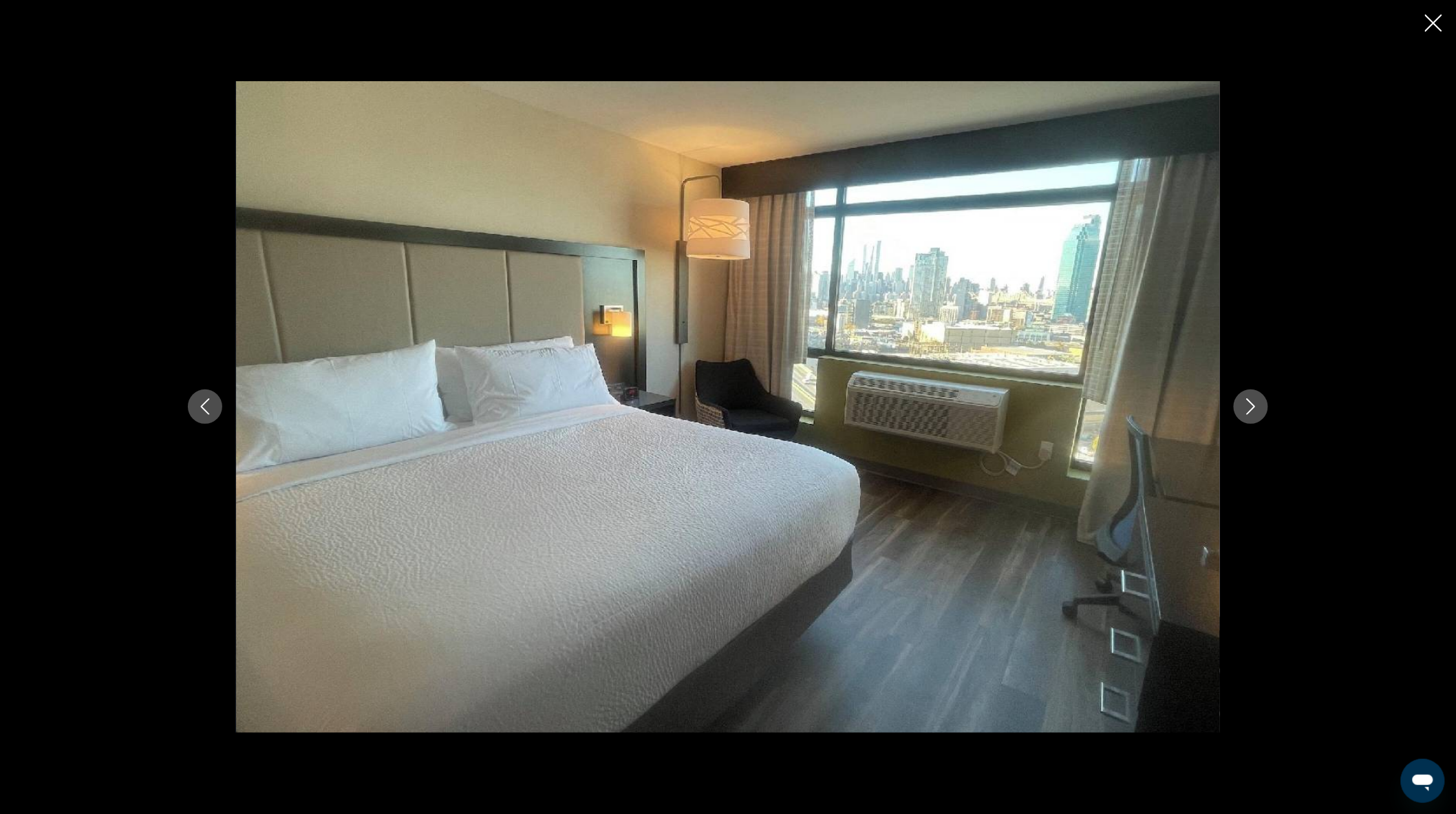
click at [1260, 411] on button "Next image" at bounding box center [1250, 406] width 34 height 34
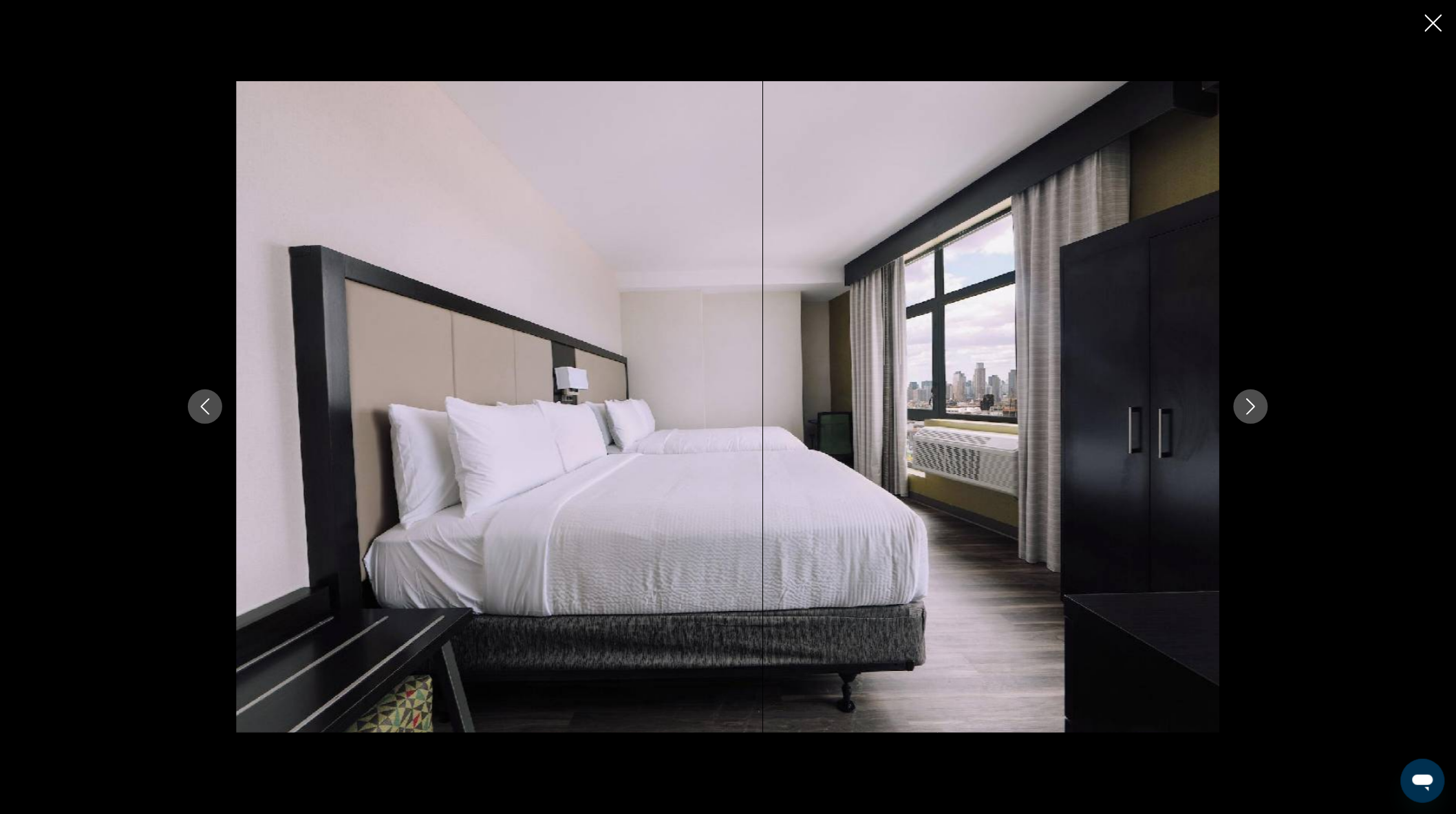
click at [1260, 411] on button "Next image" at bounding box center [1250, 406] width 34 height 34
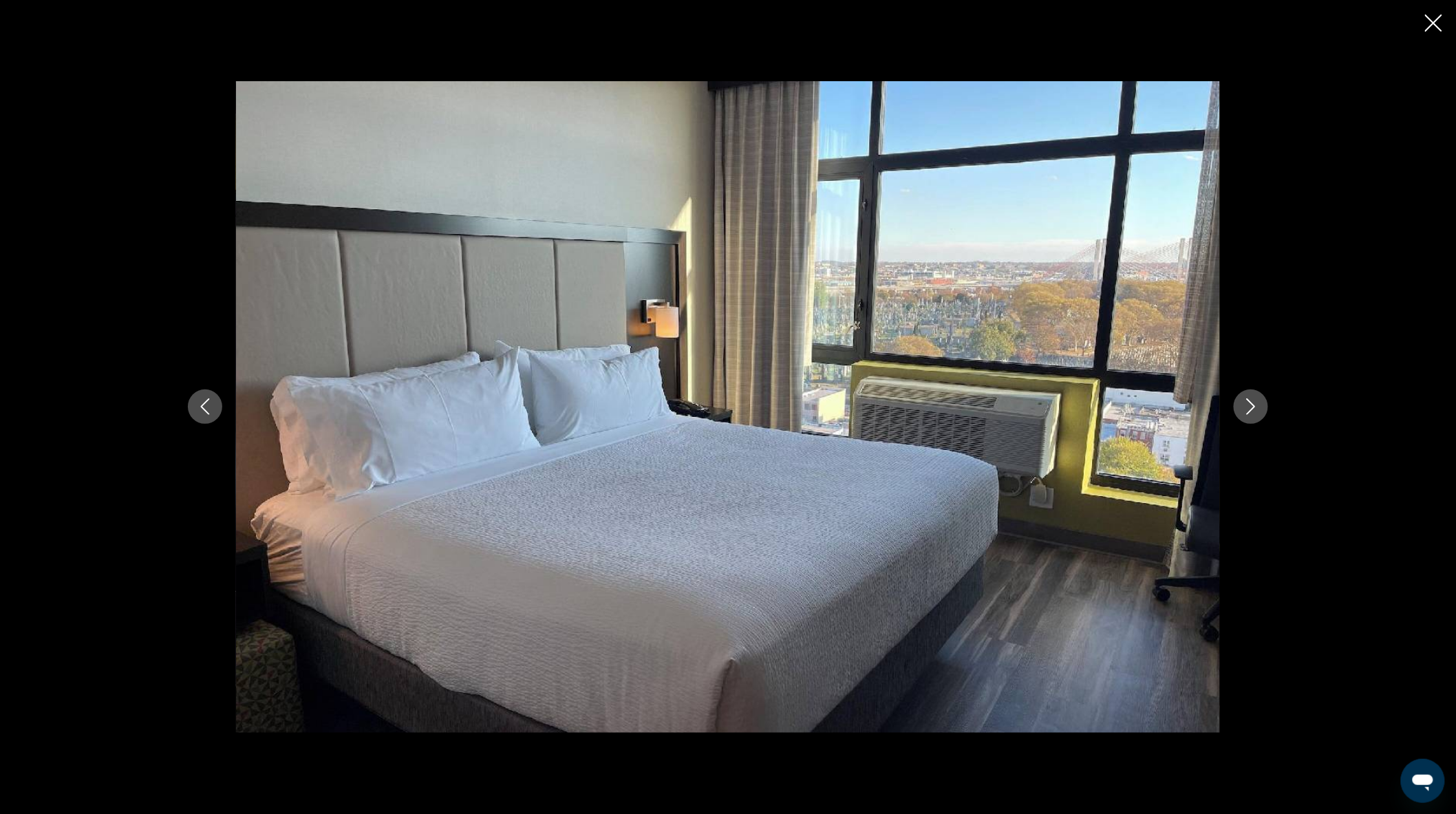
click at [1260, 411] on button "Next image" at bounding box center [1250, 406] width 34 height 34
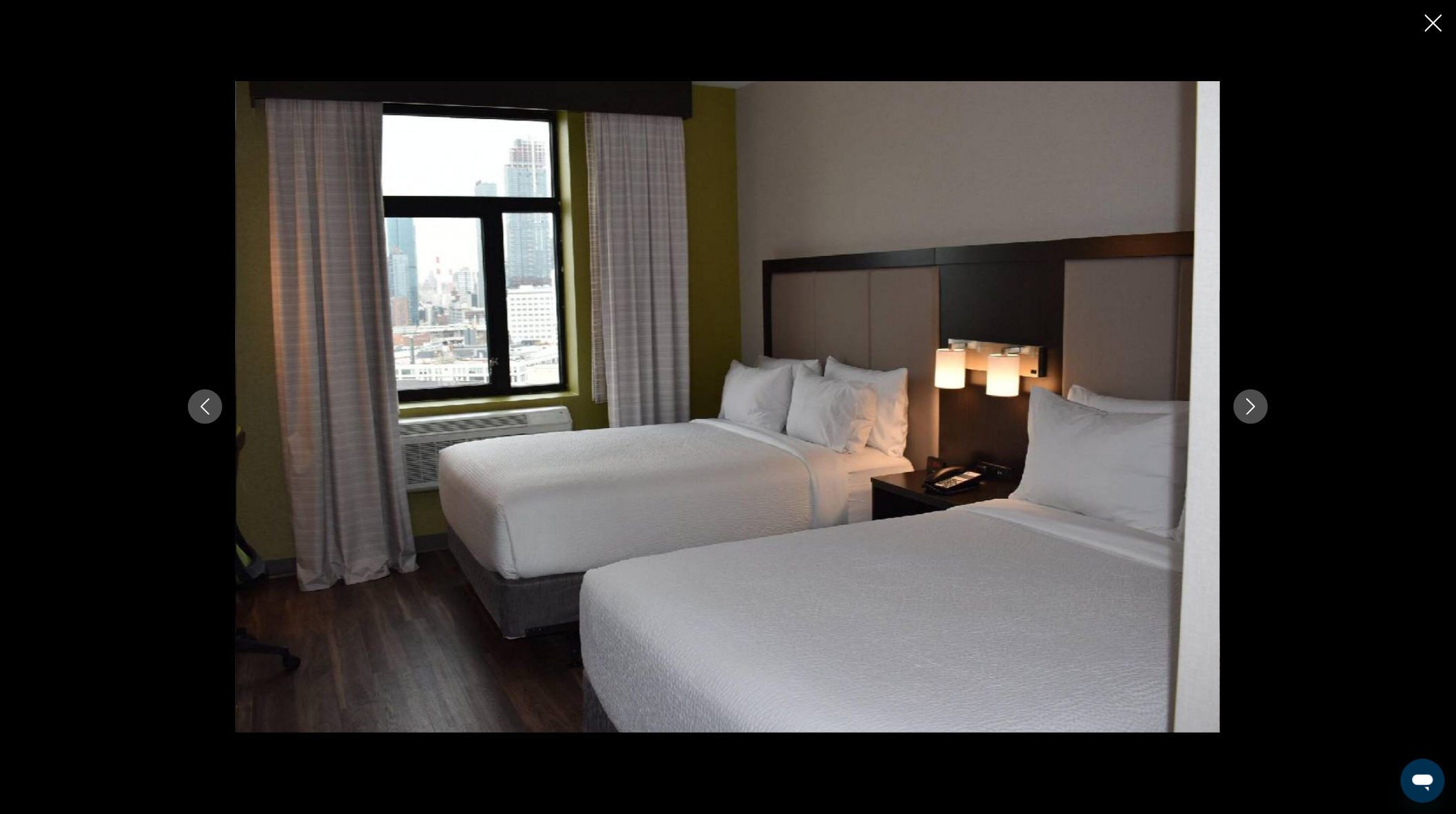
drag, startPoint x: 1429, startPoint y: 21, endPoint x: 1440, endPoint y: 29, distance: 13.6
click at [1429, 22] on icon "Close slideshow" at bounding box center [1434, 22] width 17 height 17
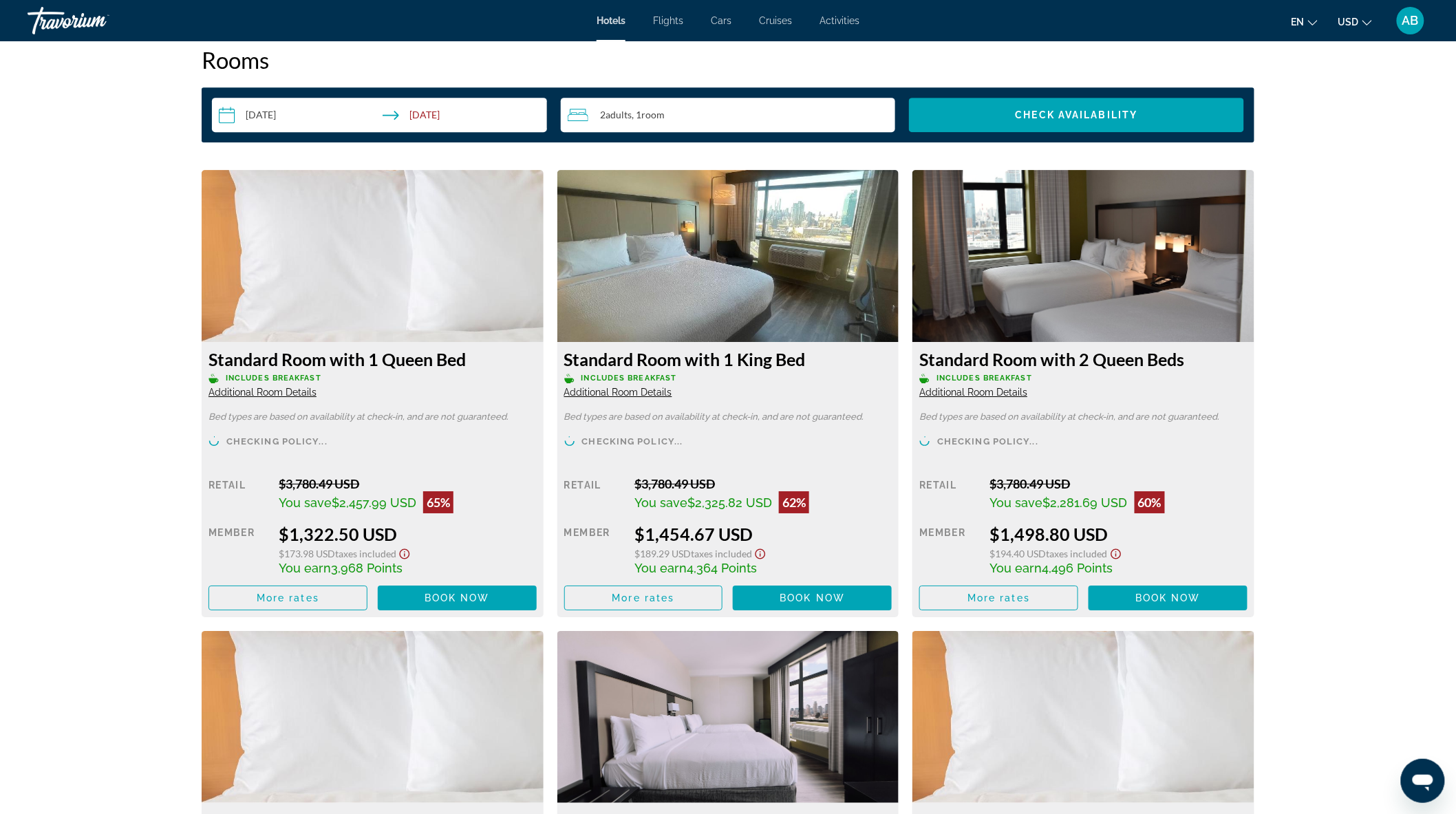
scroll to position [1744, 0]
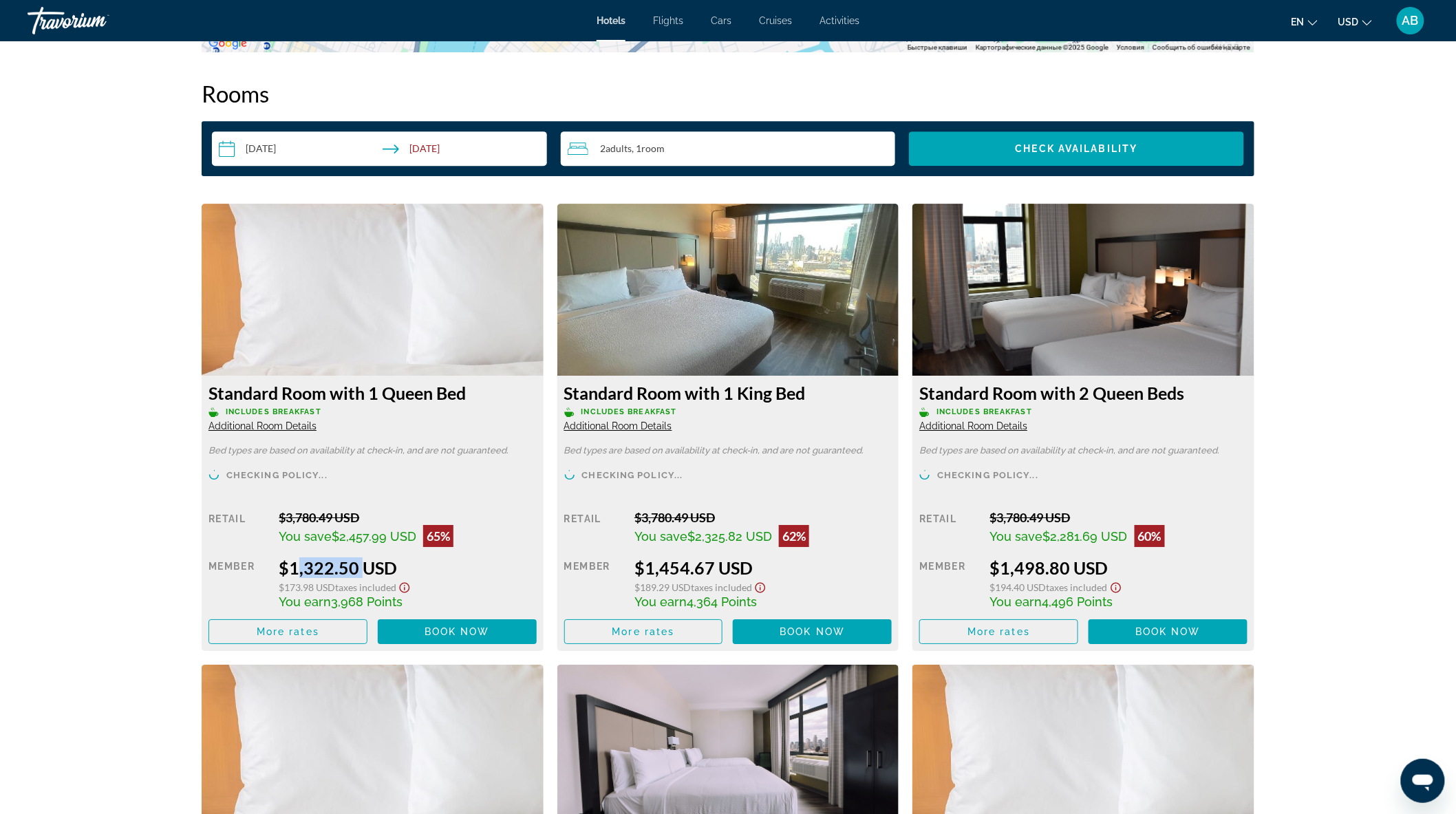
drag, startPoint x: 290, startPoint y: 571, endPoint x: 355, endPoint y: 570, distance: 65.0
click at [355, 570] on div "$1,322.50 USD" at bounding box center [408, 567] width 257 height 21
drag, startPoint x: 235, startPoint y: 409, endPoint x: 360, endPoint y: 410, distance: 125.0
click at [360, 410] on p "Includes Breakfast" at bounding box center [372, 412] width 328 height 10
click at [356, 415] on div "Standard Room with 1 Queen Bed Includes Breakfast Additional Room Details" at bounding box center [372, 408] width 328 height 50
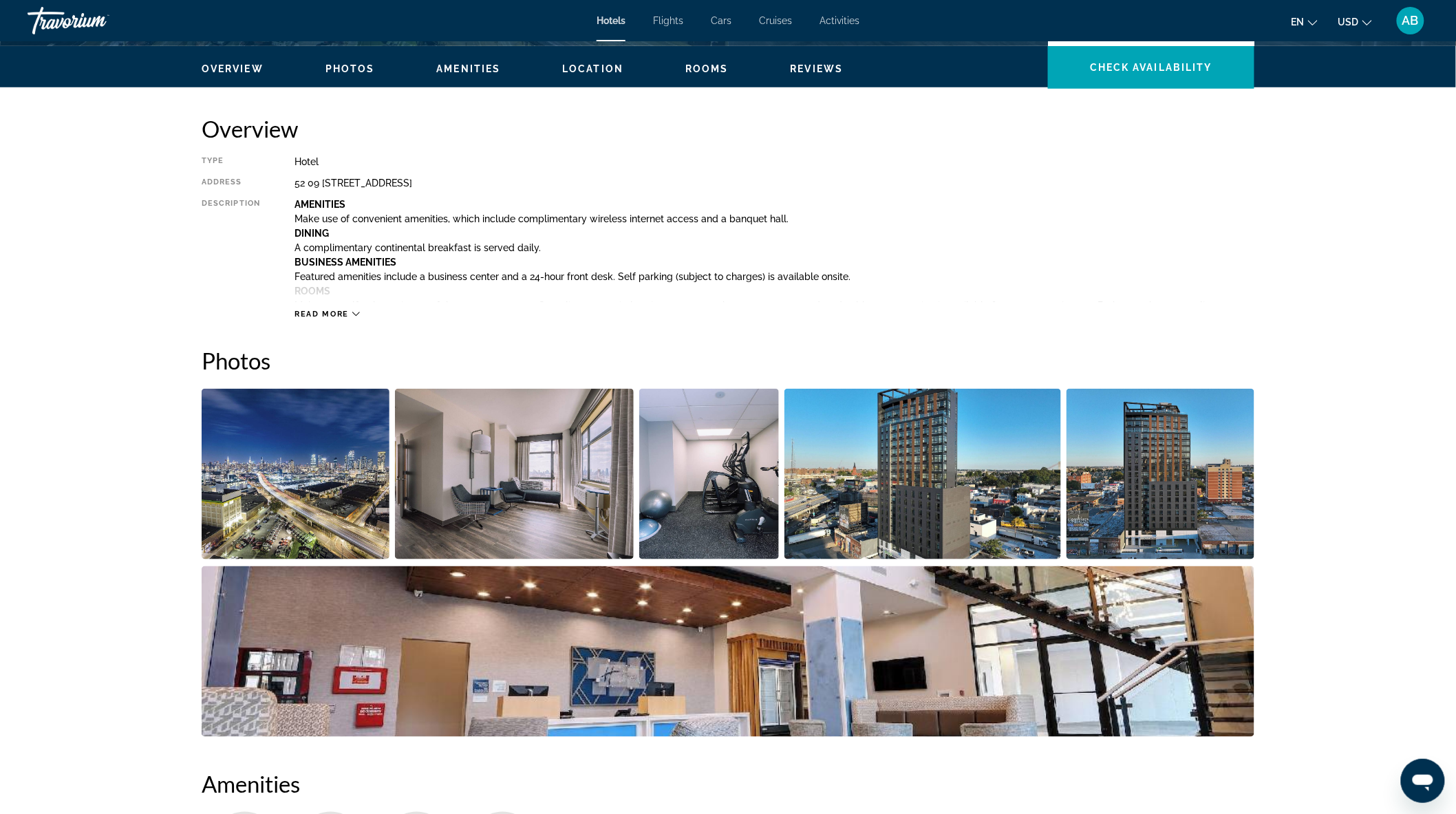
scroll to position [368, 0]
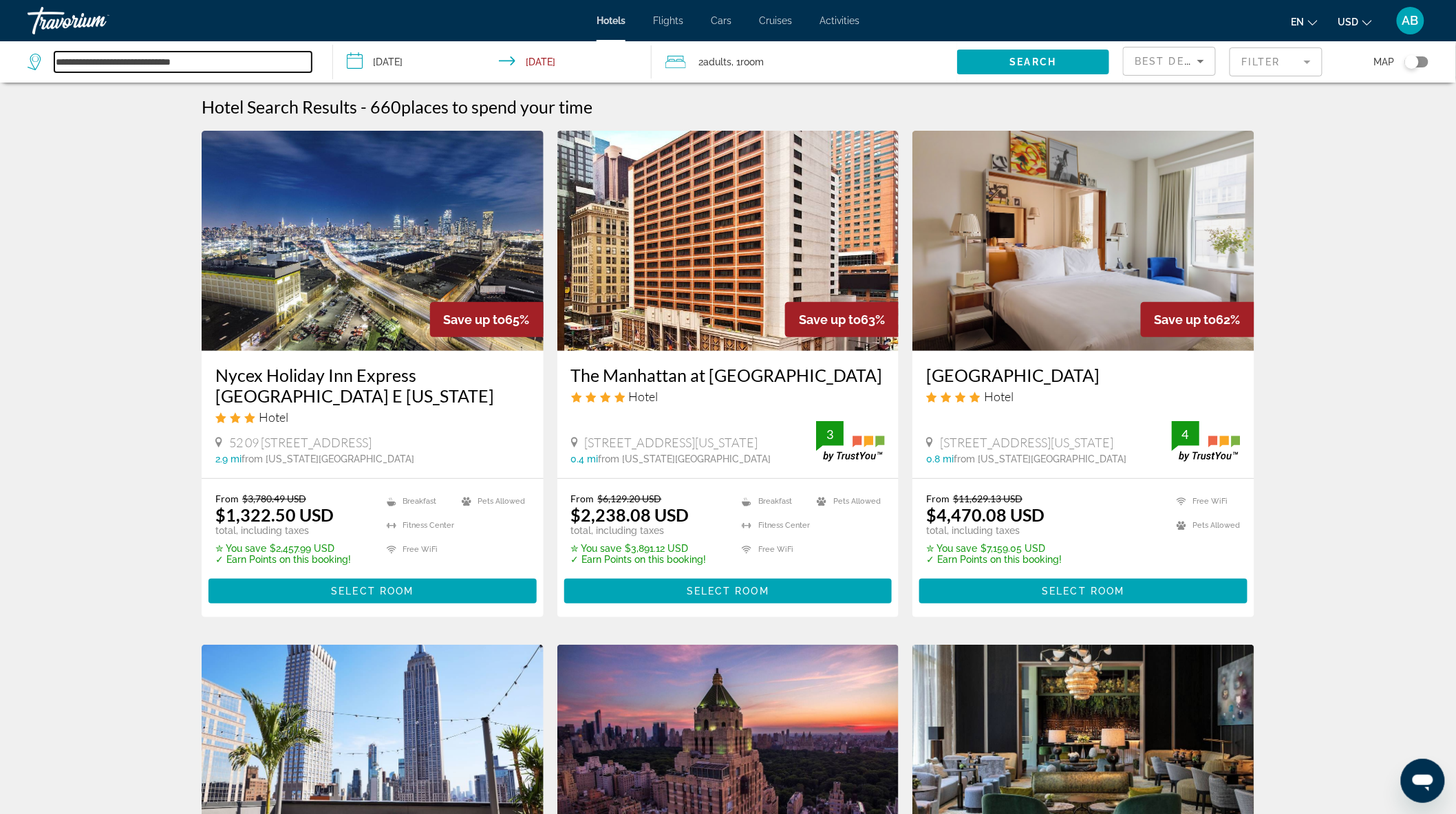
click at [222, 53] on input "**********" at bounding box center [183, 61] width 257 height 21
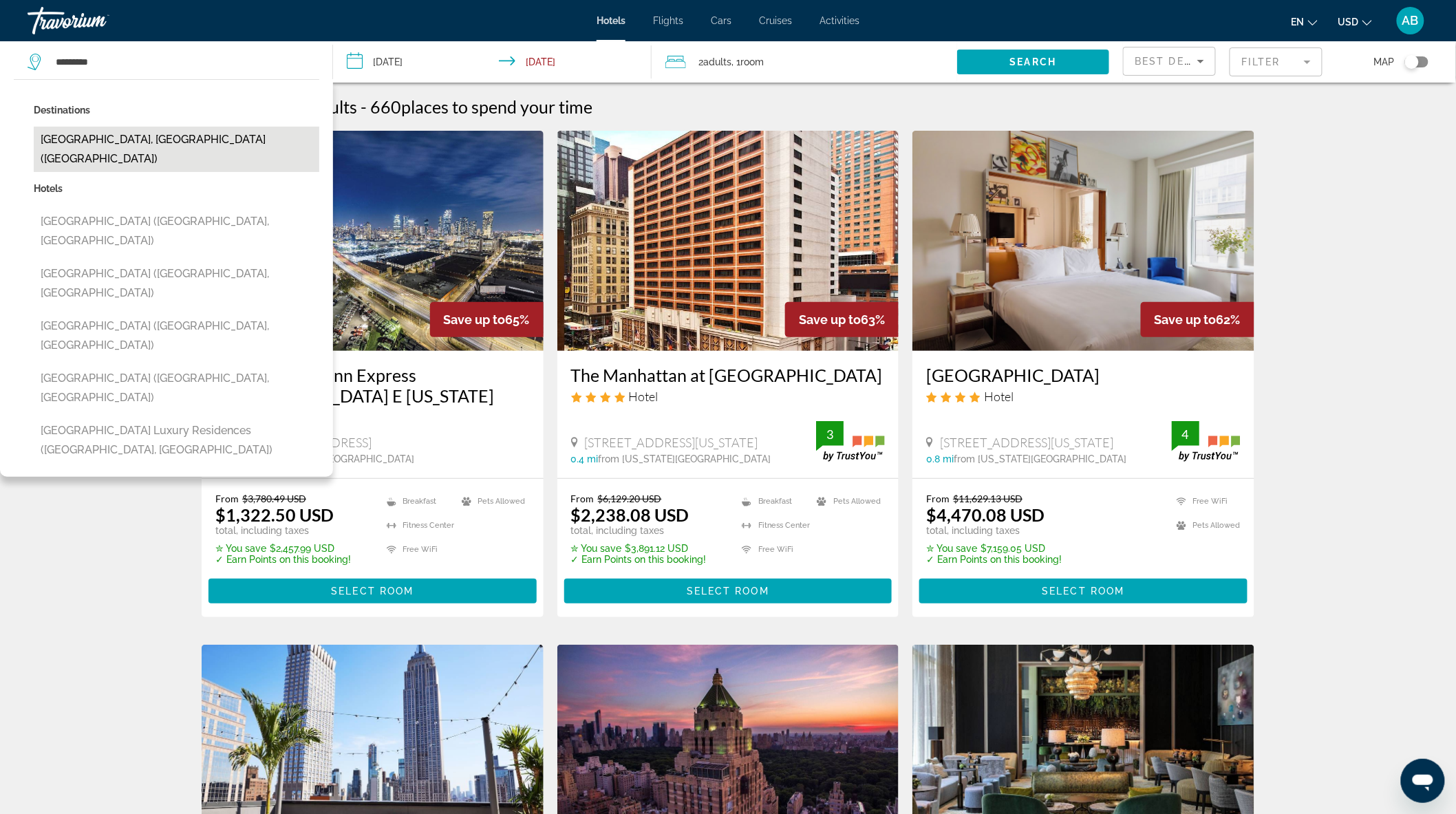
click at [113, 141] on button "[GEOGRAPHIC_DATA], [GEOGRAPHIC_DATA] ([GEOGRAPHIC_DATA])" at bounding box center [177, 149] width 286 height 46
type input "**********"
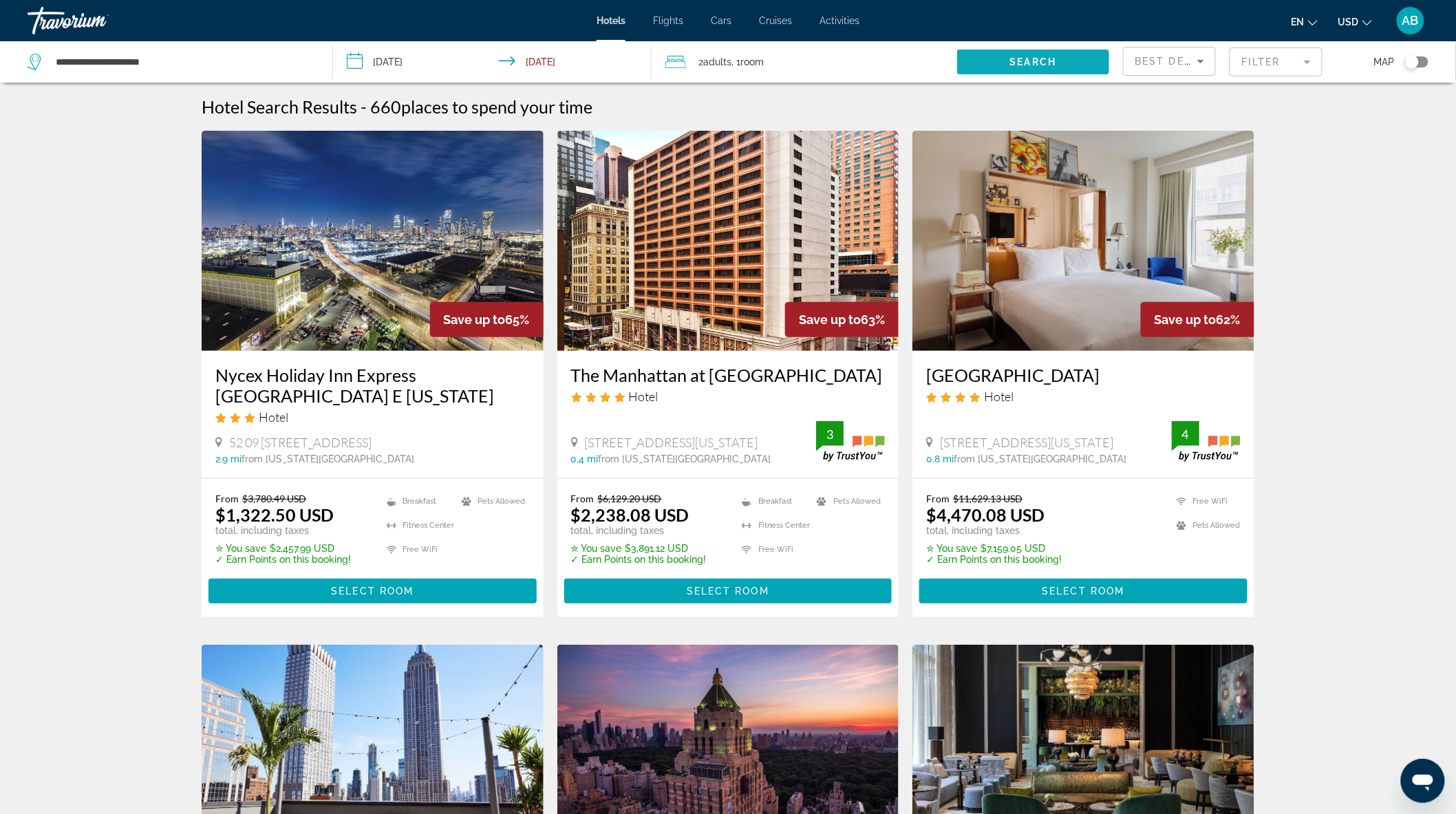
click at [1064, 58] on span "Search widget" at bounding box center [1033, 62] width 153 height 33
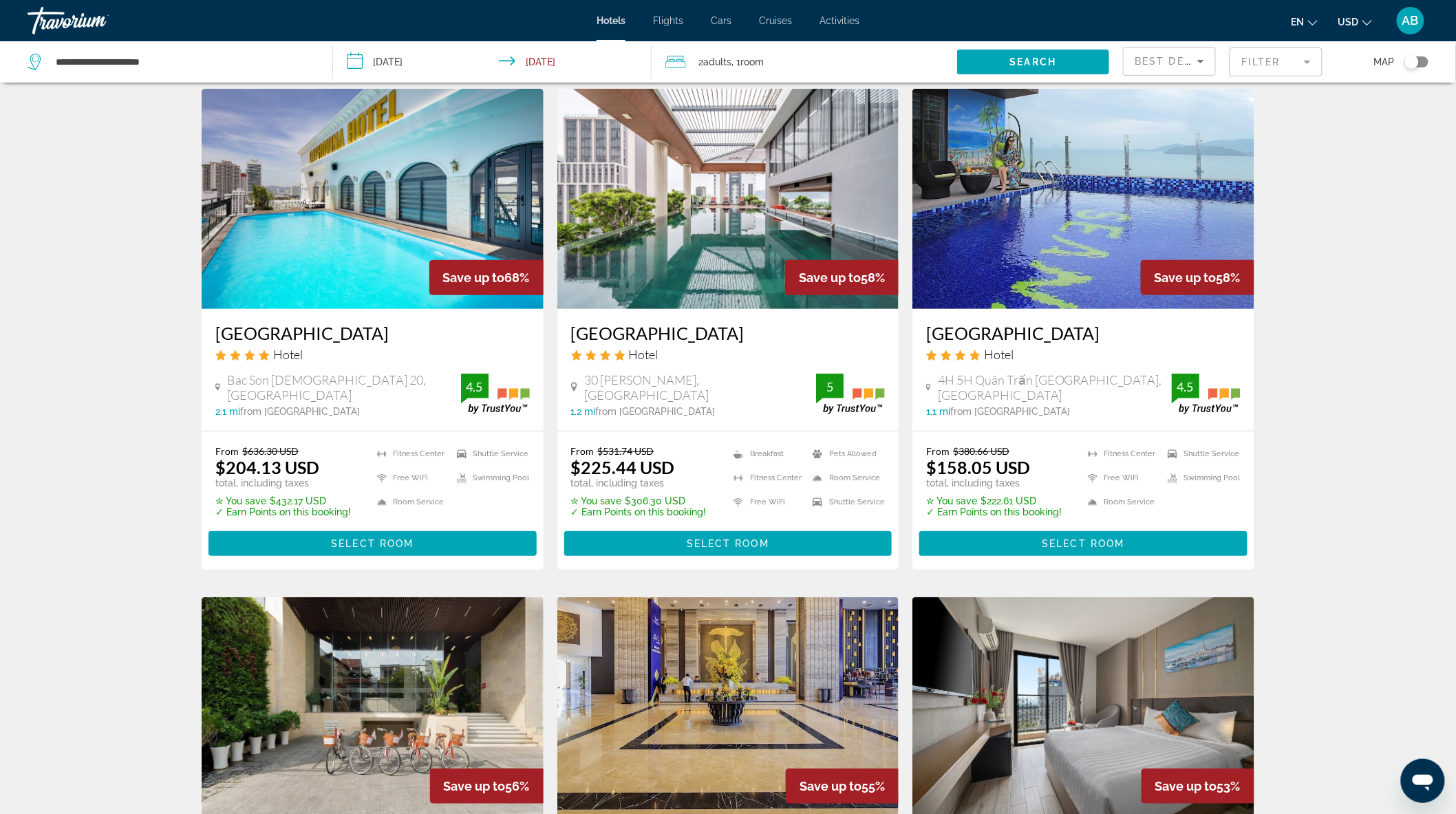
scroll to position [76, 0]
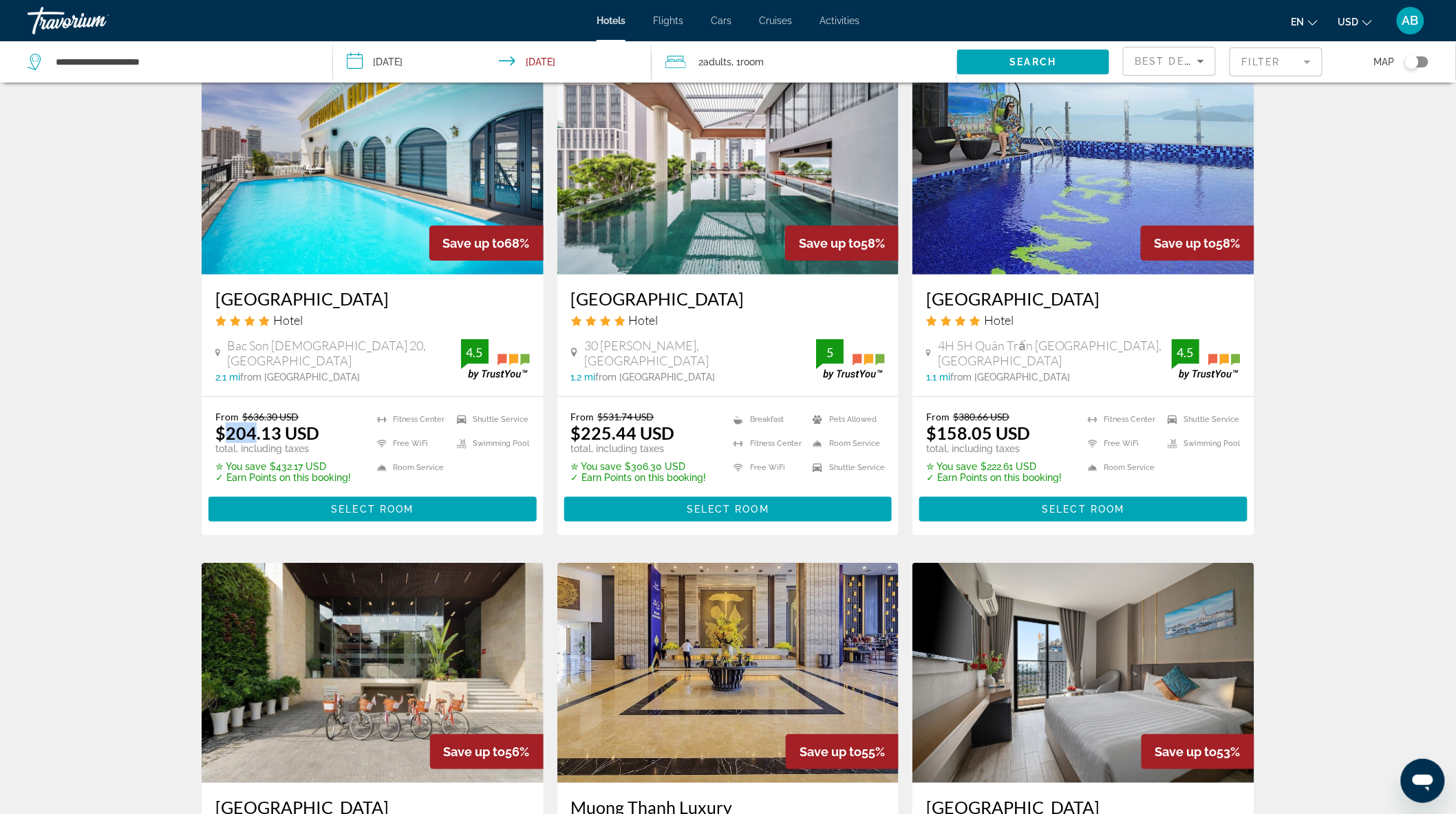
drag, startPoint x: 226, startPoint y: 428, endPoint x: 256, endPoint y: 430, distance: 30.1
click at [256, 430] on ins "$204.13 USD" at bounding box center [267, 433] width 104 height 21
click at [592, 427] on ins "$225.44 USD" at bounding box center [623, 433] width 104 height 21
click at [593, 429] on ins "$225.44 USD" at bounding box center [623, 433] width 104 height 21
click at [594, 429] on ins "$225.44 USD" at bounding box center [623, 433] width 104 height 21
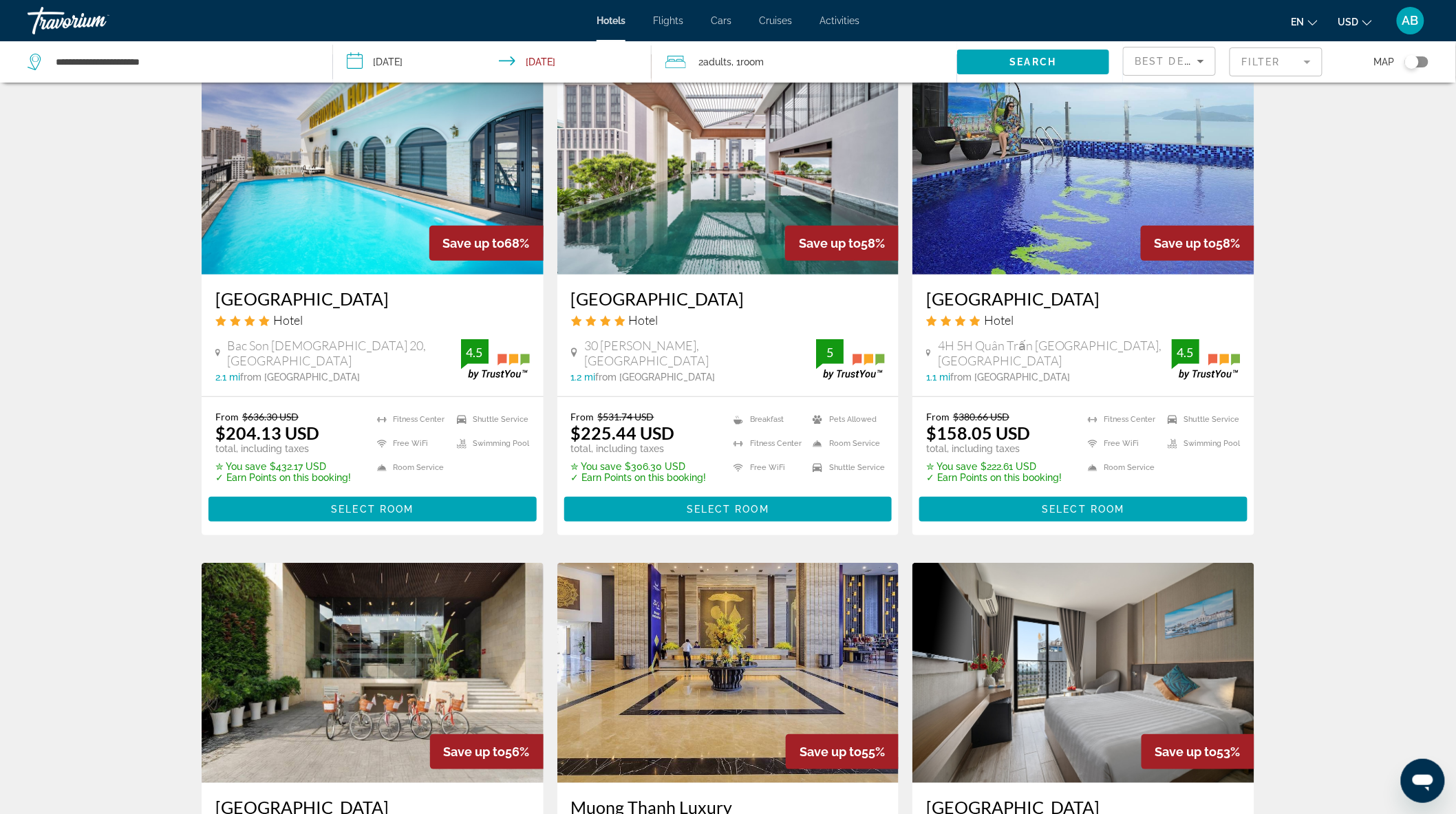
click at [953, 431] on ins "$158.05 USD" at bounding box center [978, 433] width 104 height 21
click at [965, 299] on h3 "[GEOGRAPHIC_DATA]" at bounding box center [1083, 298] width 315 height 21
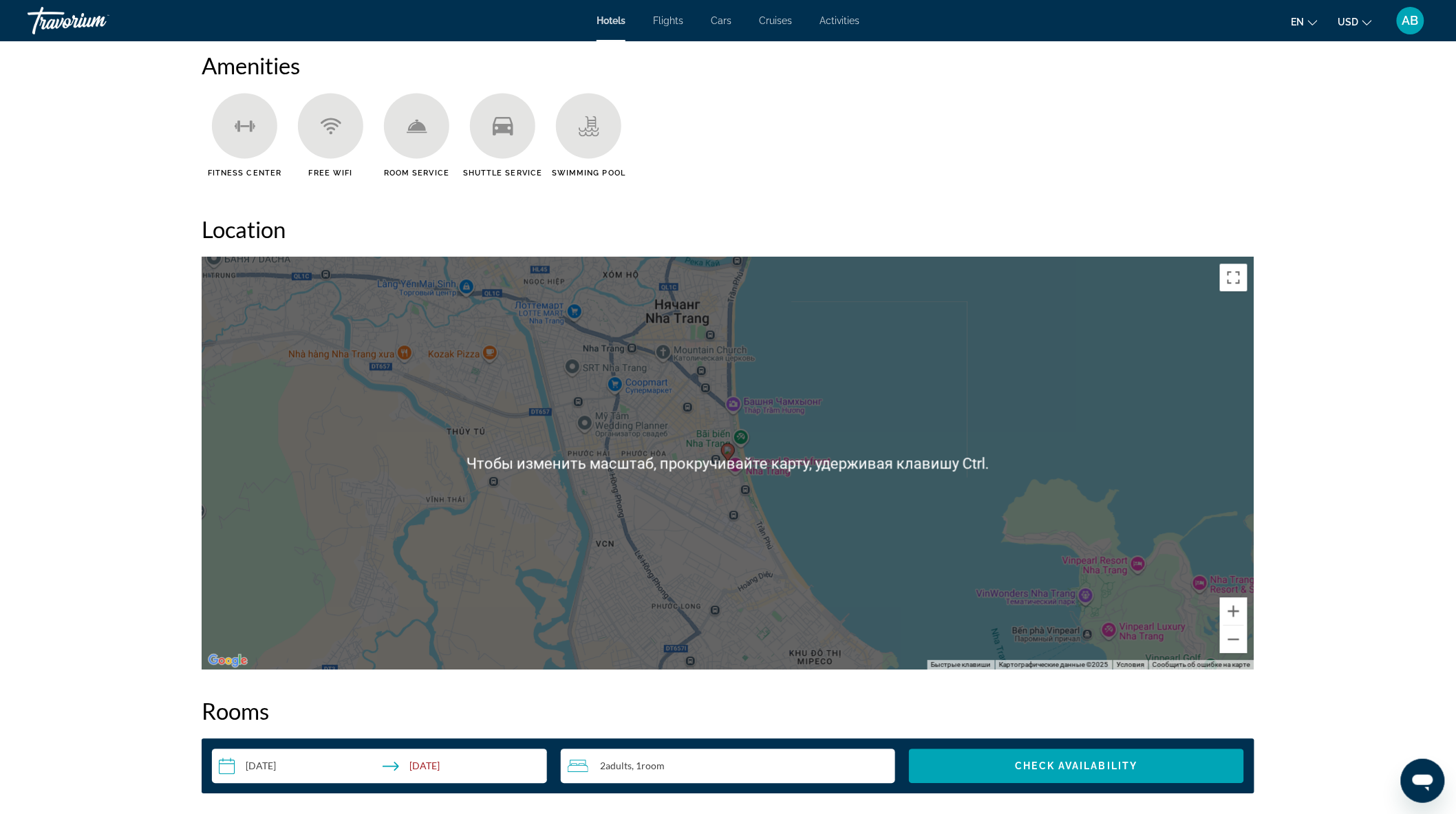
scroll to position [1146, 0]
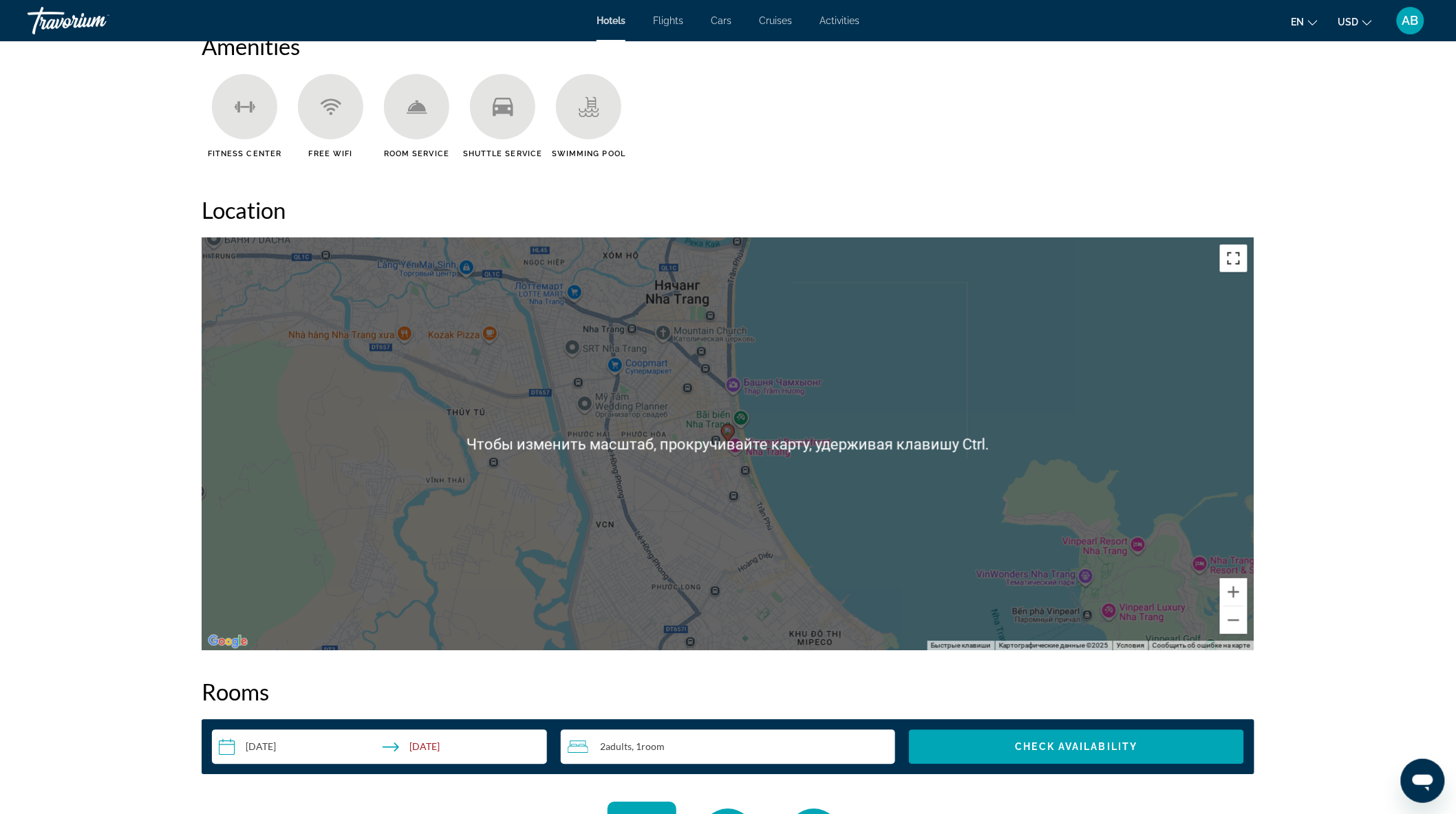
click at [1233, 257] on button "Включить полноэкранный режим" at bounding box center [1233, 257] width 27 height 27
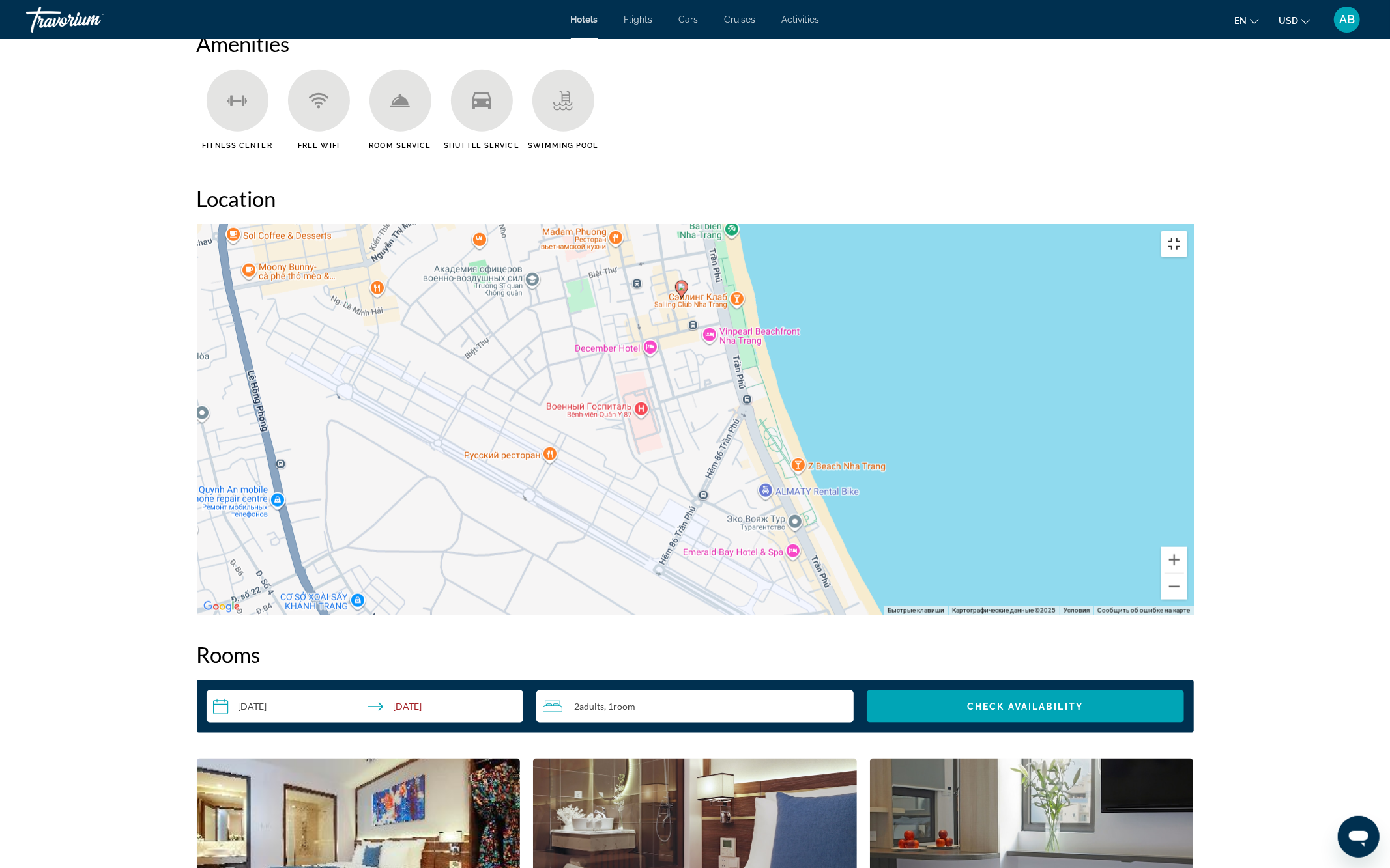
click at [1187, 231] on button "Включить полноэкранный режим" at bounding box center [1174, 244] width 26 height 26
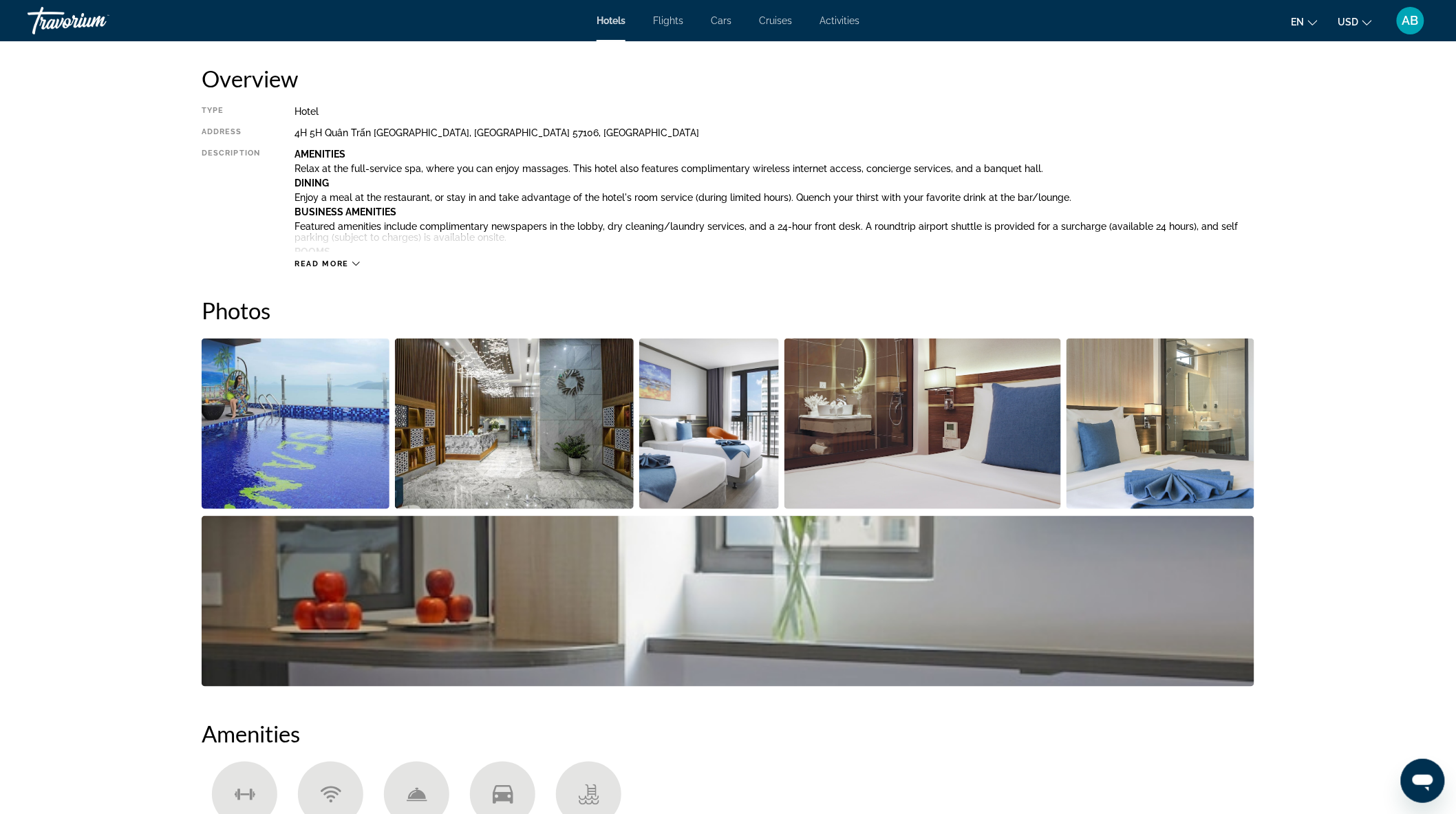
scroll to position [535, 0]
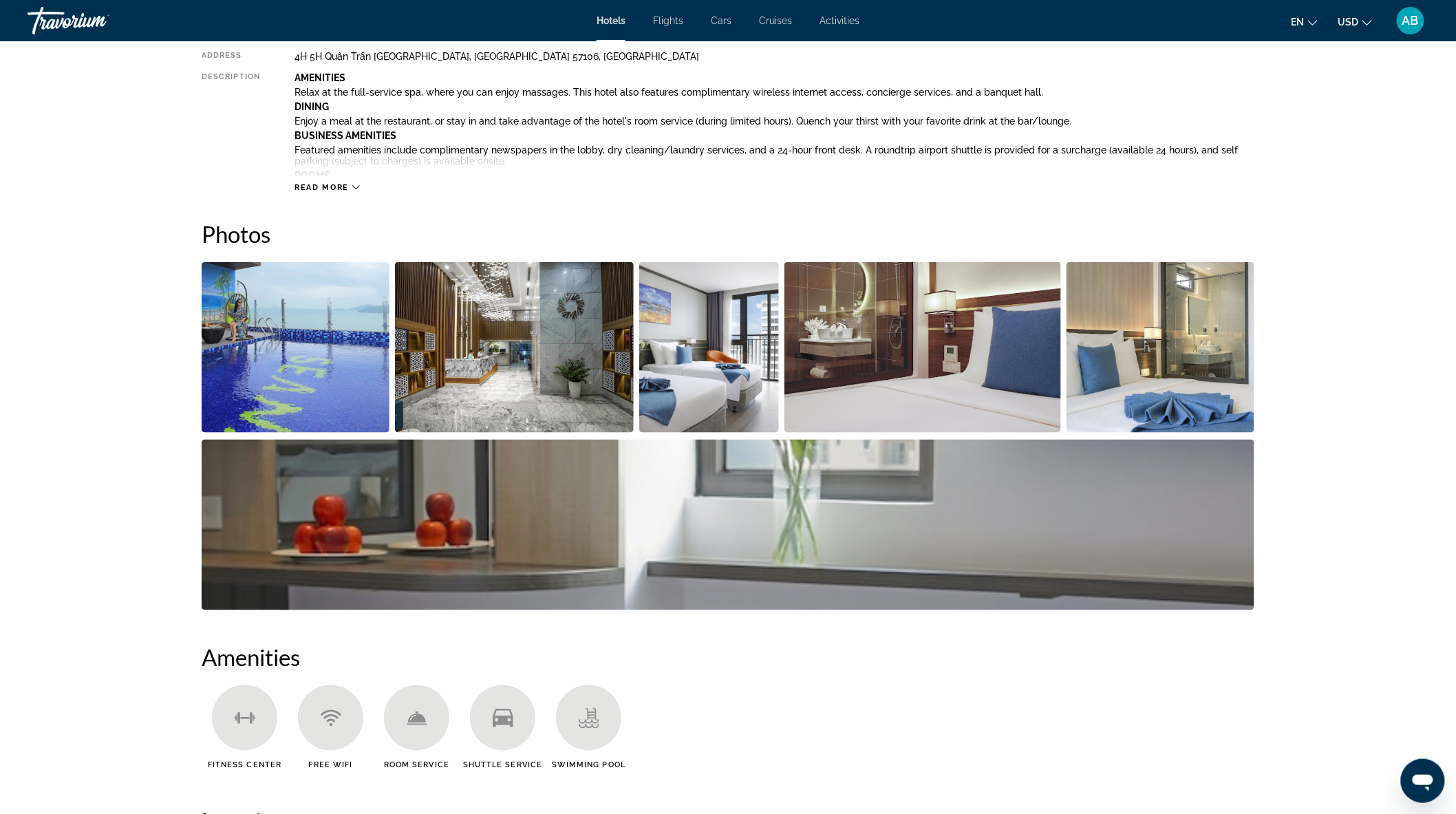
click at [292, 360] on img "Open full-screen image slider" at bounding box center [296, 347] width 188 height 170
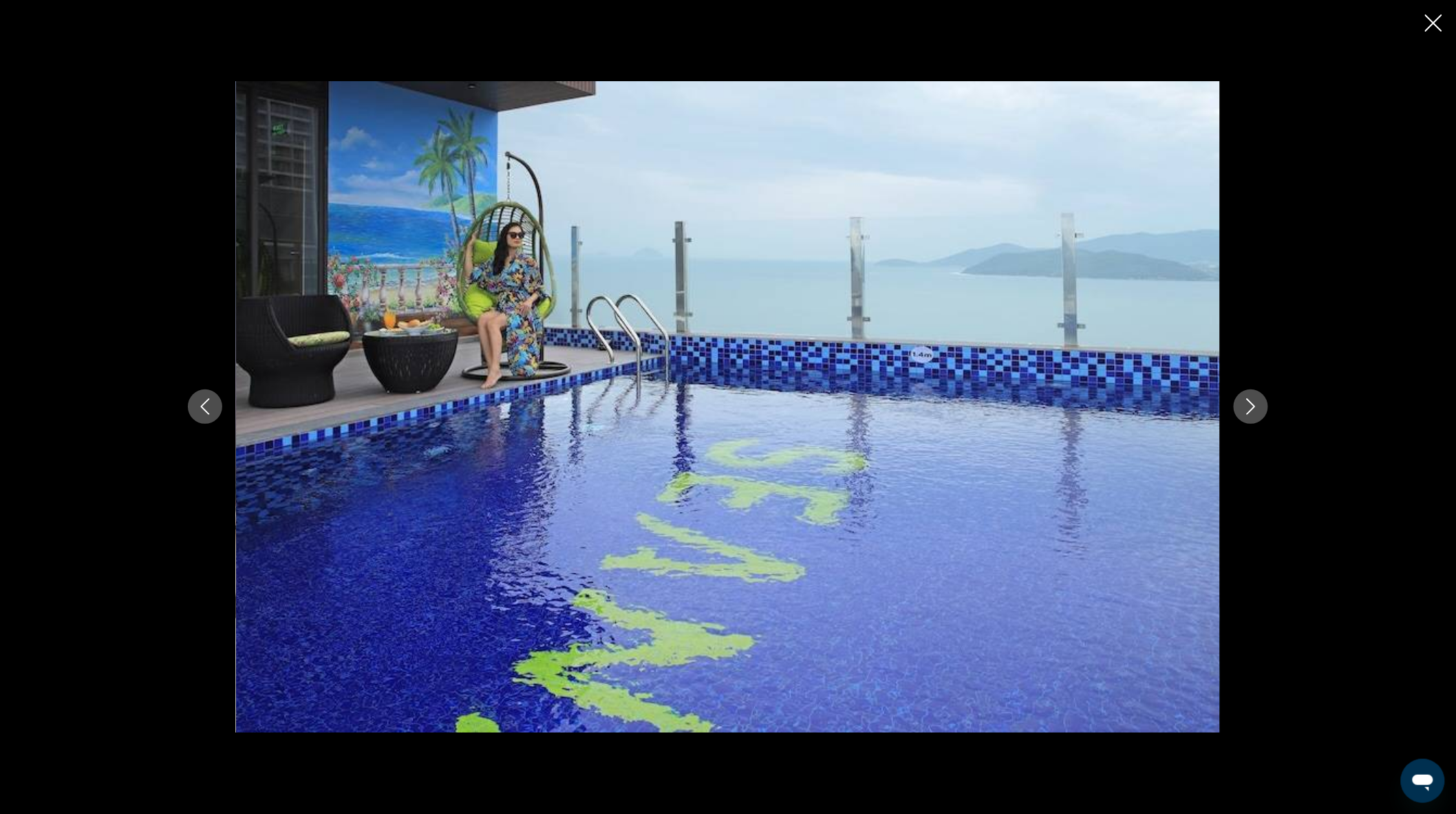
click at [1264, 415] on button "Next image" at bounding box center [1250, 406] width 34 height 34
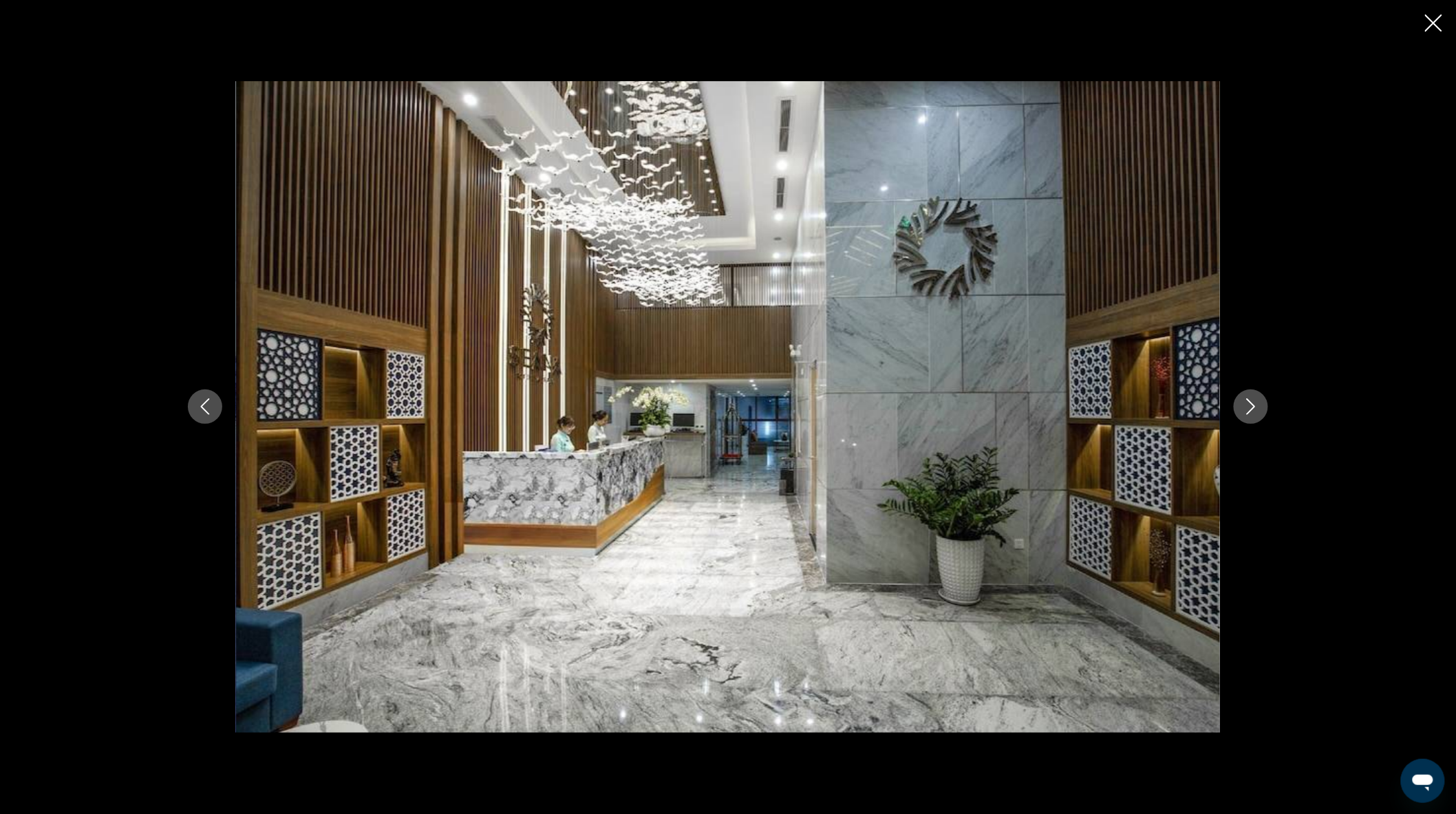
click at [1264, 415] on button "Next image" at bounding box center [1250, 406] width 34 height 34
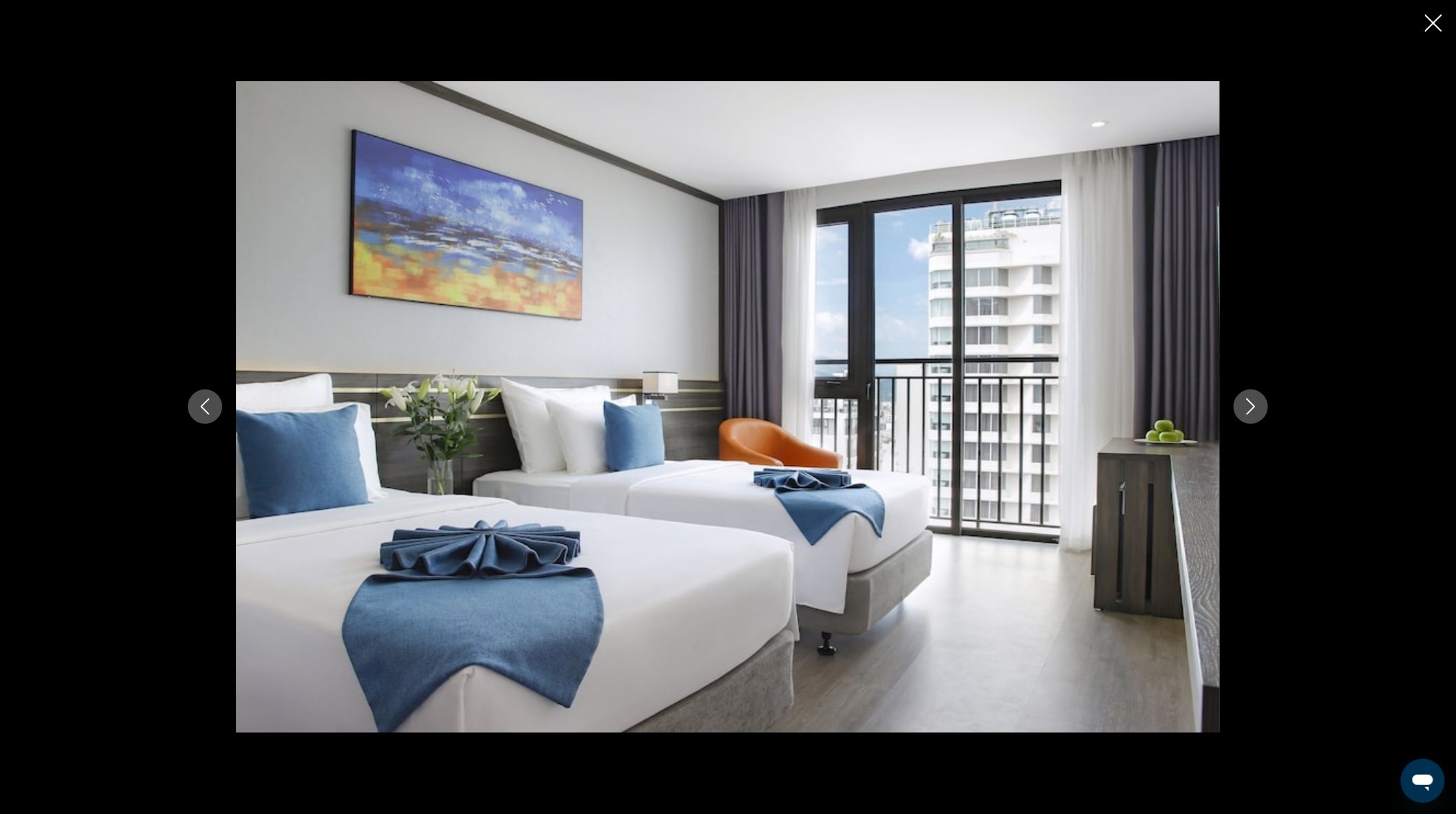
click at [1264, 415] on button "Next image" at bounding box center [1250, 406] width 34 height 34
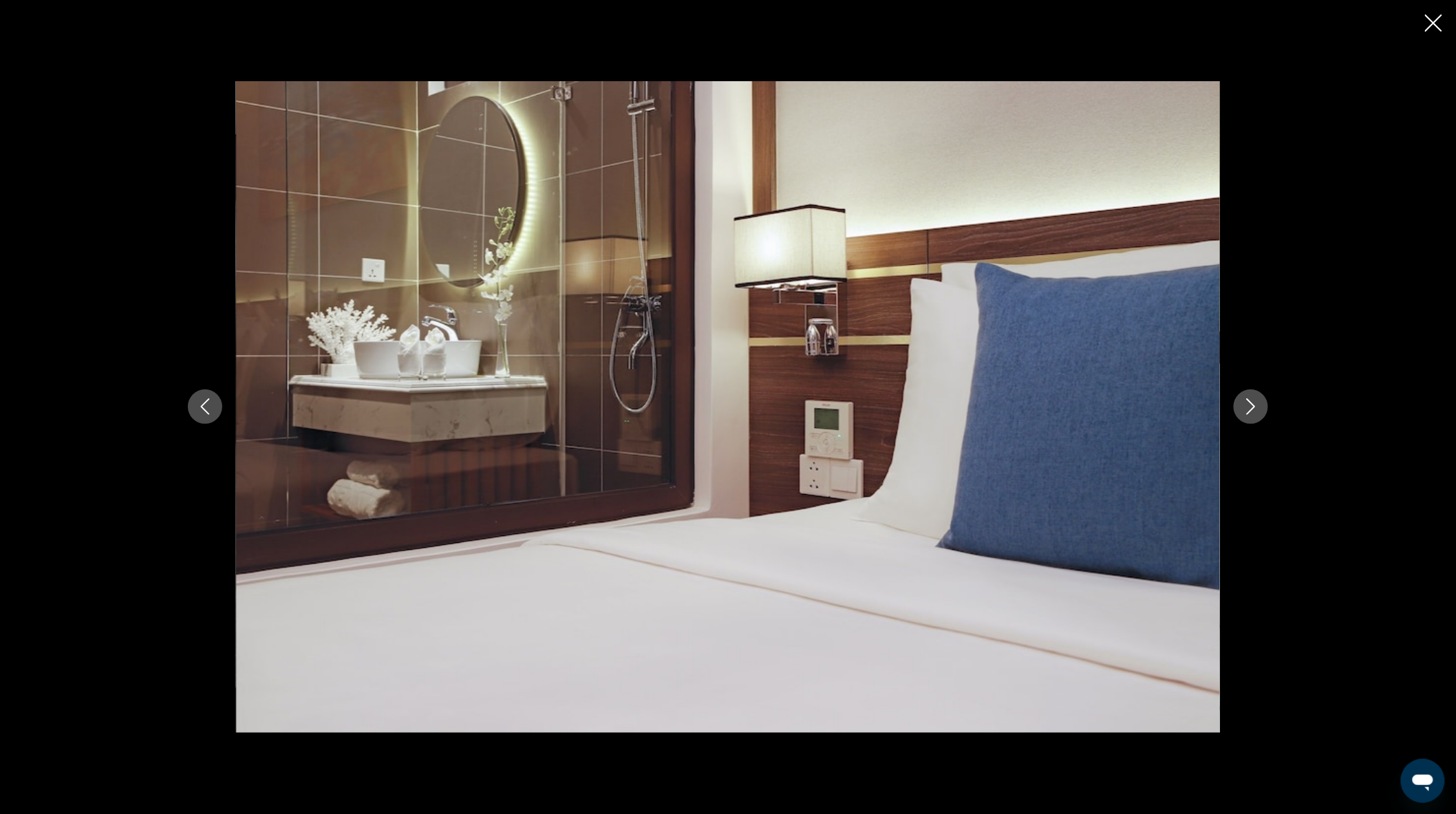
click at [1265, 415] on button "Next image" at bounding box center [1250, 406] width 34 height 34
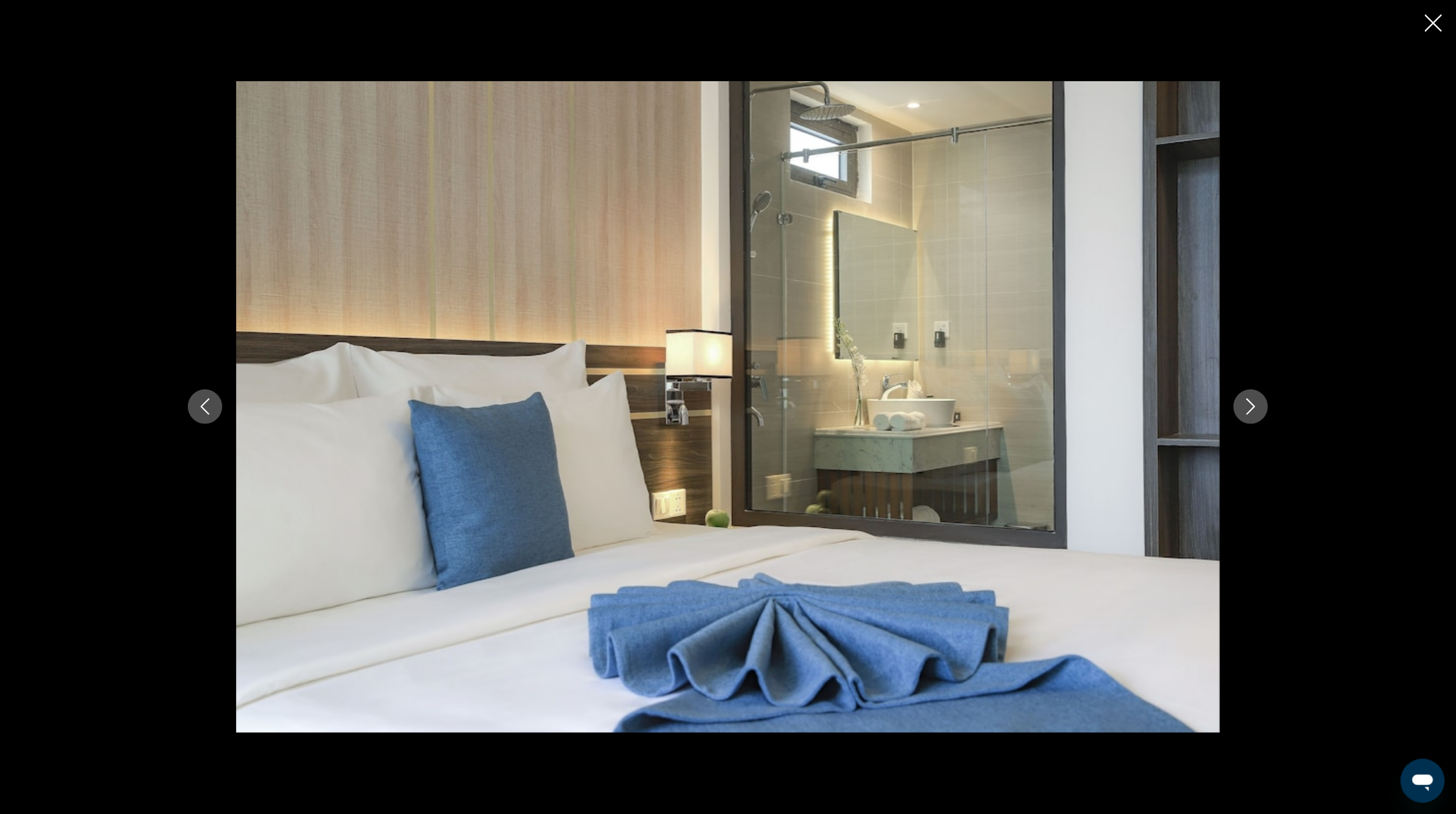
click at [1265, 415] on button "Next image" at bounding box center [1250, 406] width 34 height 34
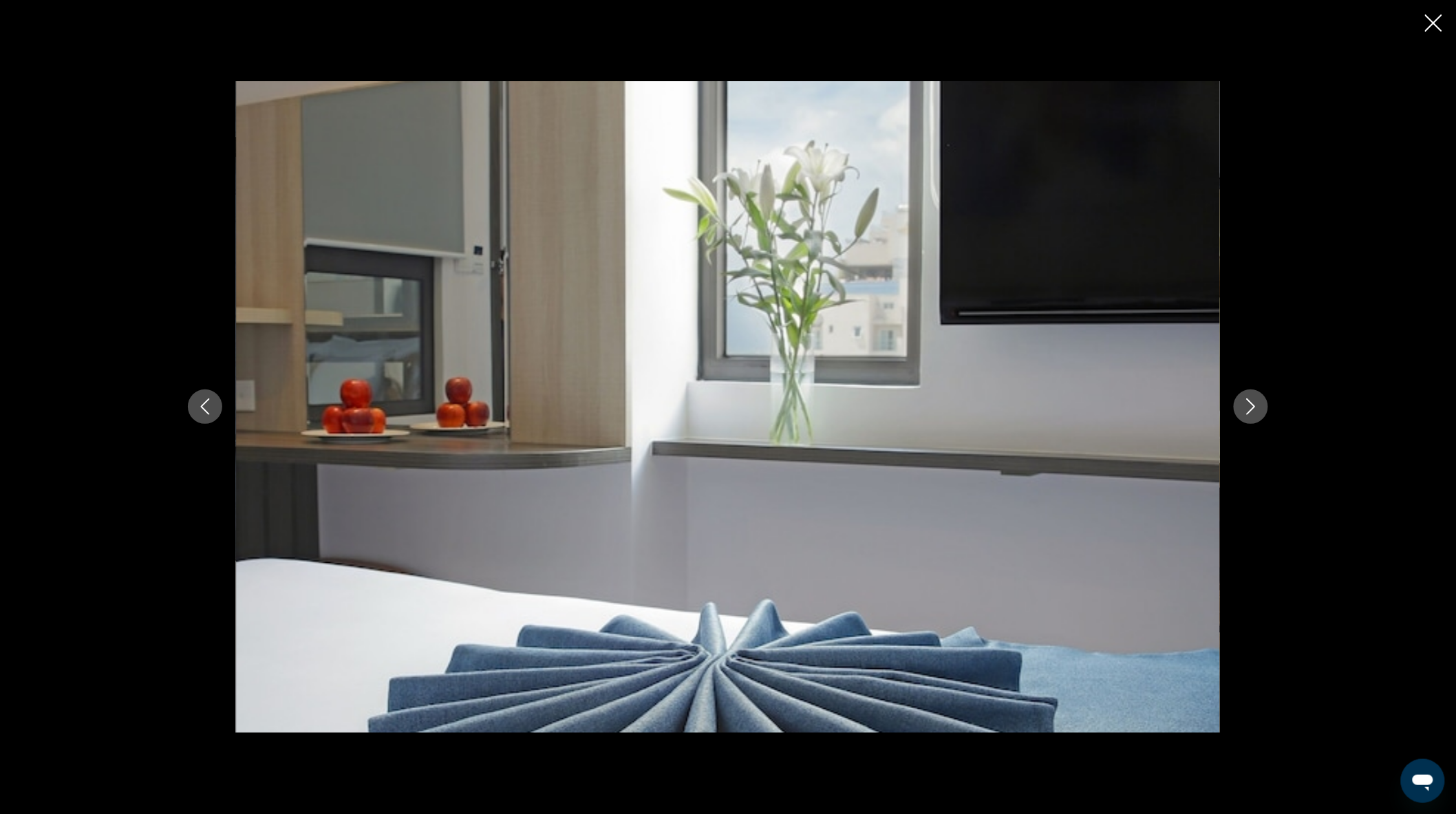
click at [1265, 415] on button "Next image" at bounding box center [1250, 406] width 34 height 34
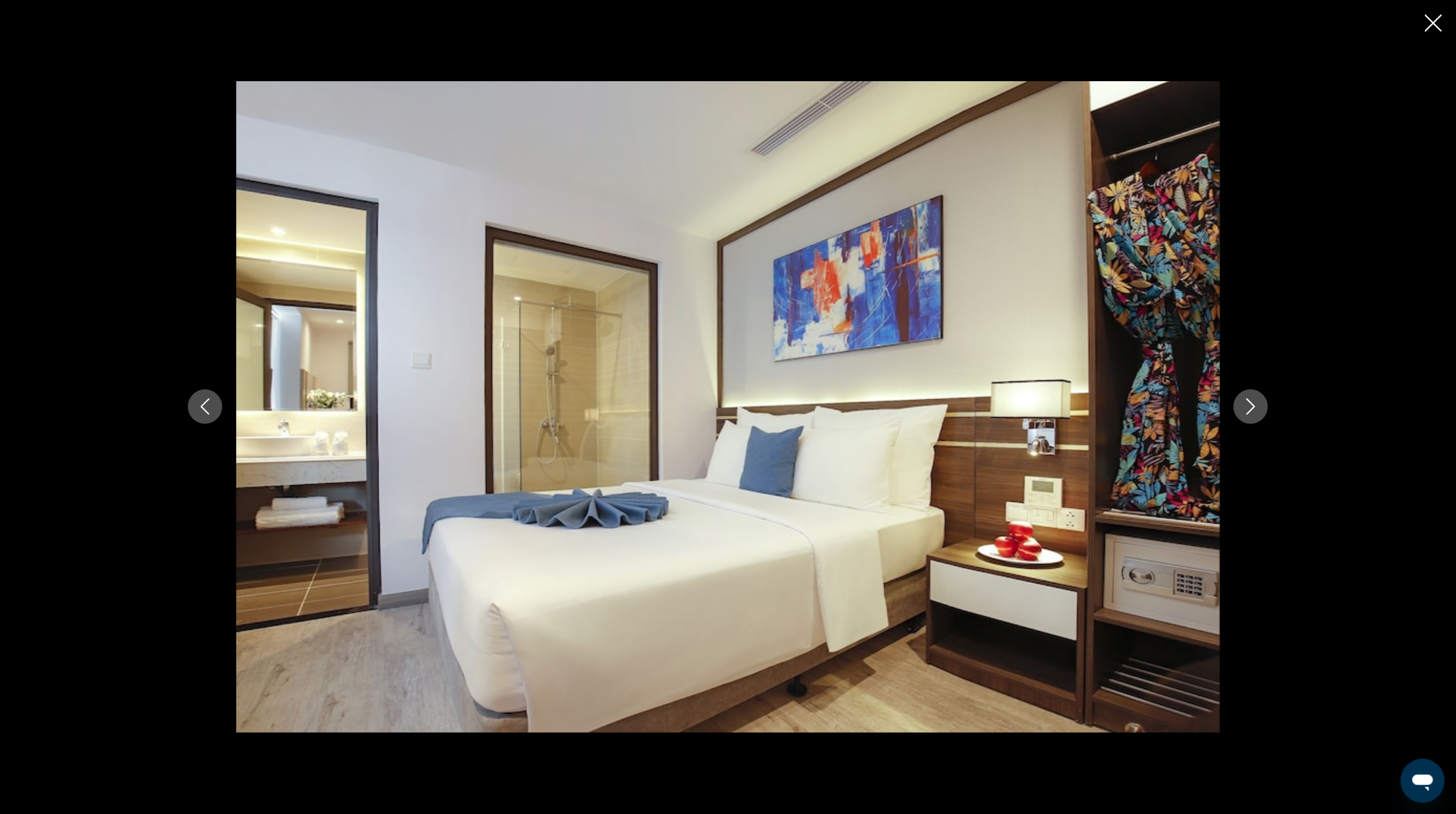
click at [1265, 415] on button "Next image" at bounding box center [1250, 406] width 34 height 34
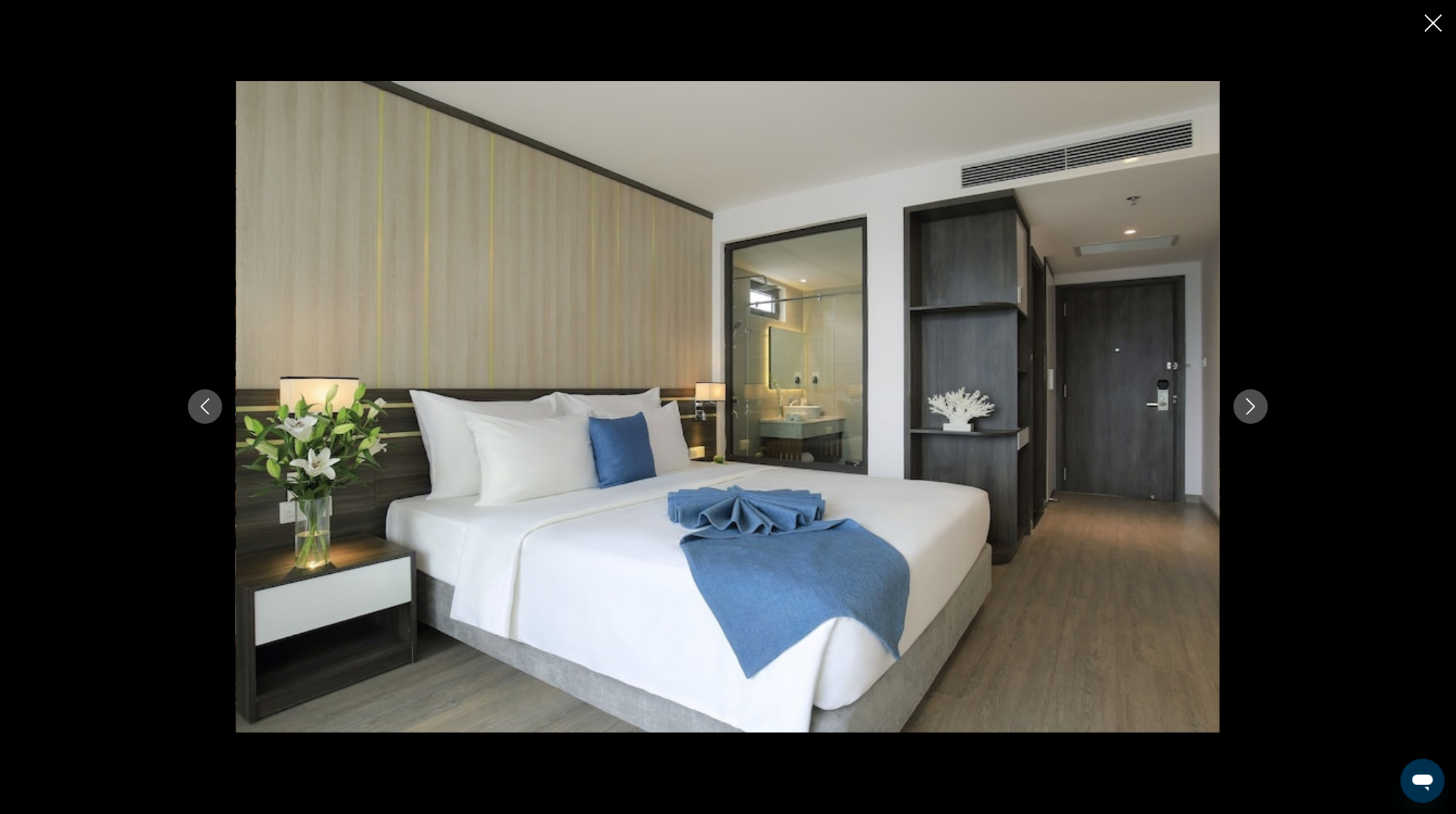
click at [1269, 417] on div "prev next" at bounding box center [728, 407] width 1108 height 651
click at [1261, 400] on button "Next image" at bounding box center [1250, 406] width 34 height 34
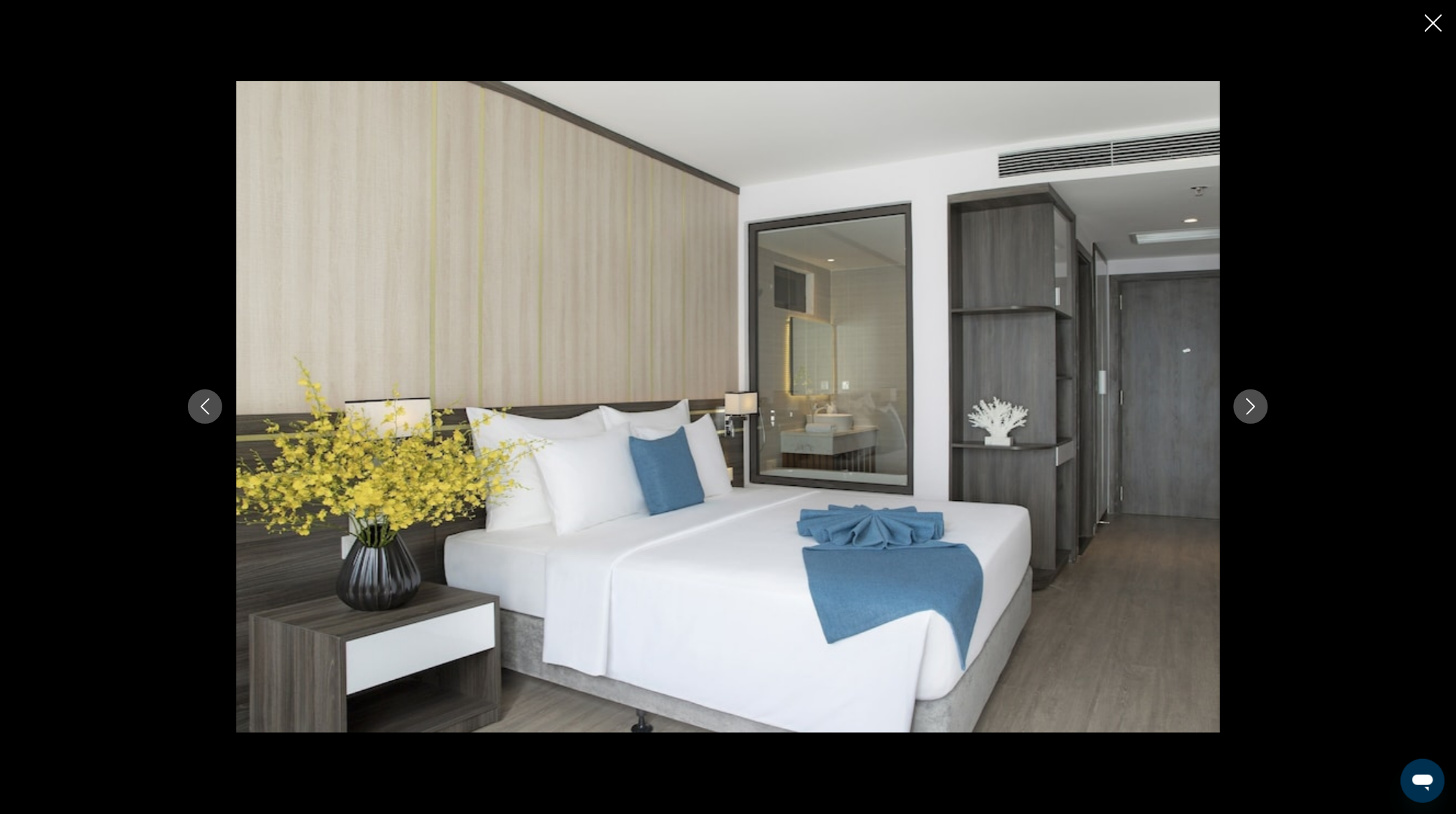
click at [1431, 23] on icon "Close slideshow" at bounding box center [1434, 22] width 17 height 17
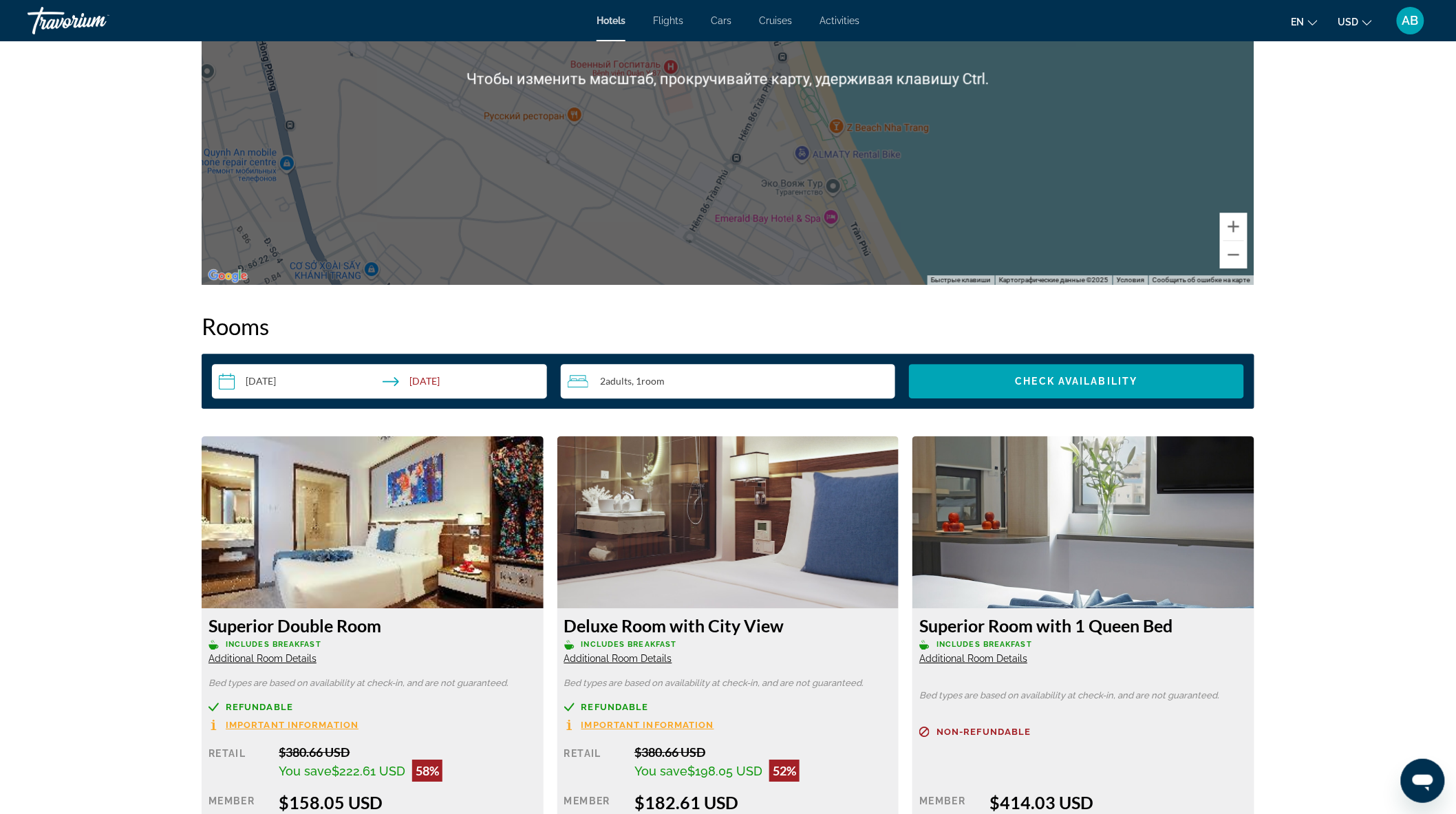
scroll to position [1223, 0]
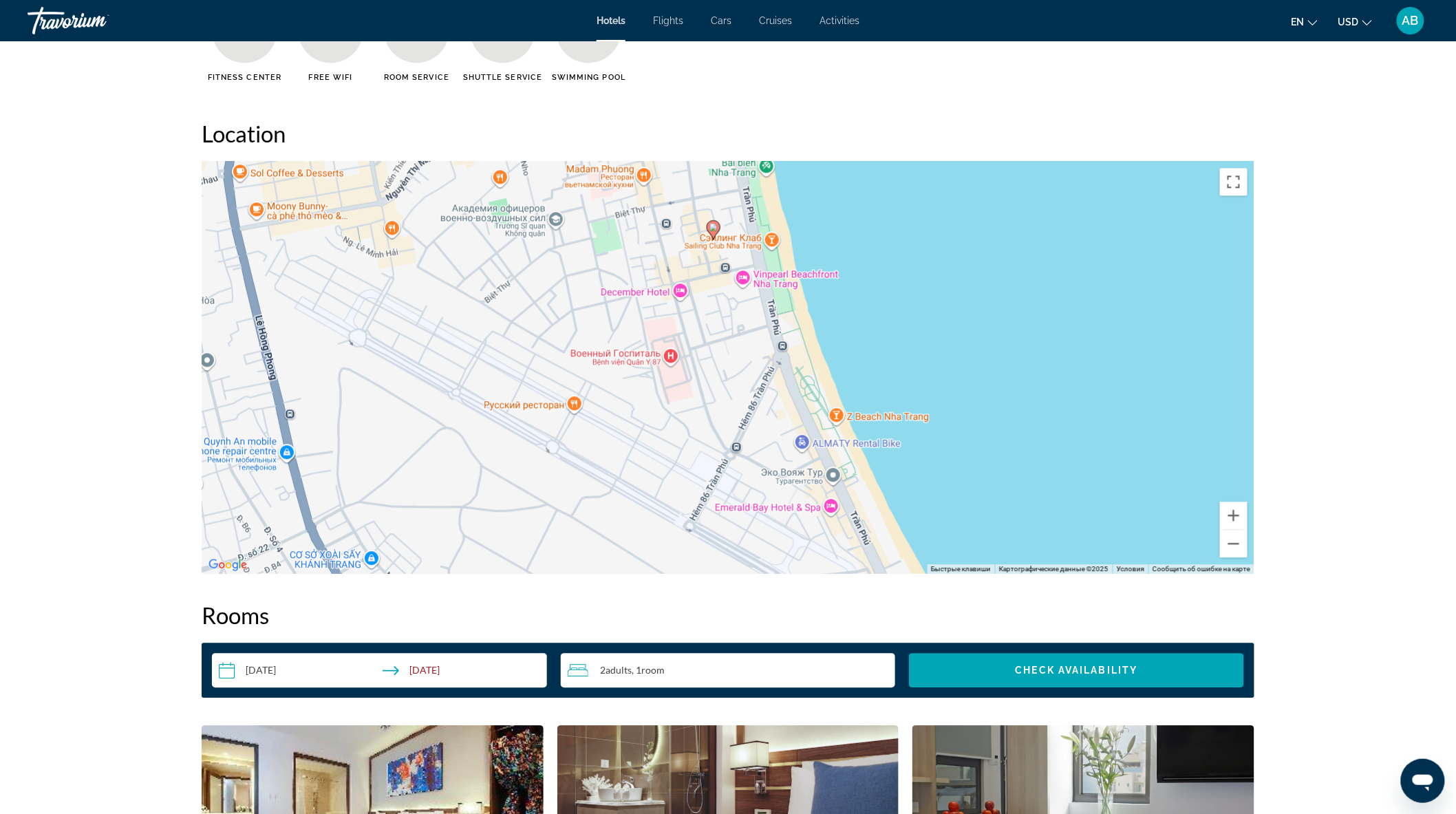
click at [1108, 126] on h2 "Location" at bounding box center [728, 133] width 1053 height 27
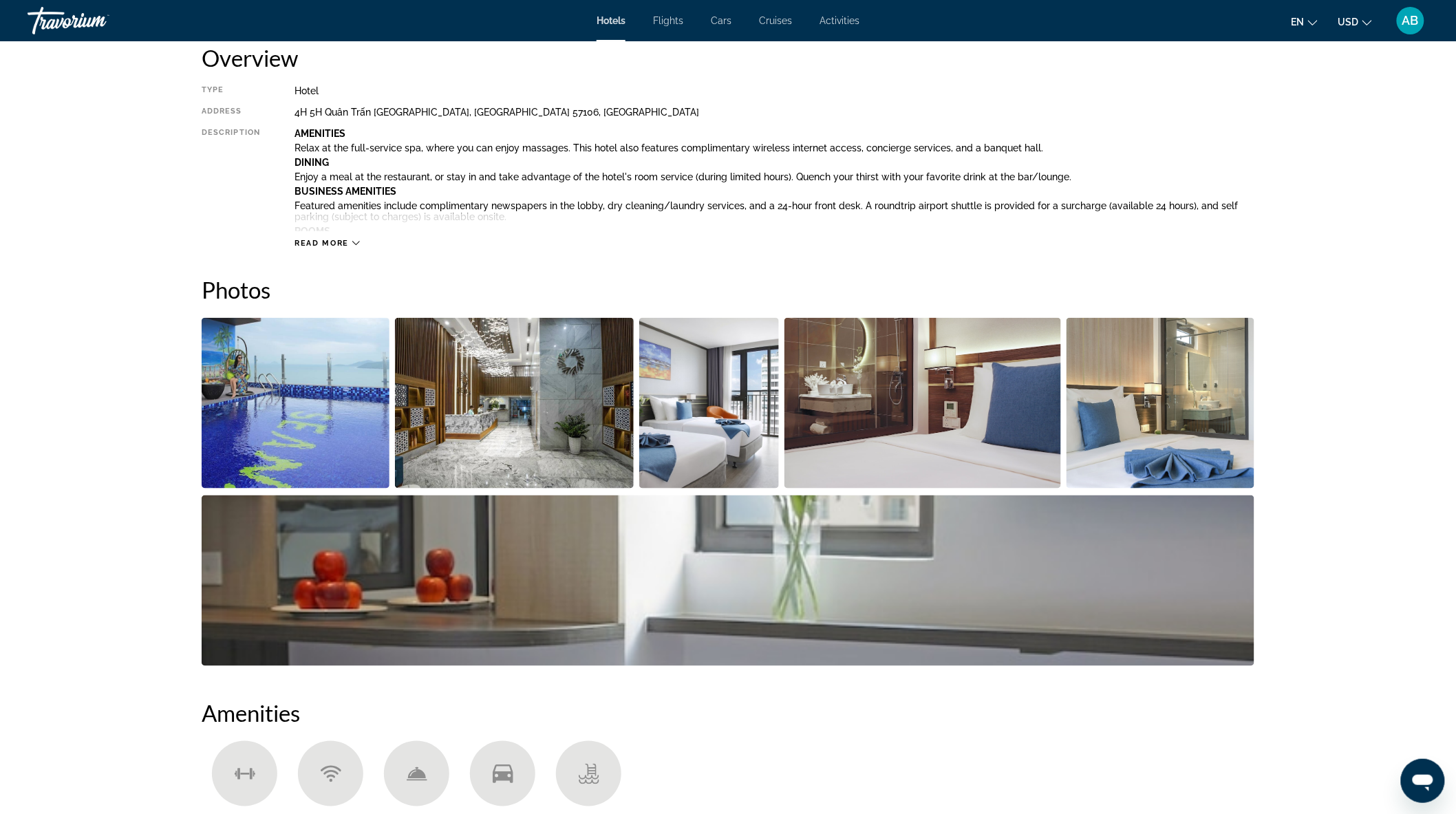
scroll to position [0, 0]
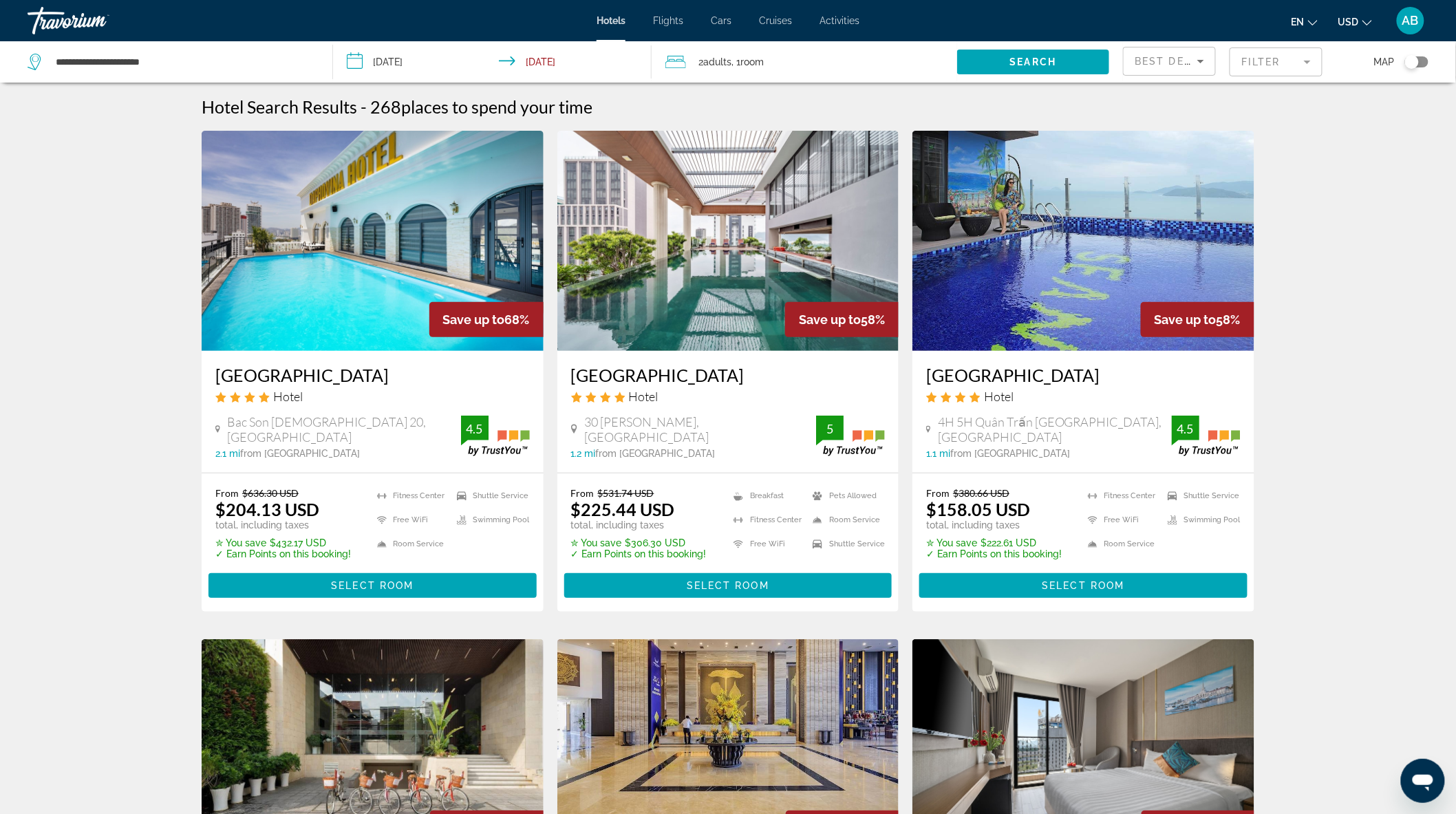
drag, startPoint x: 503, startPoint y: 321, endPoint x: 530, endPoint y: 321, distance: 27.0
click at [530, 321] on div "Save up to 68%" at bounding box center [487, 320] width 115 height 35
